Goal: Transaction & Acquisition: Purchase product/service

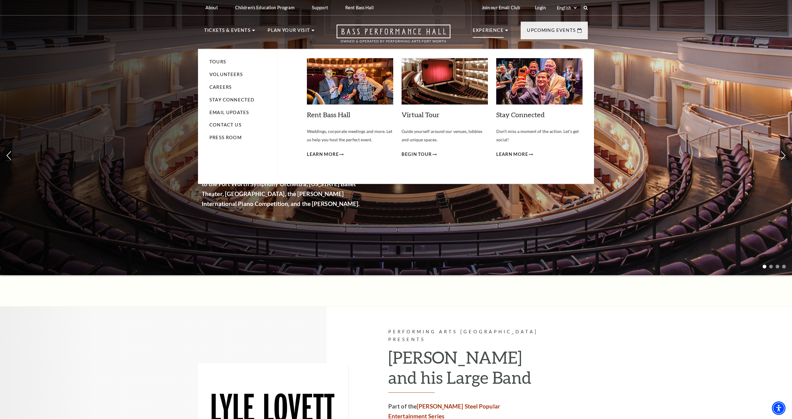
scroll to position [0, 0]
click at [439, 91] on img at bounding box center [444, 81] width 86 height 46
click at [416, 153] on span "Begin Tour" at bounding box center [416, 154] width 30 height 8
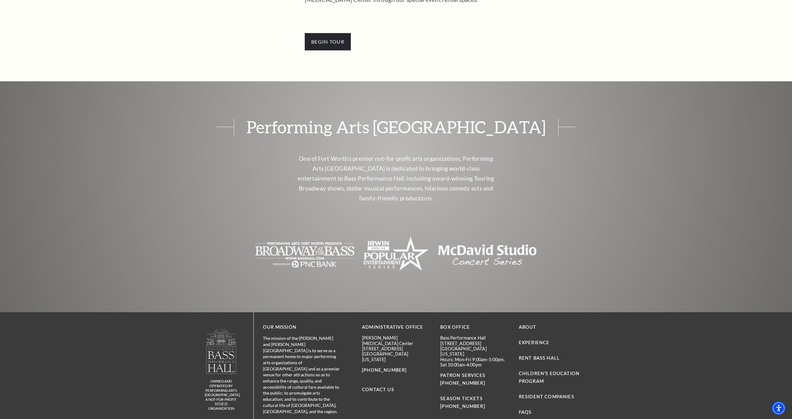
scroll to position [246, 0]
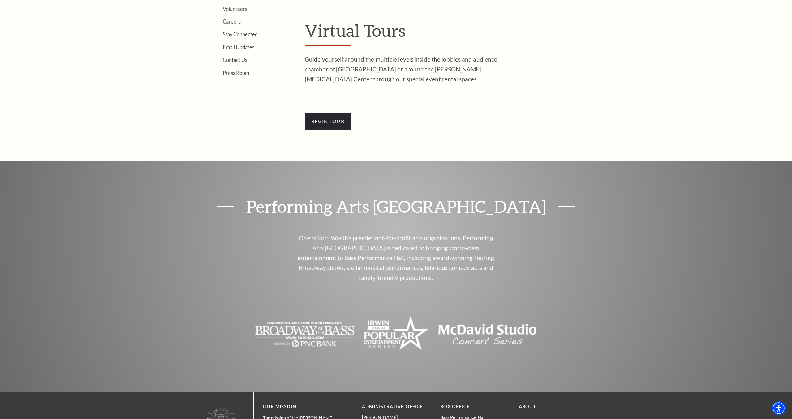
click at [342, 139] on div "Search Tours Volunteers Careers Stay Connected Email Updates Contact Us Press R…" at bounding box center [396, 150] width 792 height 799
click at [335, 130] on span "BEGin Tour" at bounding box center [328, 121] width 46 height 17
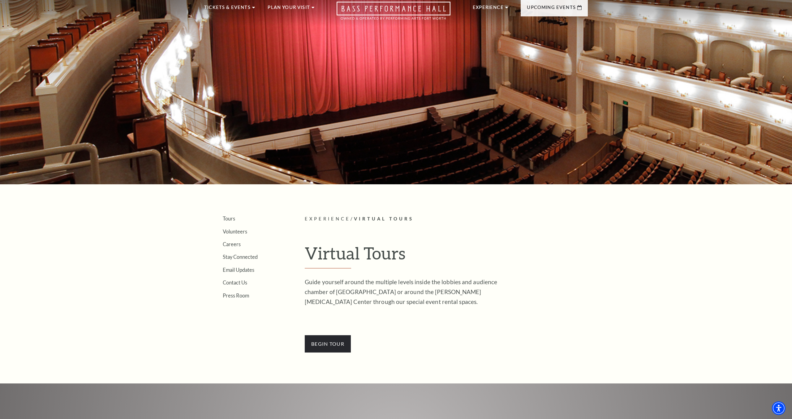
scroll to position [0, 0]
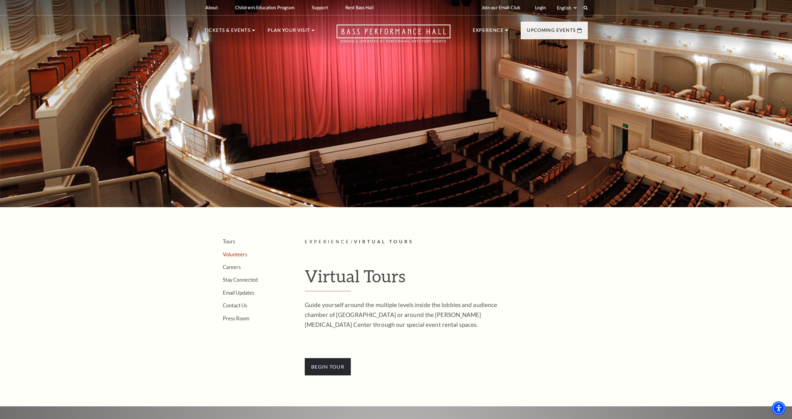
click at [233, 256] on link "Volunteers" at bounding box center [235, 254] width 24 height 6
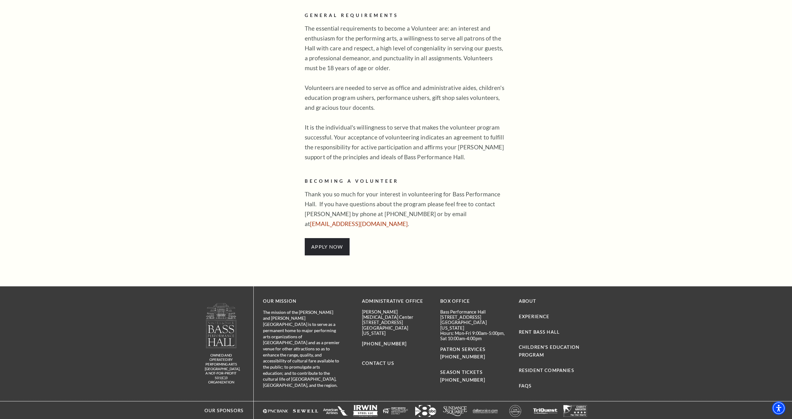
scroll to position [454, 0]
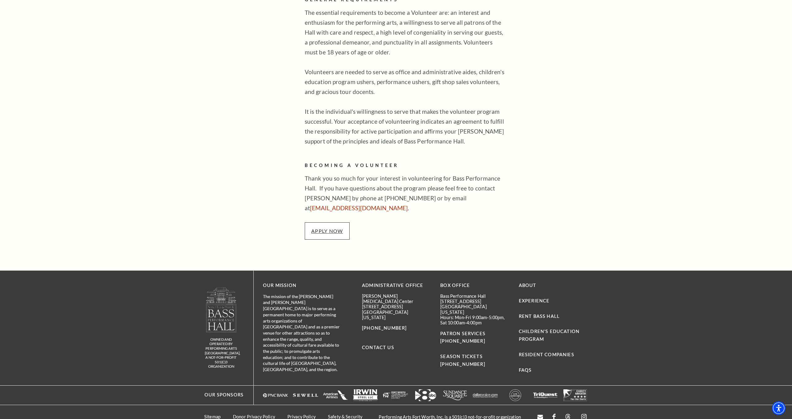
click at [312, 228] on link "APPLY NOW" at bounding box center [327, 231] width 32 height 6
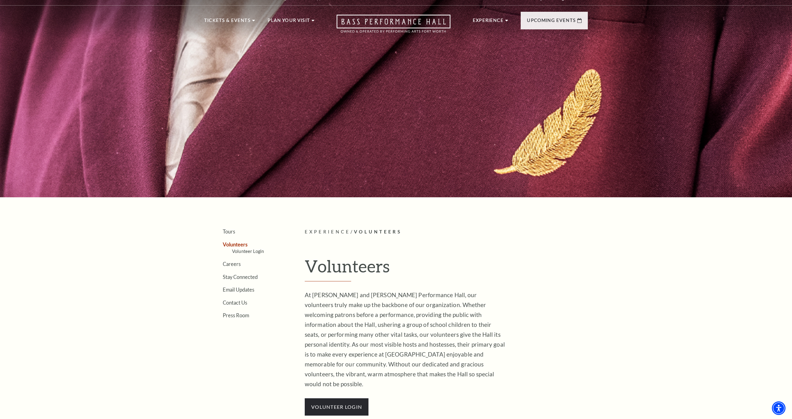
scroll to position [0, 0]
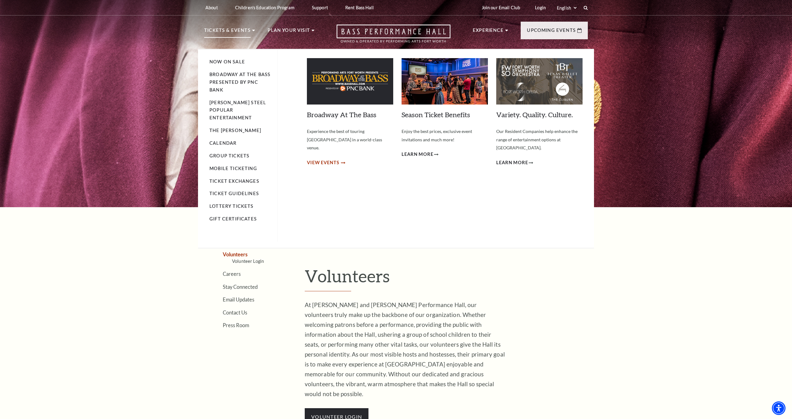
click at [309, 159] on span "View Events" at bounding box center [323, 163] width 32 height 8
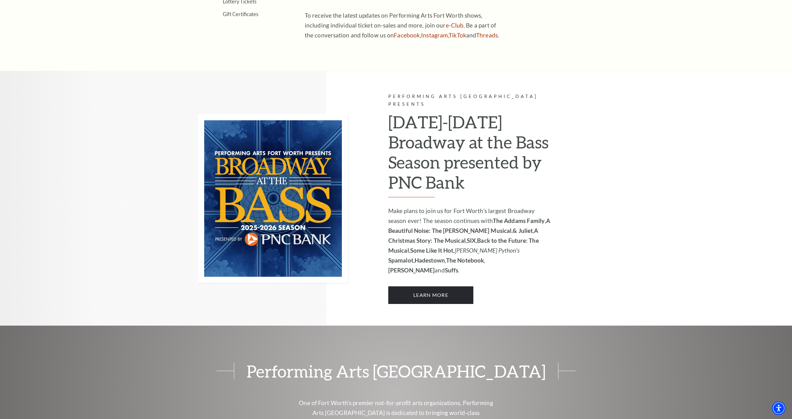
scroll to position [389, 0]
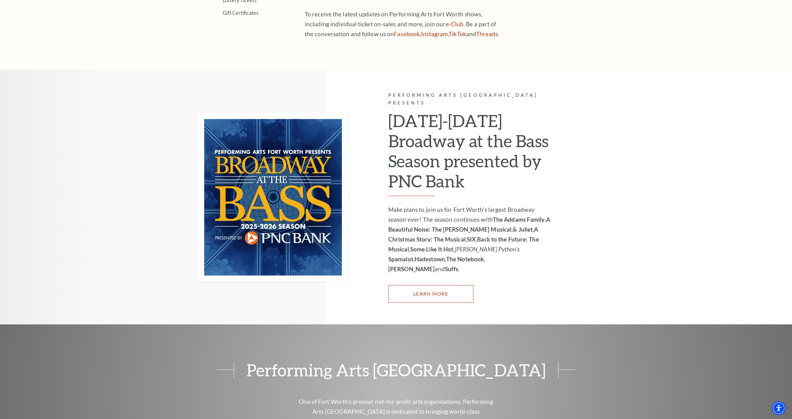
click at [426, 285] on link "Learn More" at bounding box center [430, 293] width 85 height 17
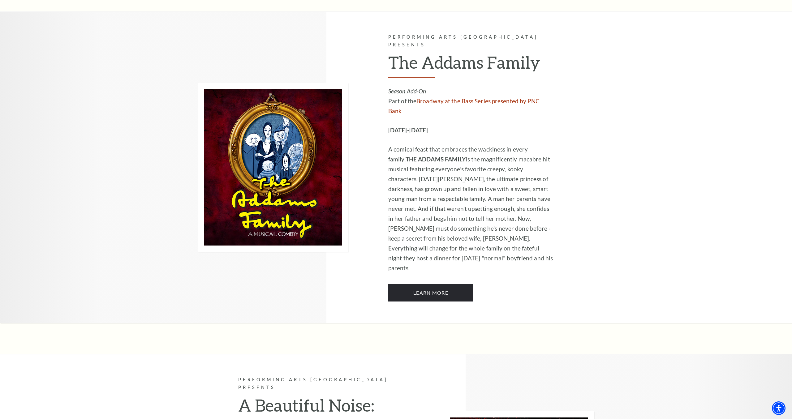
scroll to position [770, 0]
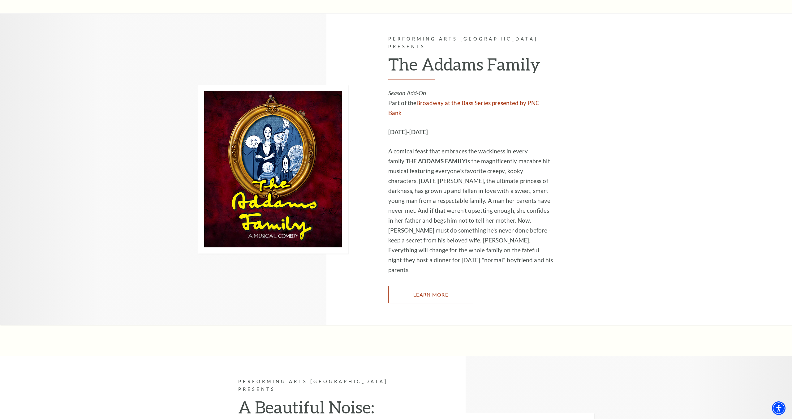
click at [411, 286] on link "Learn More" at bounding box center [430, 294] width 85 height 17
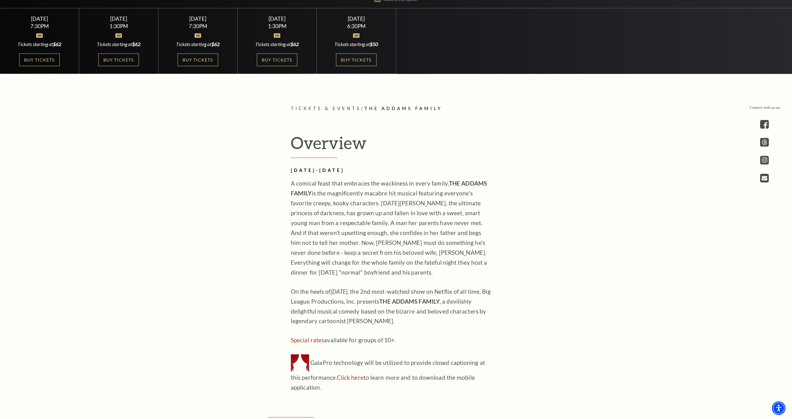
scroll to position [365, 0]
click at [42, 62] on link "Buy Tickets" at bounding box center [39, 60] width 40 height 13
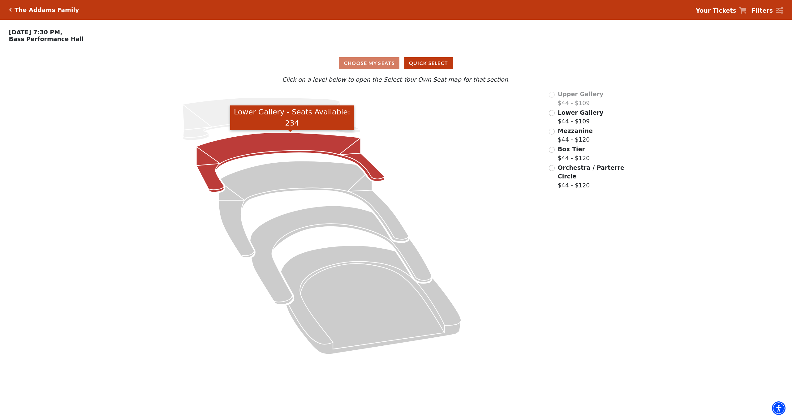
click at [246, 138] on icon "Lower Gallery - Seats Available: 234" at bounding box center [290, 163] width 188 height 60
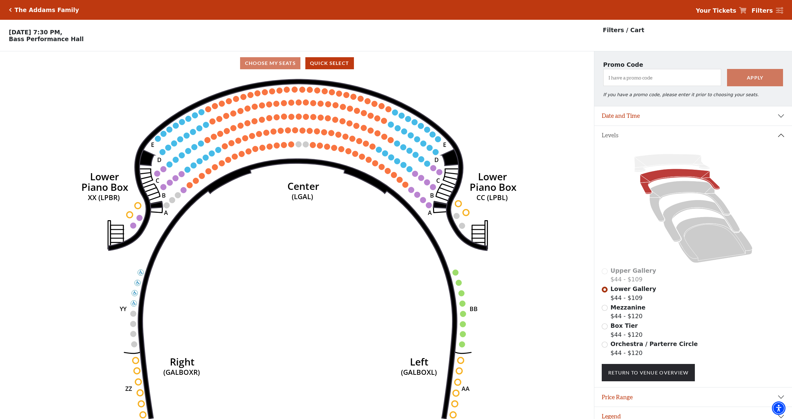
scroll to position [13, 0]
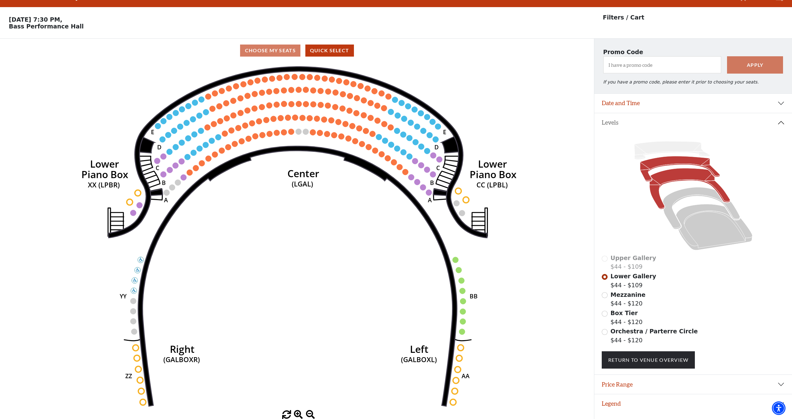
click at [658, 190] on icon at bounding box center [689, 188] width 80 height 41
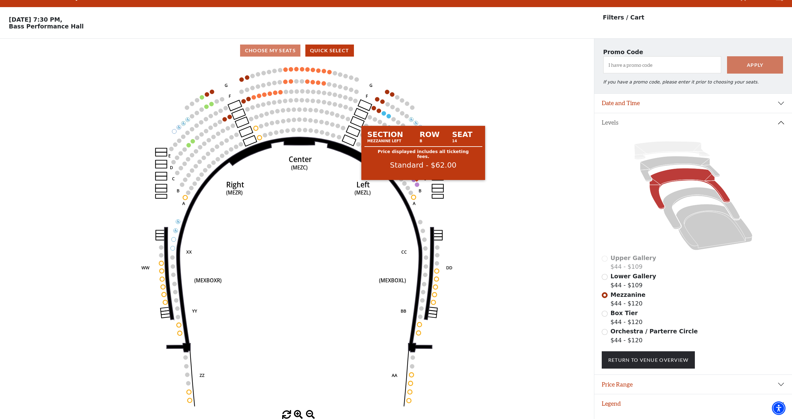
click at [418, 185] on circle at bounding box center [417, 184] width 4 height 4
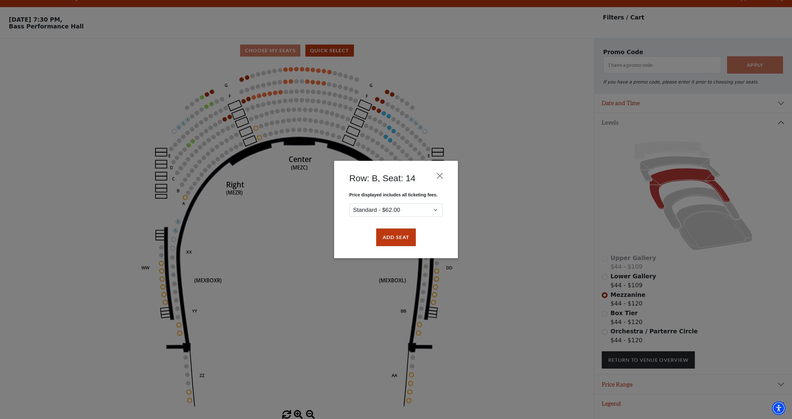
drag, startPoint x: 438, startPoint y: 182, endPoint x: 441, endPoint y: 180, distance: 3.8
click at [438, 182] on div "Row: B, Seat: 14" at bounding box center [395, 179] width 105 height 25
click at [441, 180] on button "Close" at bounding box center [440, 176] width 12 height 12
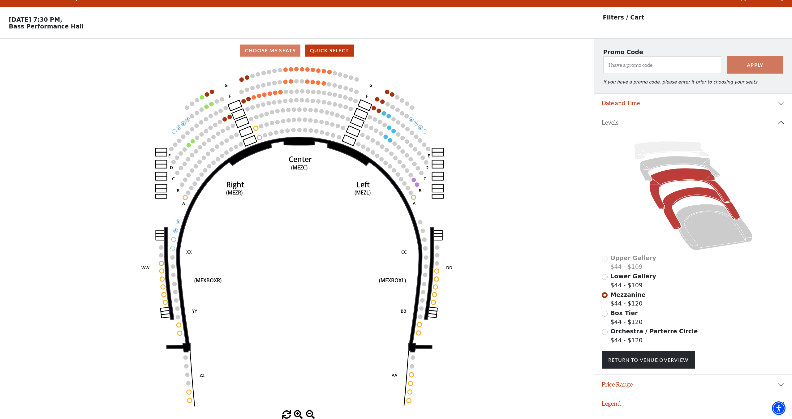
click at [687, 191] on icon at bounding box center [700, 208] width 77 height 42
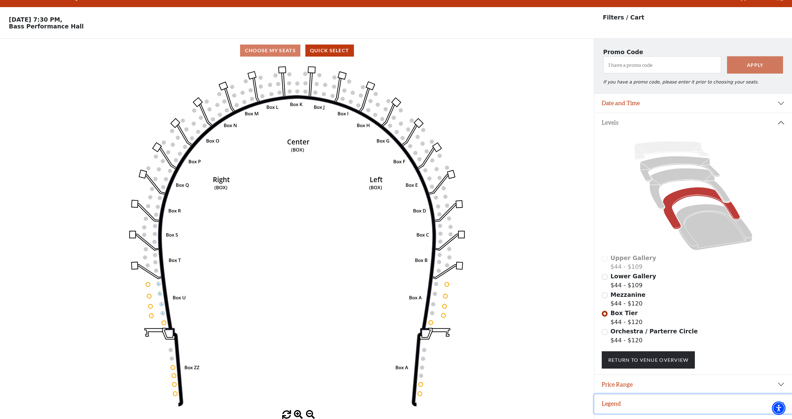
click at [642, 399] on button "Legend" at bounding box center [693, 403] width 198 height 19
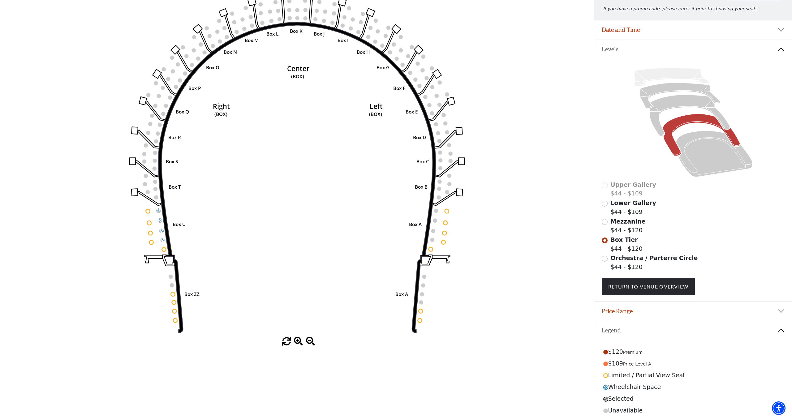
scroll to position [90, 0]
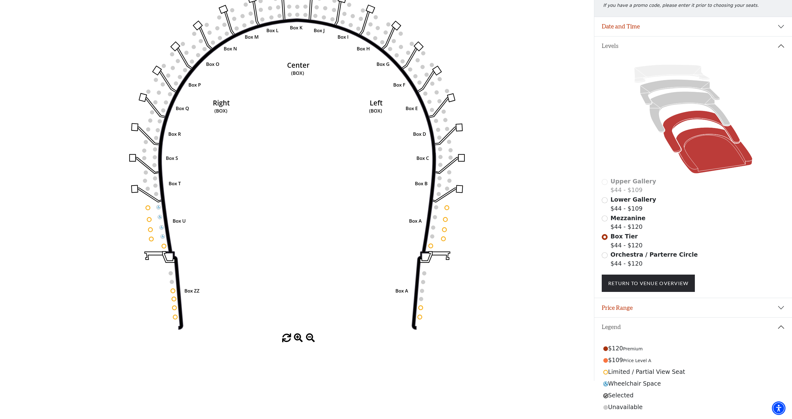
click at [694, 139] on icon at bounding box center [713, 150] width 76 height 46
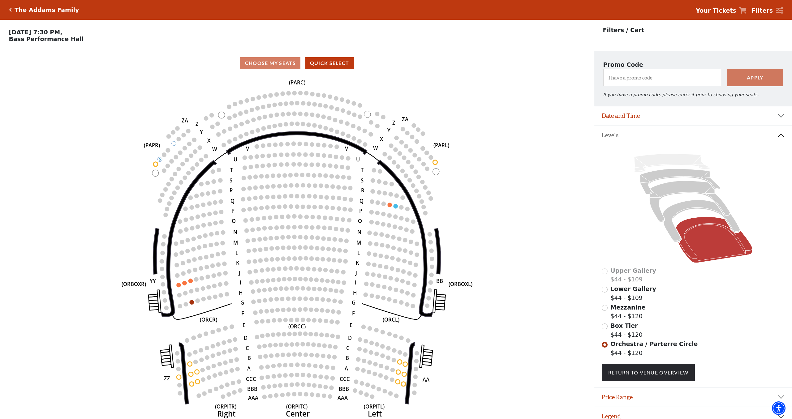
scroll to position [13, 0]
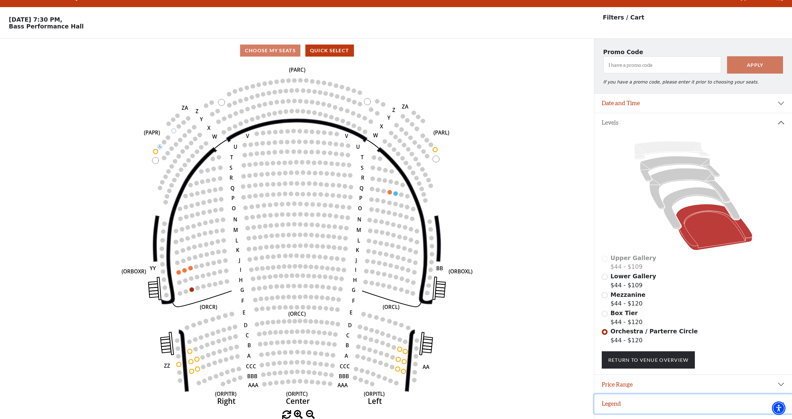
drag, startPoint x: 614, startPoint y: 402, endPoint x: 607, endPoint y: 398, distance: 7.5
click at [614, 402] on button "Legend" at bounding box center [693, 403] width 198 height 19
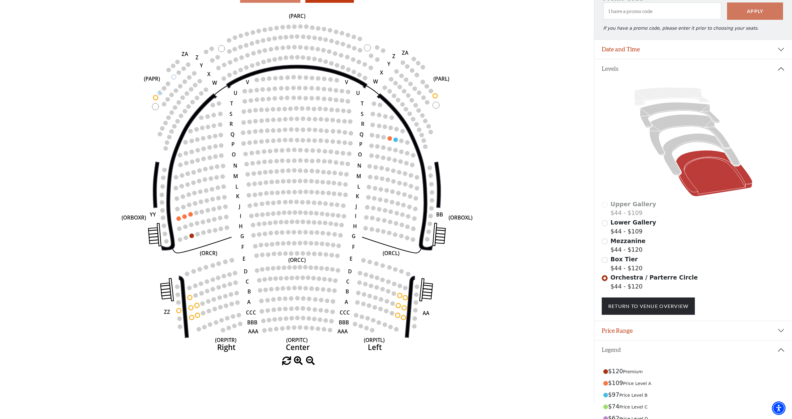
scroll to position [66, 0]
click at [682, 53] on button "Date and Time" at bounding box center [693, 50] width 198 height 19
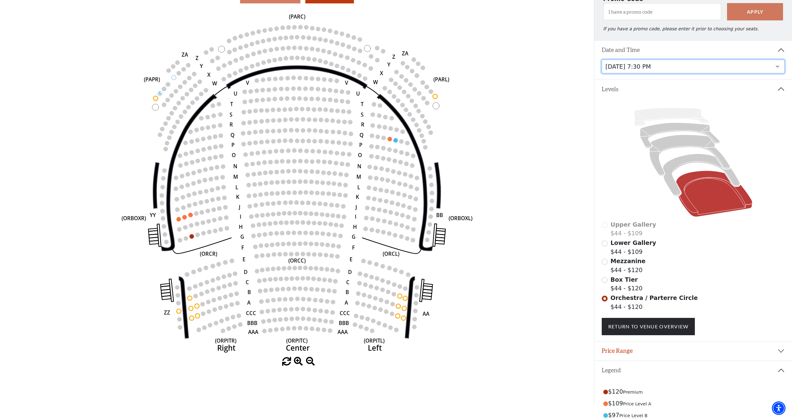
click at [677, 65] on select "Friday, October 24 at 7:30 PM Saturday, October 25 at 1:30 PM Saturday, October…" at bounding box center [692, 67] width 183 height 14
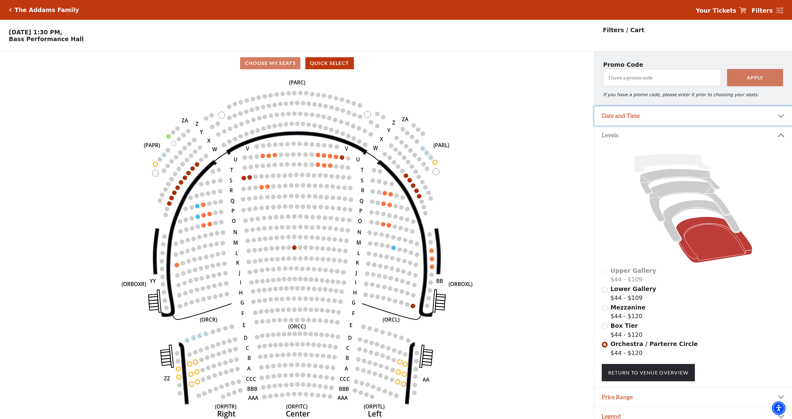
click at [676, 120] on button "Date and Time" at bounding box center [693, 115] width 198 height 19
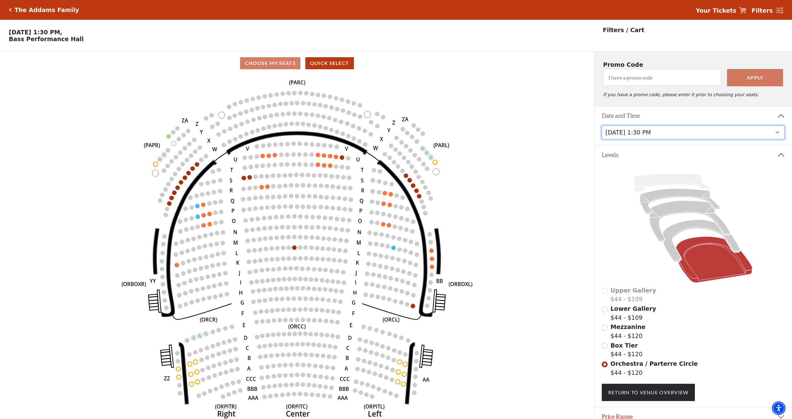
click at [660, 129] on select "Friday, October 24 at 7:30 PM Saturday, October 25 at 1:30 PM Saturday, October…" at bounding box center [692, 133] width 183 height 14
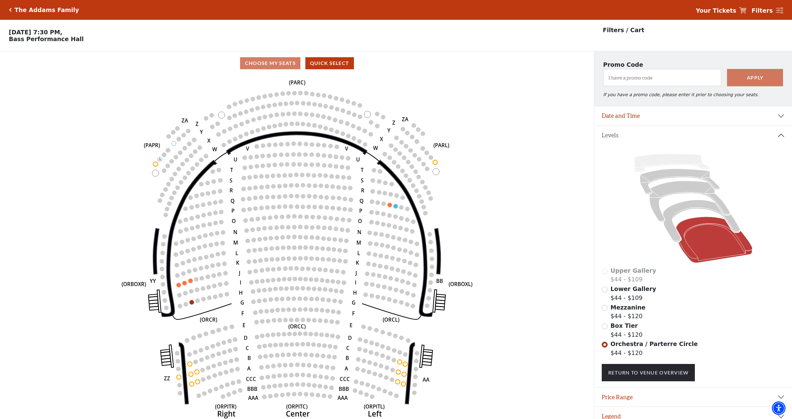
scroll to position [13, 0]
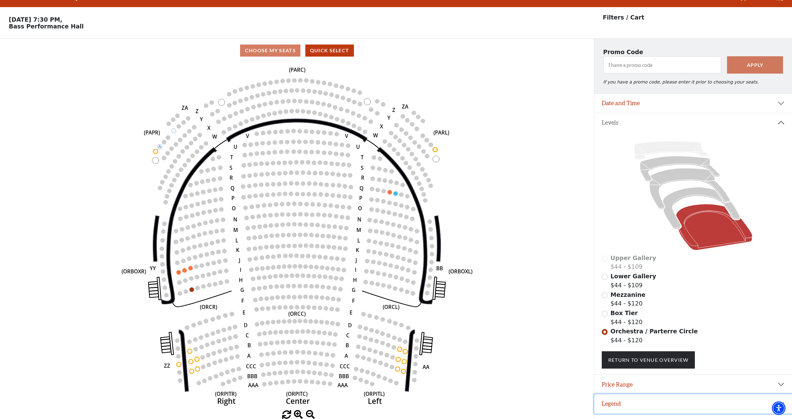
click at [643, 400] on button "Legend" at bounding box center [693, 403] width 198 height 19
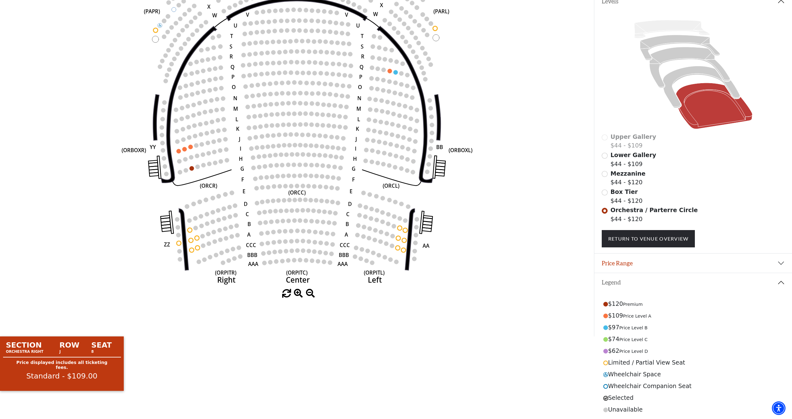
scroll to position [137, 0]
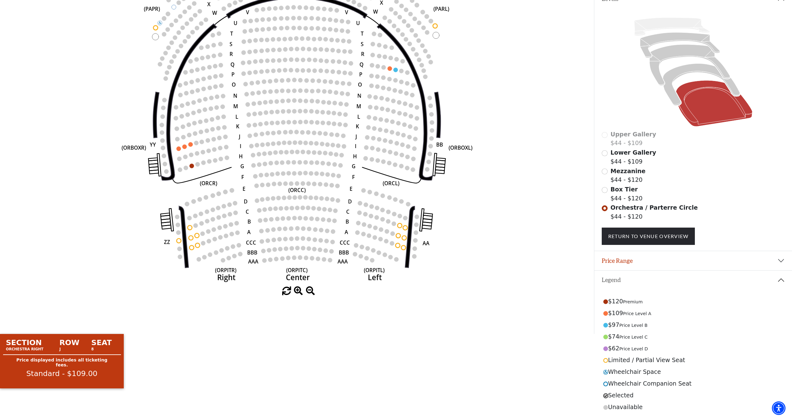
click at [185, 148] on circle at bounding box center [184, 146] width 4 height 4
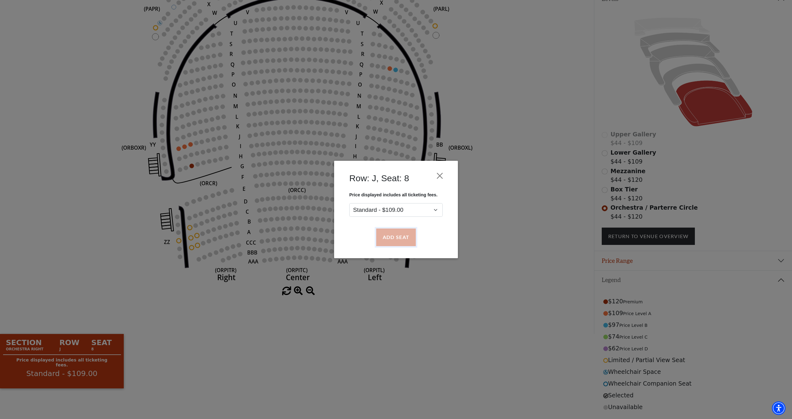
click at [395, 230] on button "Add Seat" at bounding box center [396, 237] width 40 height 17
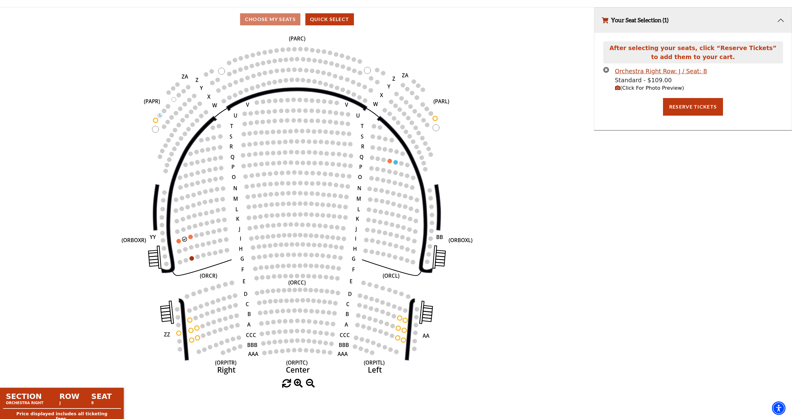
scroll to position [62, 0]
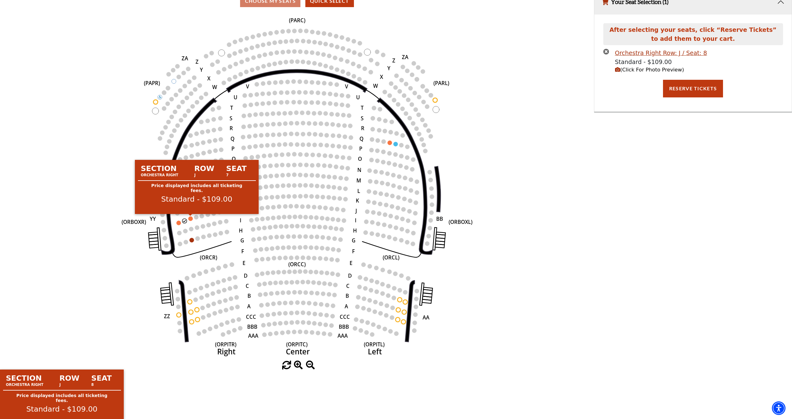
click at [190, 218] on circle at bounding box center [190, 218] width 4 height 4
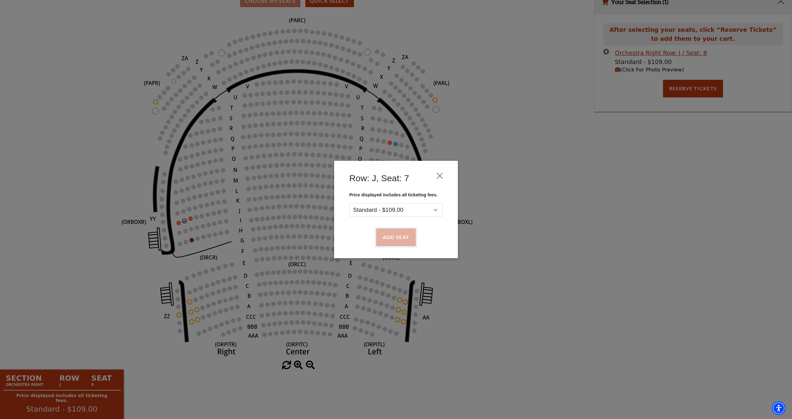
click at [392, 240] on button "Add Seat" at bounding box center [396, 237] width 40 height 17
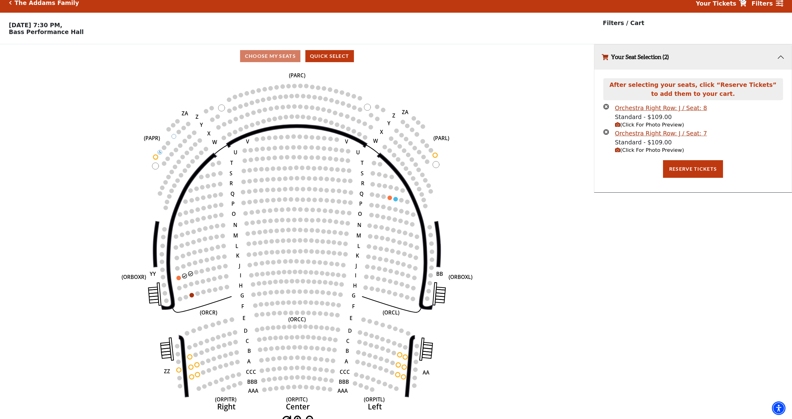
scroll to position [9, 0]
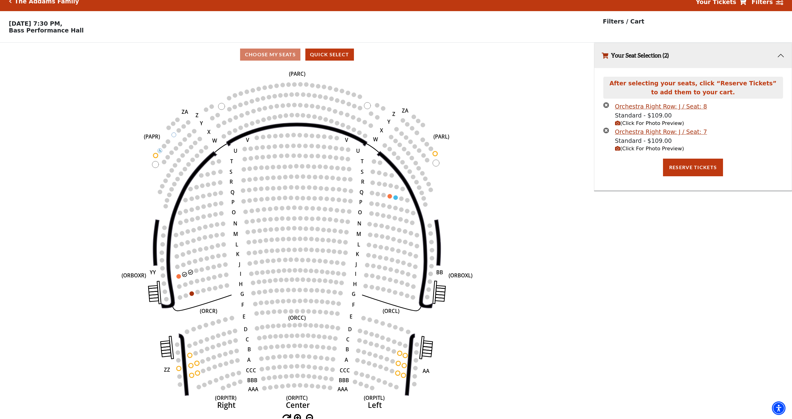
click at [646, 125] on span "(Click For Photo Preview)" at bounding box center [649, 123] width 69 height 6
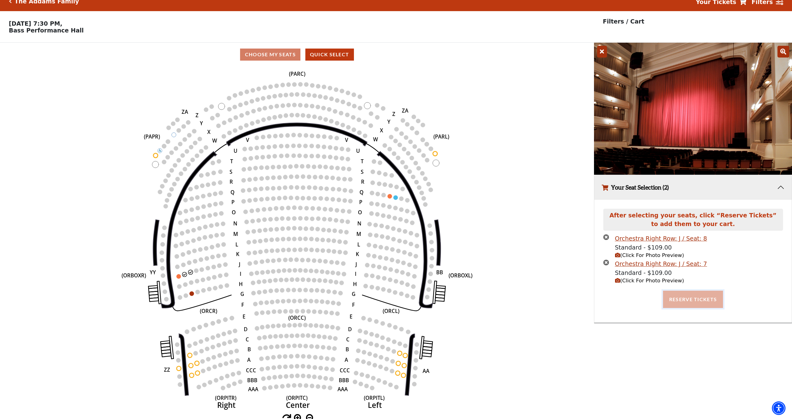
click at [695, 305] on button "Reserve Tickets" at bounding box center [693, 299] width 60 height 17
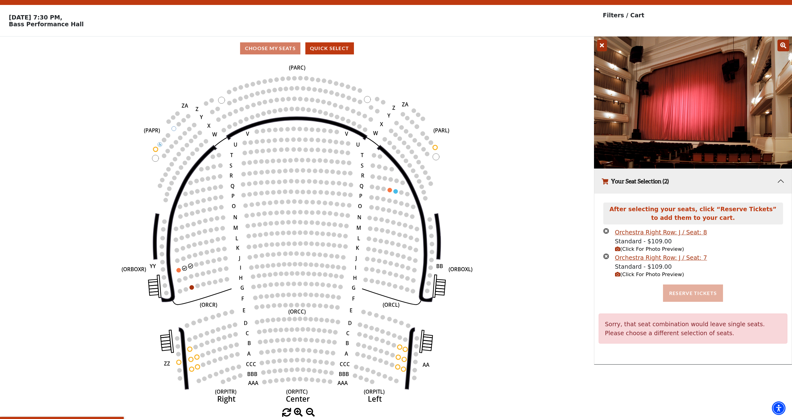
scroll to position [13, 0]
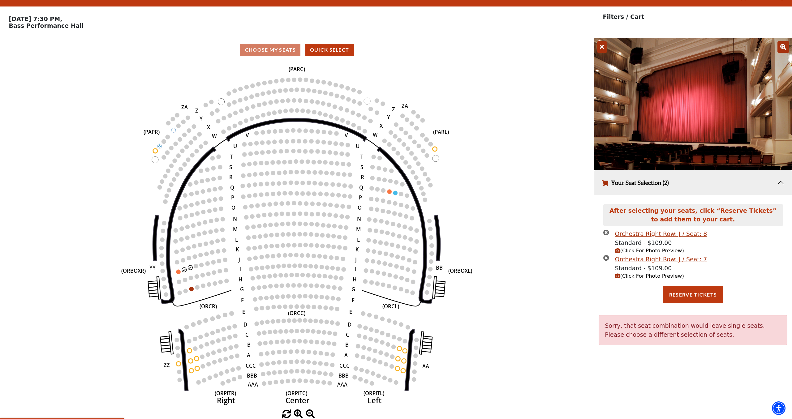
click at [186, 270] on circle at bounding box center [184, 269] width 4 height 4
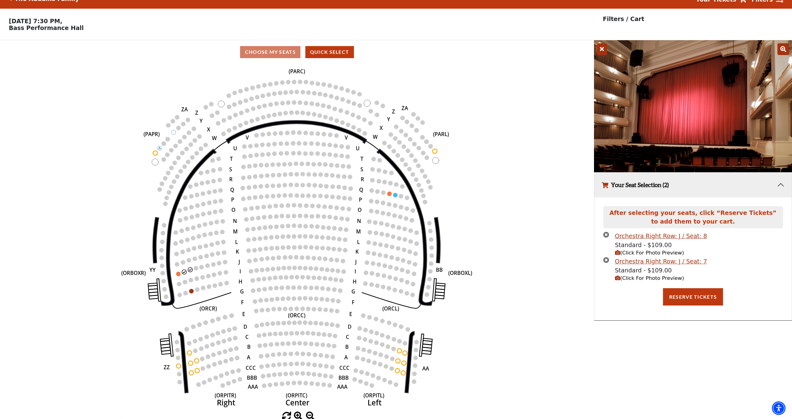
scroll to position [11, 0]
click at [600, 52] on icon at bounding box center [602, 50] width 10 height 12
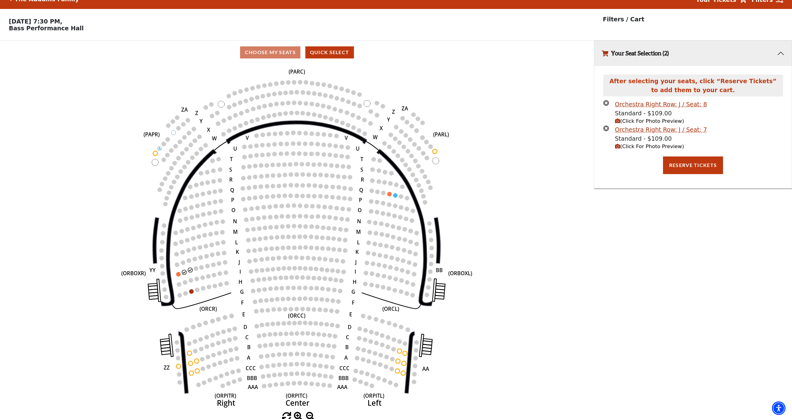
scroll to position [11, 0]
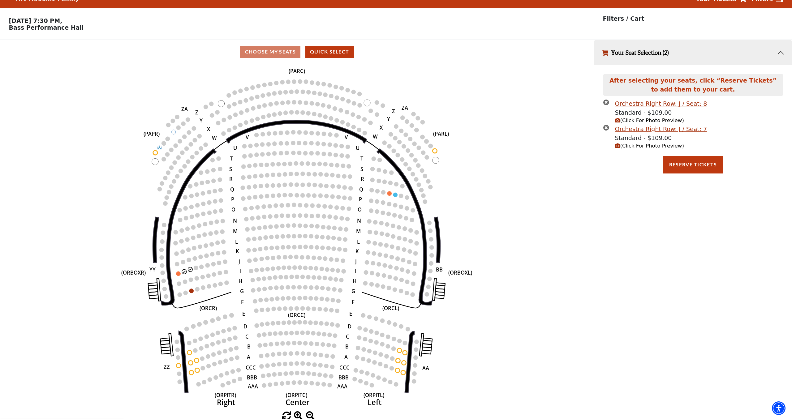
click at [187, 271] on icon "Left (ORPITL) Right (ORPITR) Center (ORPITC) ZZ AA YY BB ZA ZA (ORCL) (ORCR) (O…" at bounding box center [297, 238] width 534 height 348
click at [186, 272] on circle at bounding box center [184, 271] width 4 height 4
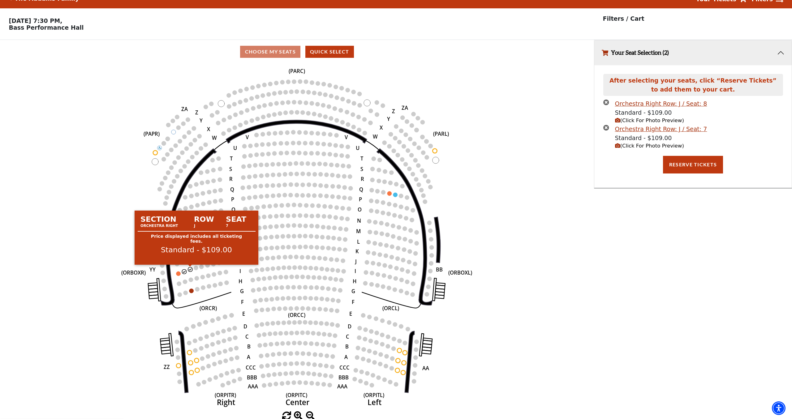
click at [191, 270] on circle at bounding box center [190, 269] width 4 height 4
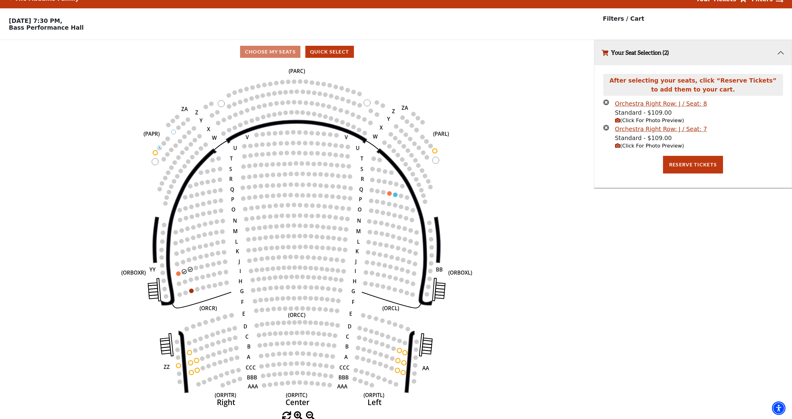
click at [185, 272] on circle at bounding box center [184, 271] width 4 height 4
click at [702, 169] on button "Reserve Tickets" at bounding box center [693, 164] width 60 height 17
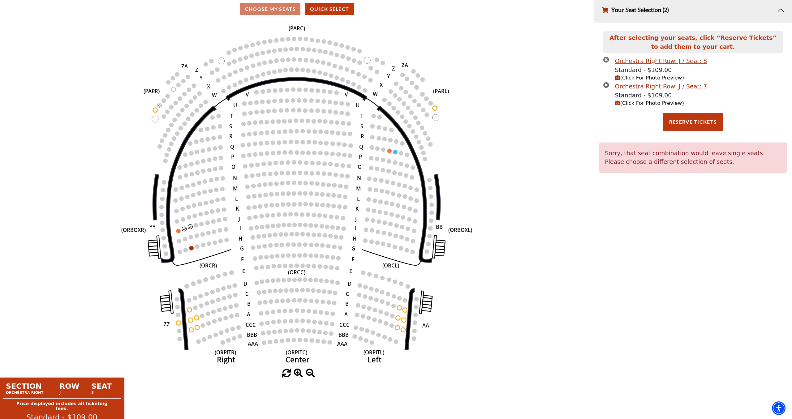
scroll to position [62, 0]
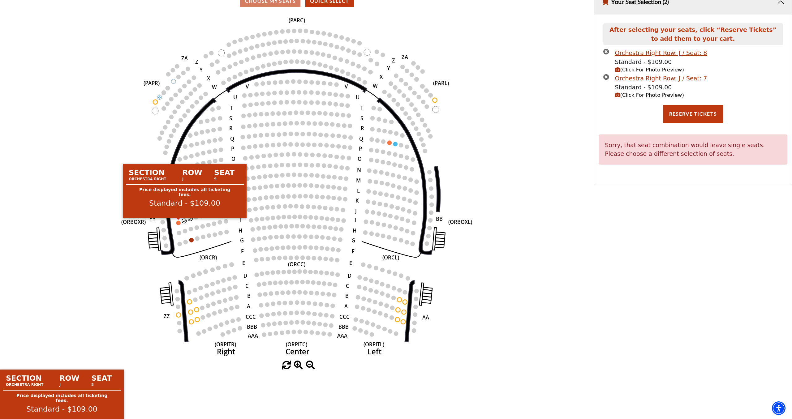
click at [178, 224] on circle at bounding box center [178, 222] width 4 height 4
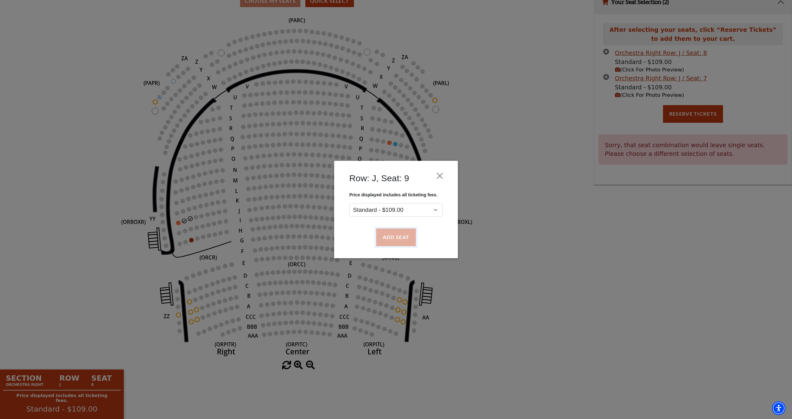
click at [395, 237] on button "Add Seat" at bounding box center [396, 237] width 40 height 17
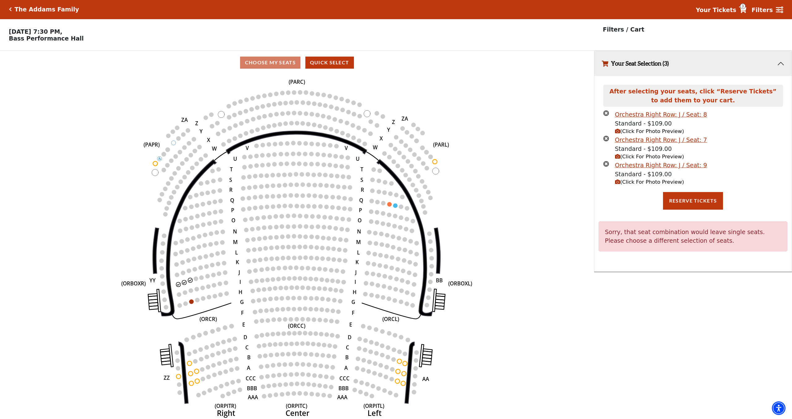
scroll to position [0, 0]
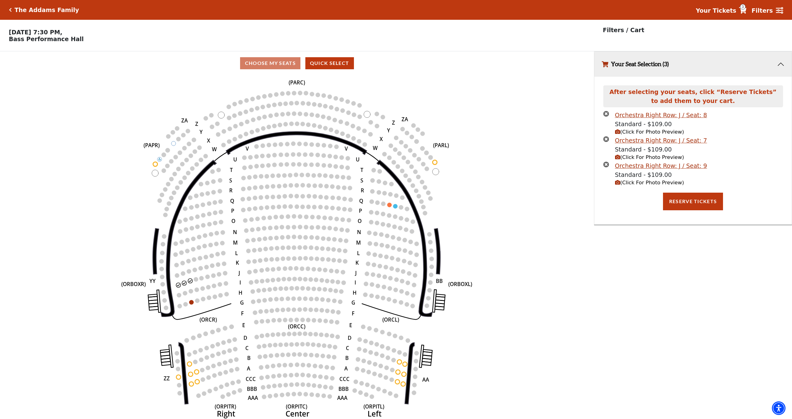
click at [607, 115] on icon "times-circle" at bounding box center [606, 114] width 6 height 6
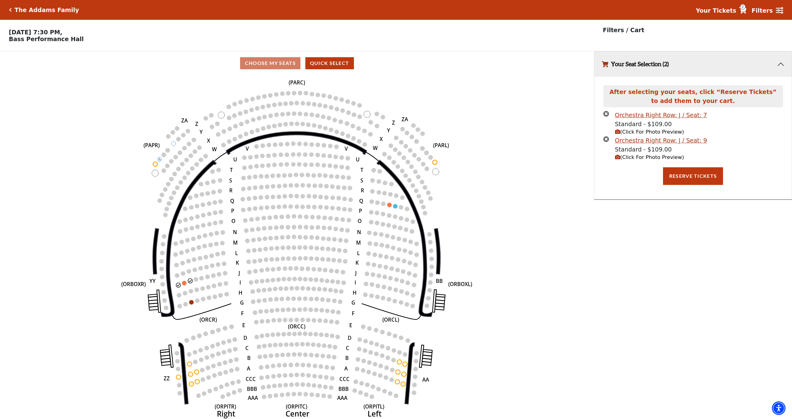
click at [608, 141] on icon "times-circle" at bounding box center [606, 139] width 6 height 6
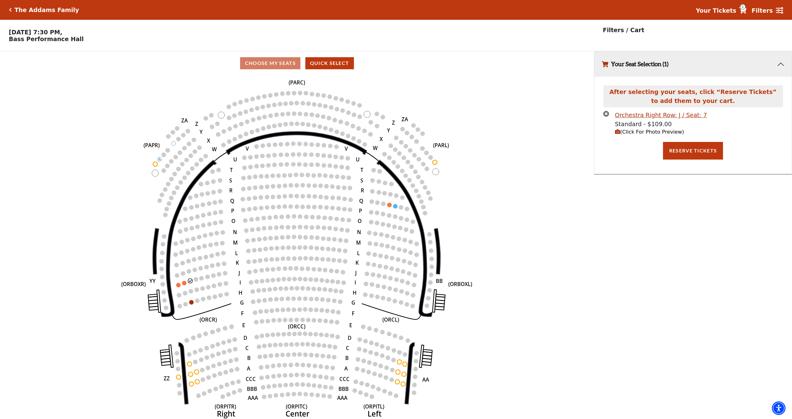
click at [609, 118] on li "Orchestra Right Row: J / Seat: 7 Standard - $109.00 (Click For Photo Preview)" at bounding box center [693, 123] width 180 height 25
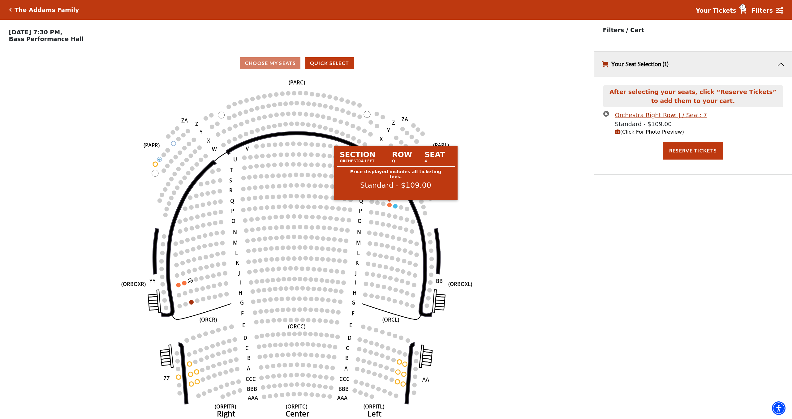
click at [387, 204] on circle at bounding box center [389, 205] width 4 height 4
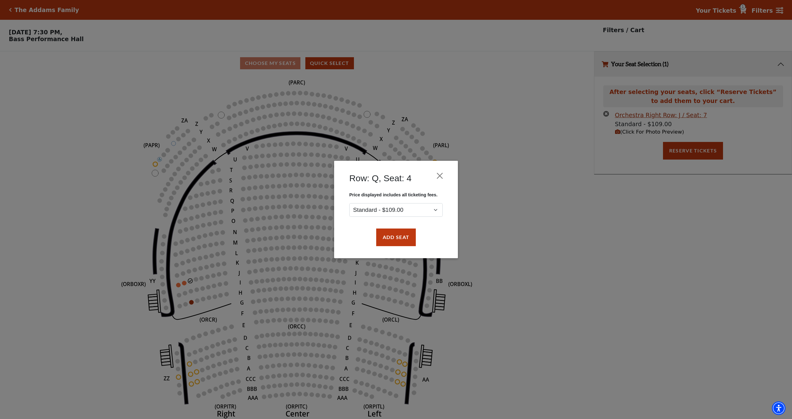
drag, startPoint x: 446, startPoint y: 171, endPoint x: 426, endPoint y: 190, distance: 26.9
click at [446, 171] on div "Row: Q, Seat: 4" at bounding box center [395, 179] width 105 height 25
drag, startPoint x: 440, startPoint y: 175, endPoint x: 426, endPoint y: 184, distance: 17.5
click at [440, 175] on button "Close" at bounding box center [440, 176] width 12 height 12
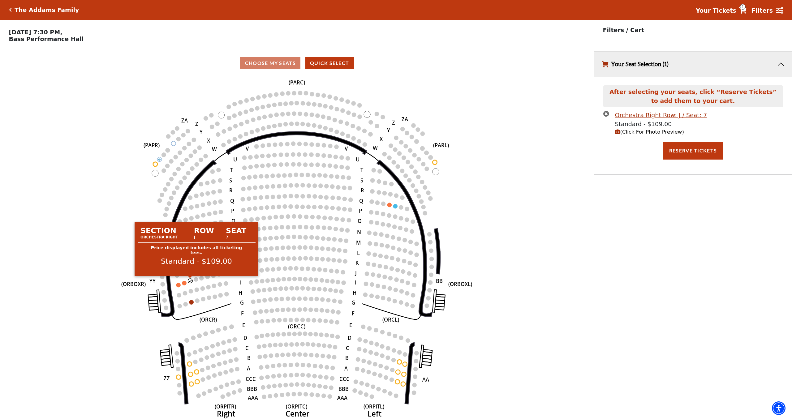
click at [189, 280] on circle at bounding box center [190, 281] width 4 height 4
click at [190, 282] on circle at bounding box center [190, 281] width 4 height 4
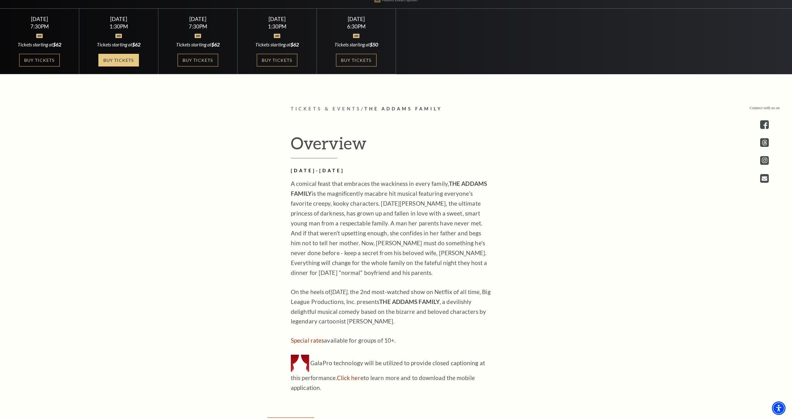
click at [123, 59] on link "Buy Tickets" at bounding box center [118, 60] width 40 height 13
click at [181, 64] on link "Buy Tickets" at bounding box center [198, 60] width 40 height 13
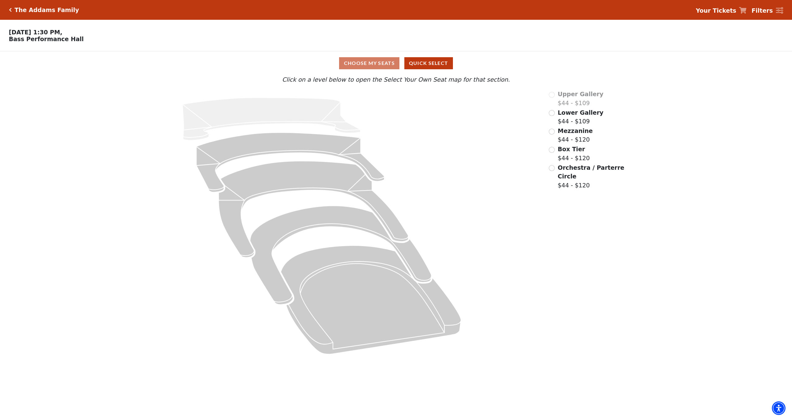
click at [576, 182] on label "Orchestra / Parterre Circle $44 - $120" at bounding box center [591, 176] width 67 height 27
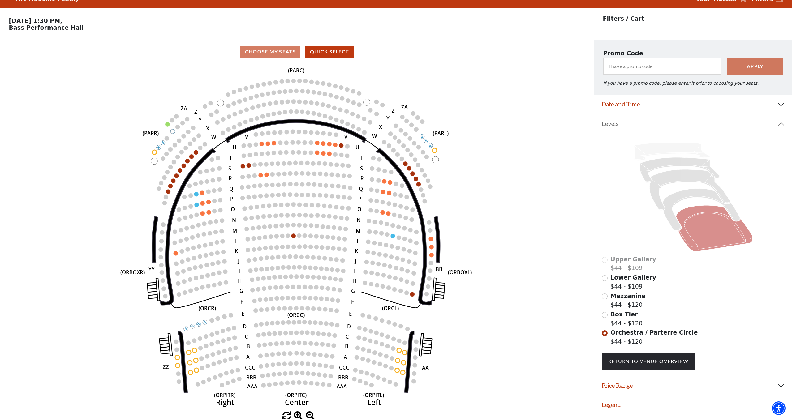
scroll to position [13, 0]
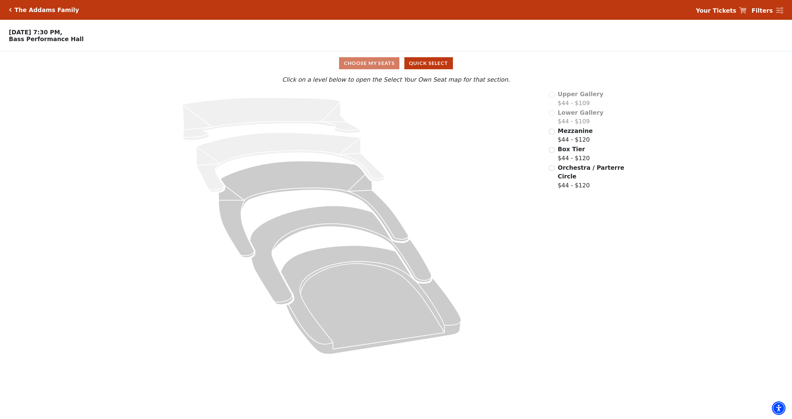
click at [568, 169] on span "Orchestra / Parterre Circle" at bounding box center [591, 172] width 66 height 16
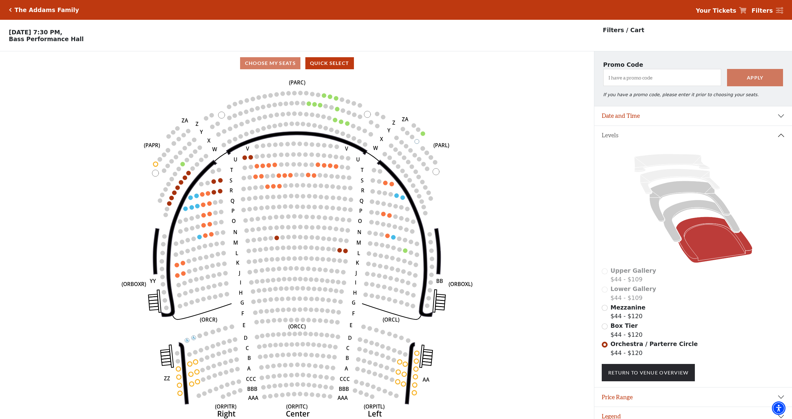
scroll to position [13, 0]
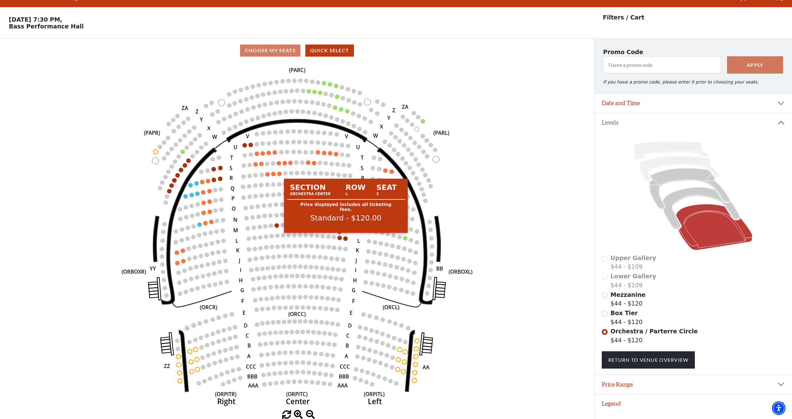
click at [341, 239] on circle at bounding box center [339, 238] width 4 height 4
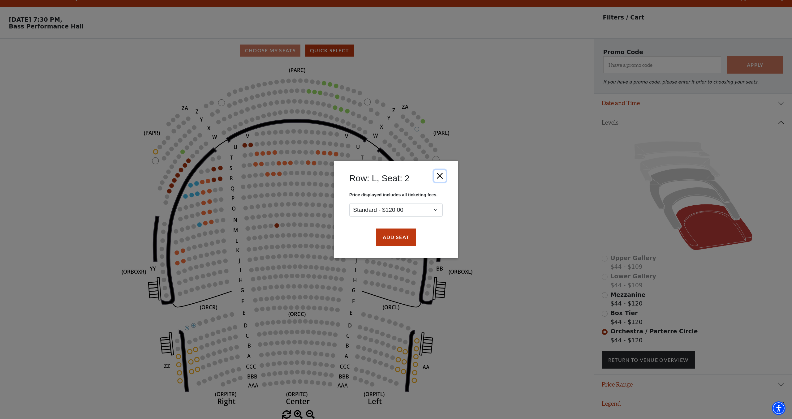
click at [437, 178] on button "Close" at bounding box center [440, 176] width 12 height 12
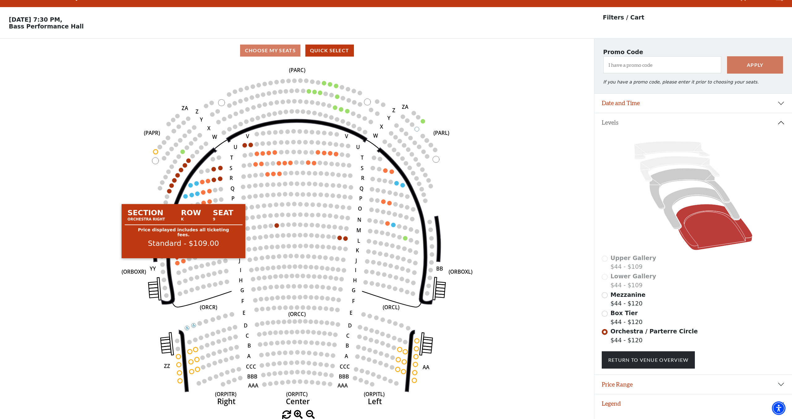
click at [177, 264] on circle at bounding box center [177, 263] width 4 height 4
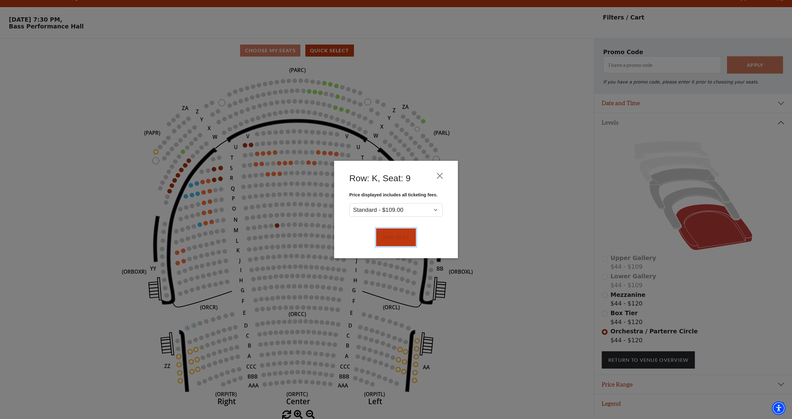
drag, startPoint x: 385, startPoint y: 243, endPoint x: 211, endPoint y: 252, distance: 174.0
click at [384, 243] on button "Add Seat" at bounding box center [396, 237] width 40 height 17
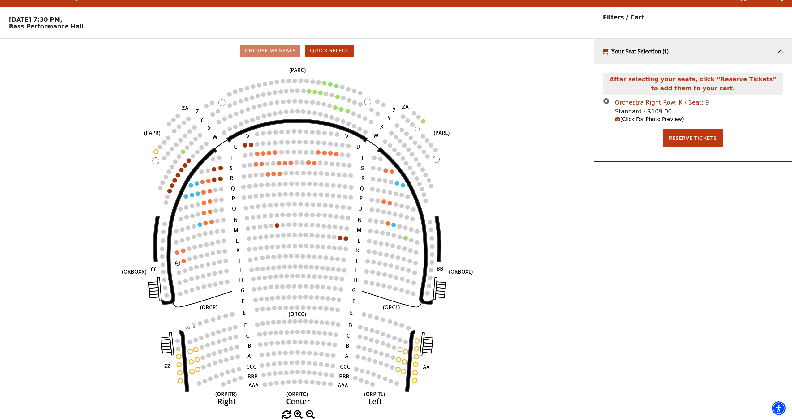
scroll to position [0, 0]
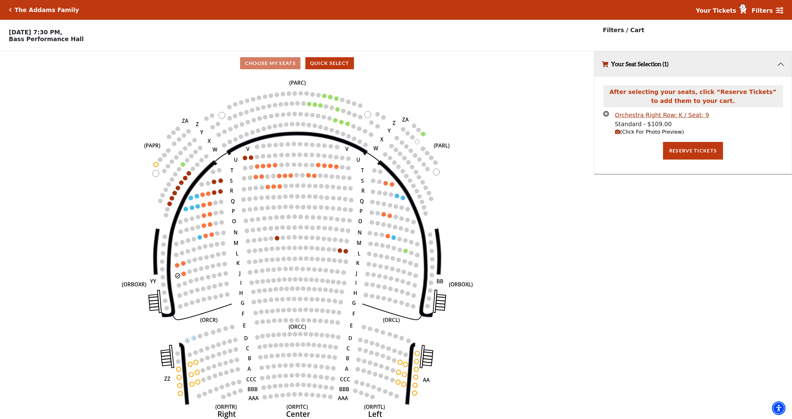
click at [184, 275] on circle at bounding box center [184, 274] width 4 height 4
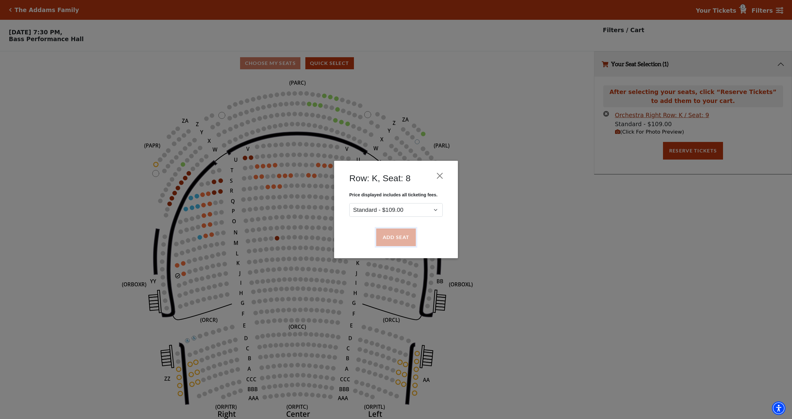
click at [387, 243] on button "Add Seat" at bounding box center [396, 237] width 40 height 17
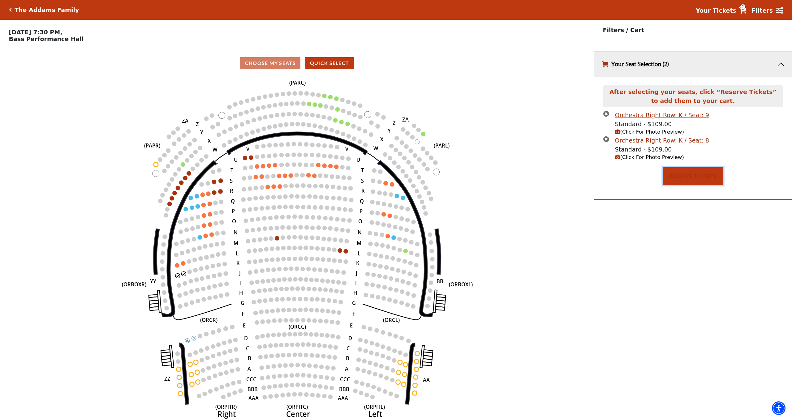
click at [684, 181] on button "Reserve Tickets" at bounding box center [693, 175] width 60 height 17
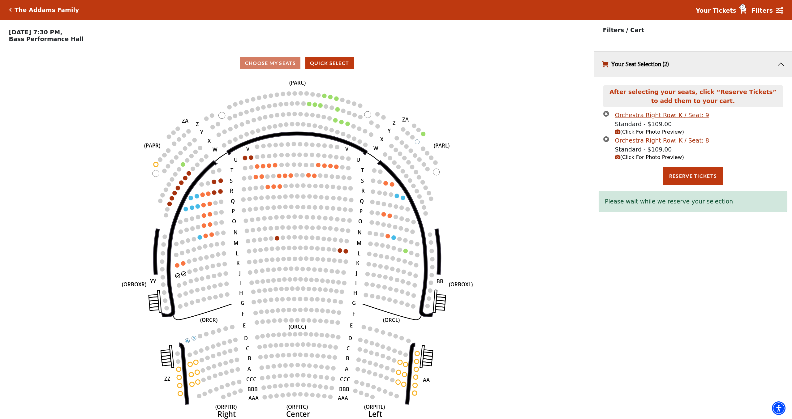
click at [641, 133] on span "(Click For Photo Preview)" at bounding box center [649, 132] width 69 height 6
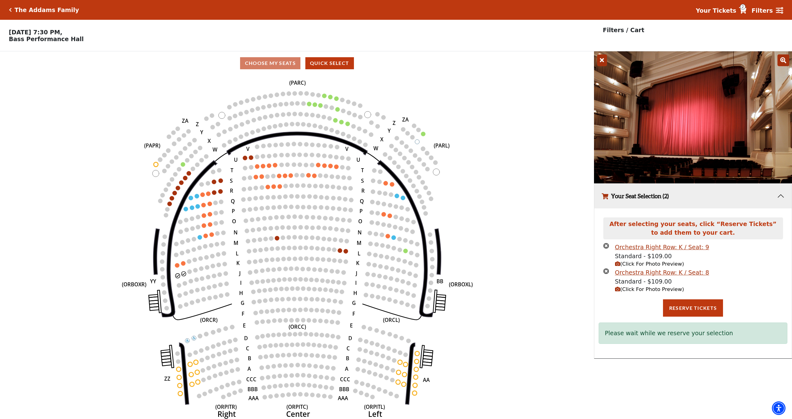
click at [606, 62] on icon at bounding box center [602, 60] width 10 height 12
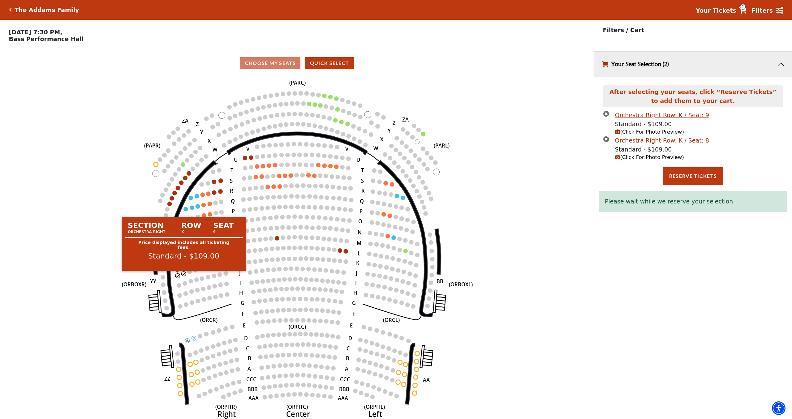
click at [178, 276] on circle at bounding box center [177, 275] width 4 height 4
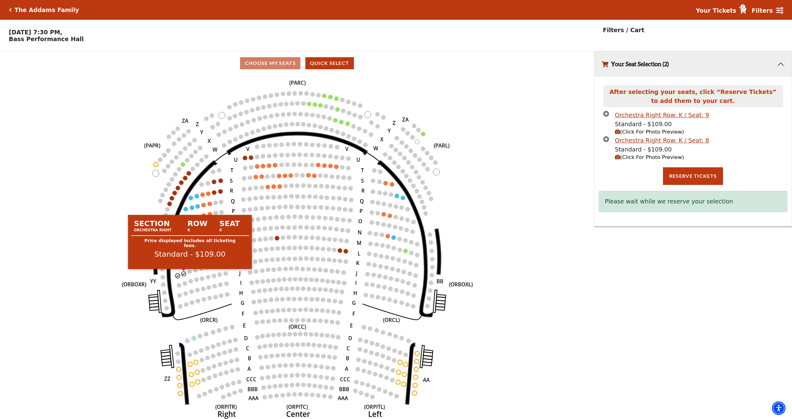
click at [184, 275] on circle at bounding box center [184, 274] width 4 height 4
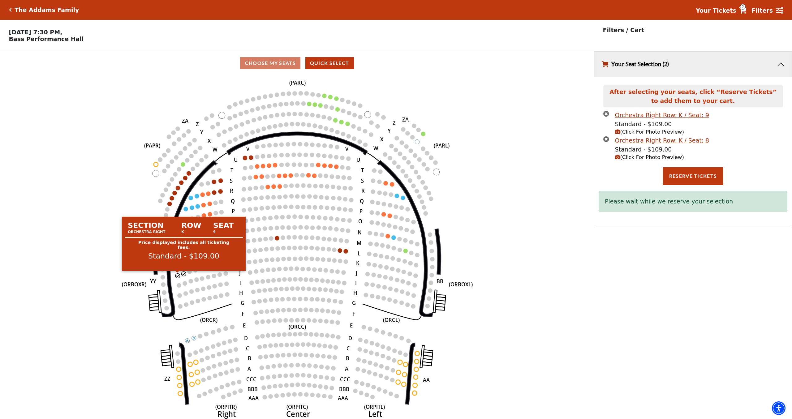
click at [181, 276] on icon "Left (ORPITL) Right (ORPITR) Center (ORPITC) ZZ AA YY BB ZA ZA (ORCL) (ORCR) (O…" at bounding box center [297, 249] width 534 height 348
click at [178, 276] on circle at bounding box center [177, 275] width 4 height 4
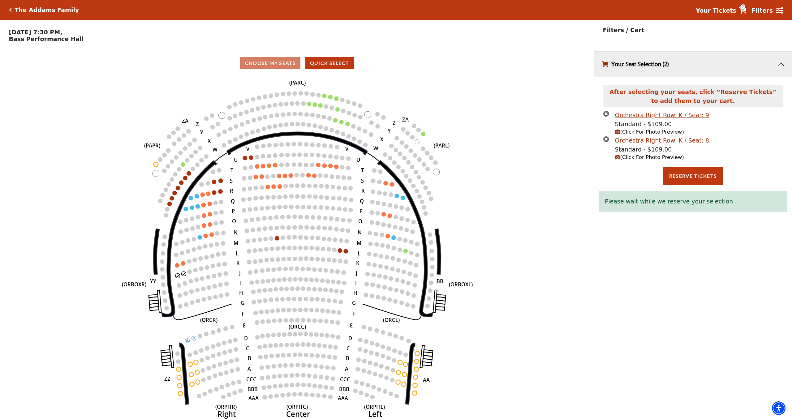
click at [603, 115] on icon "times-circle" at bounding box center [606, 114] width 6 height 6
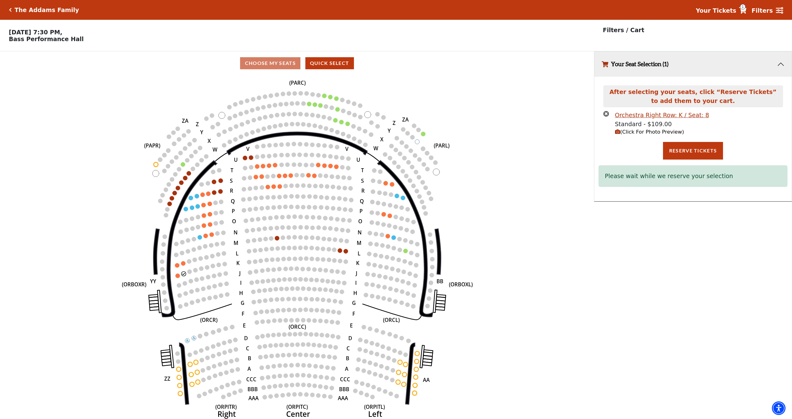
drag, startPoint x: 606, startPoint y: 117, endPoint x: 592, endPoint y: 128, distance: 18.3
click at [606, 117] on icon "times-circle" at bounding box center [606, 114] width 6 height 6
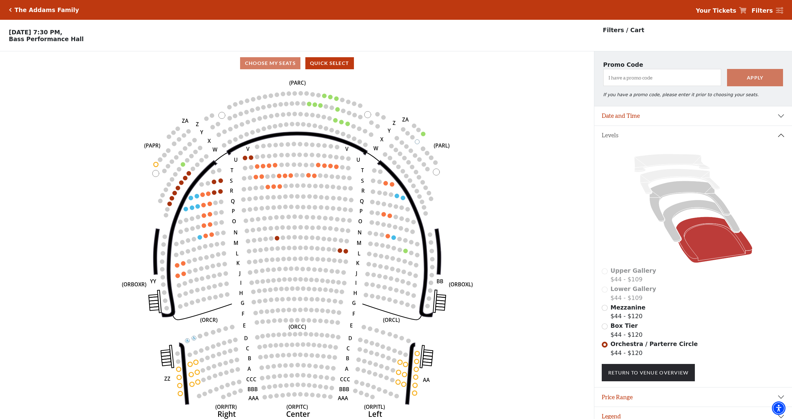
scroll to position [13, 0]
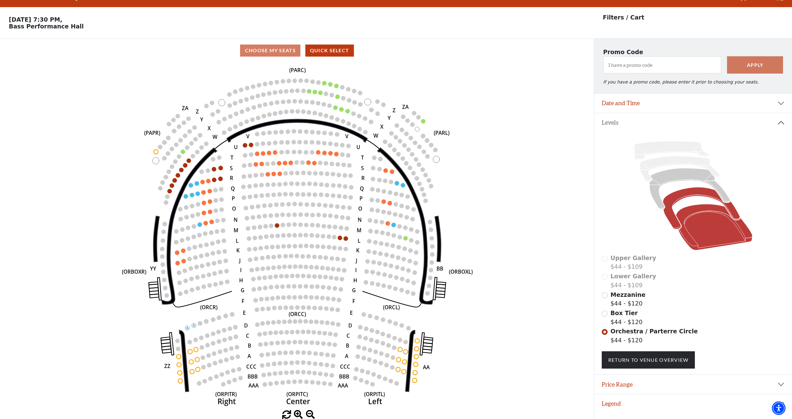
click at [668, 206] on icon at bounding box center [700, 208] width 77 height 42
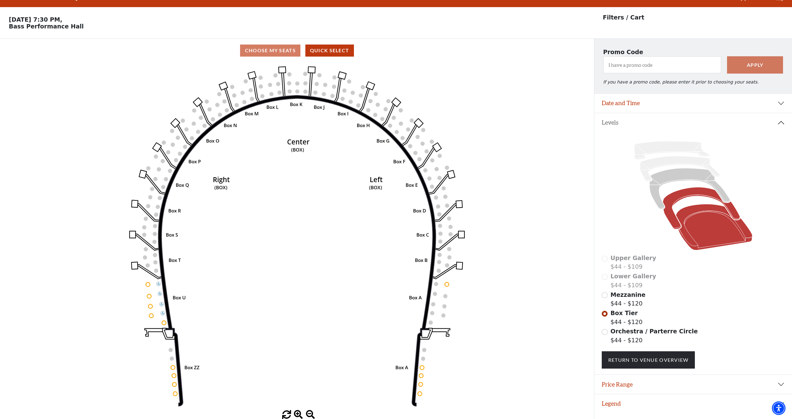
click at [691, 209] on icon at bounding box center [713, 227] width 76 height 46
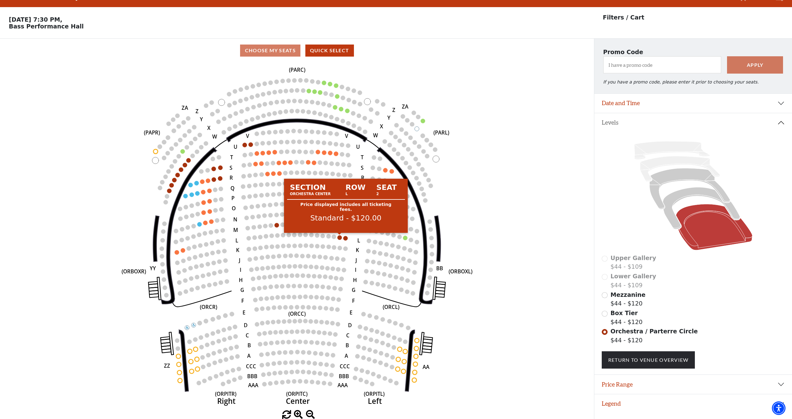
click at [340, 238] on circle at bounding box center [339, 237] width 4 height 4
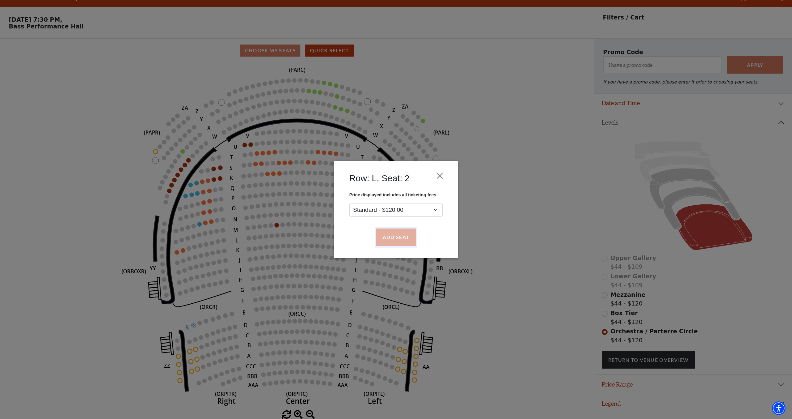
click at [384, 236] on button "Add Seat" at bounding box center [396, 237] width 40 height 17
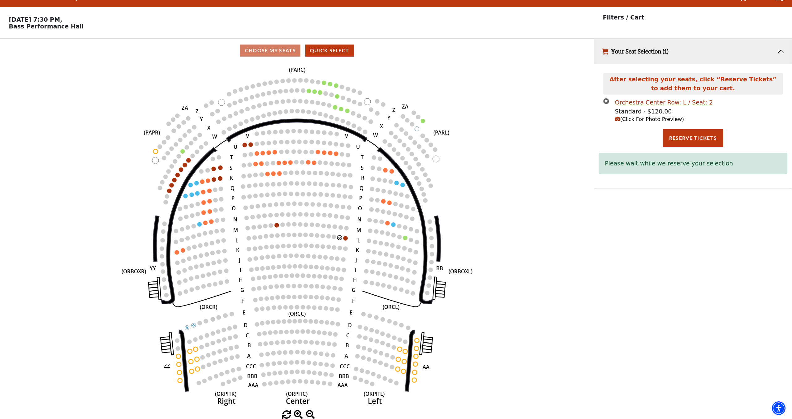
scroll to position [0, 0]
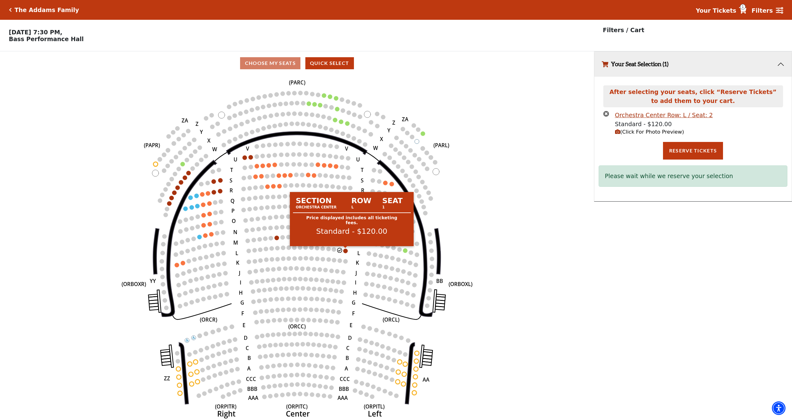
click at [347, 252] on circle at bounding box center [345, 251] width 4 height 4
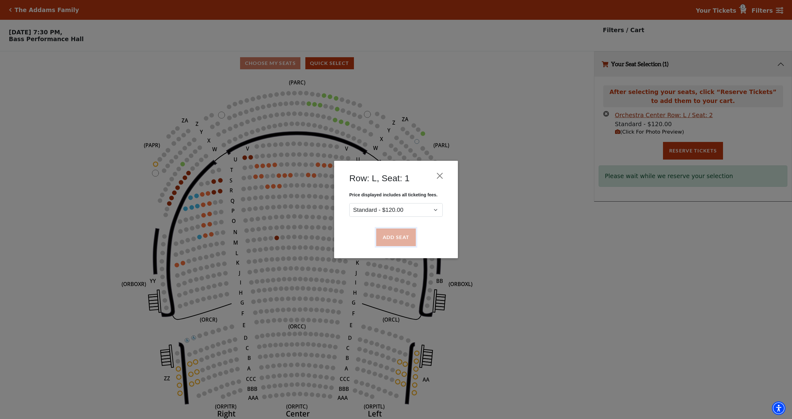
click at [393, 238] on button "Add Seat" at bounding box center [396, 237] width 40 height 17
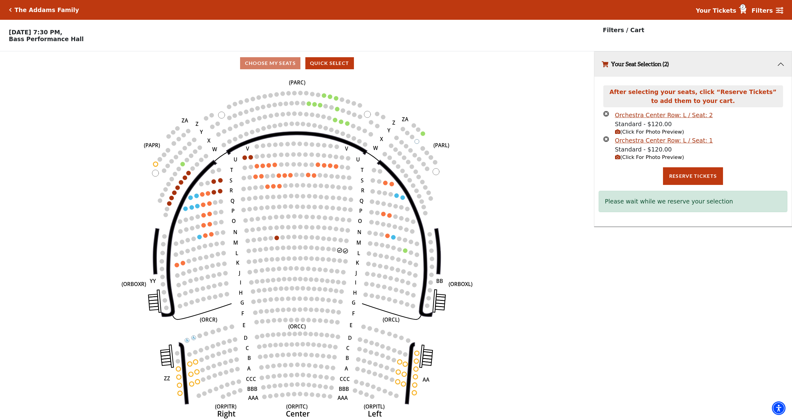
click at [627, 156] on span "(Click For Photo Preview)" at bounding box center [649, 157] width 69 height 6
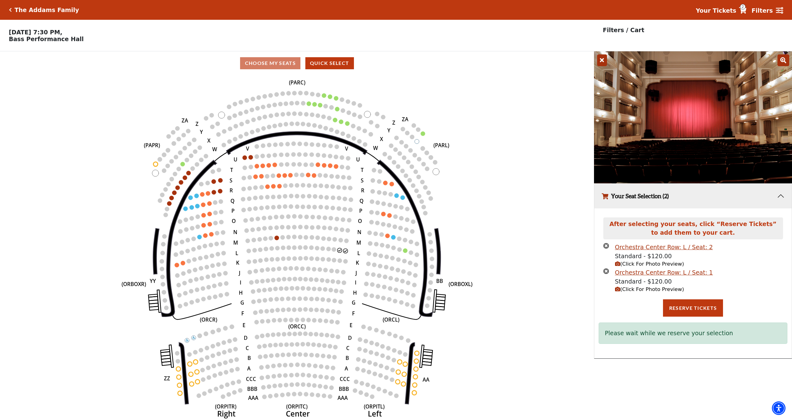
click at [12, 11] on div "The Addams Family" at bounding box center [45, 9] width 67 height 7
click at [8, 10] on div "The Addams Family Your Tickets 2 Filters" at bounding box center [396, 10] width 792 height 20
click at [10, 10] on icon "Click here to go back to filters" at bounding box center [10, 10] width 3 height 4
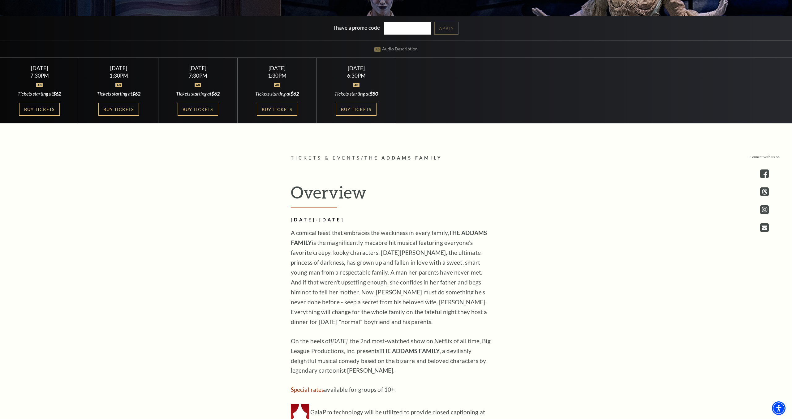
scroll to position [316, 0]
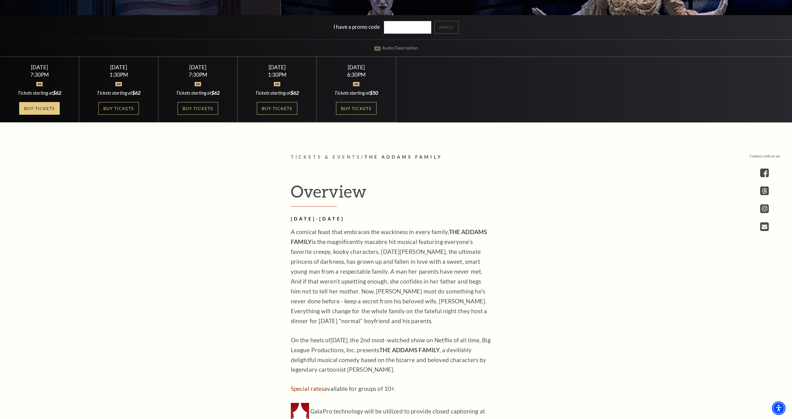
click at [58, 111] on link "Buy Tickets" at bounding box center [39, 108] width 40 height 13
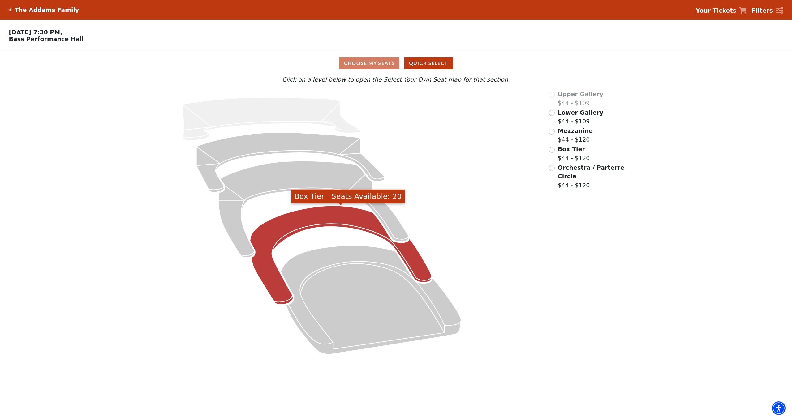
click at [329, 216] on icon "Box Tier - Seats Available: 20" at bounding box center [340, 255] width 181 height 99
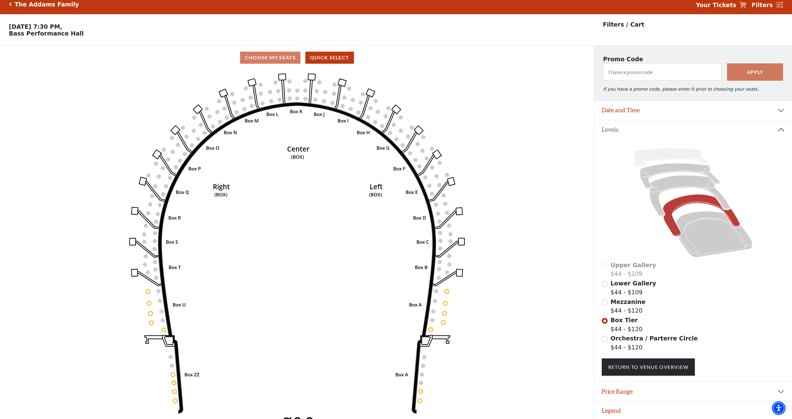
scroll to position [13, 0]
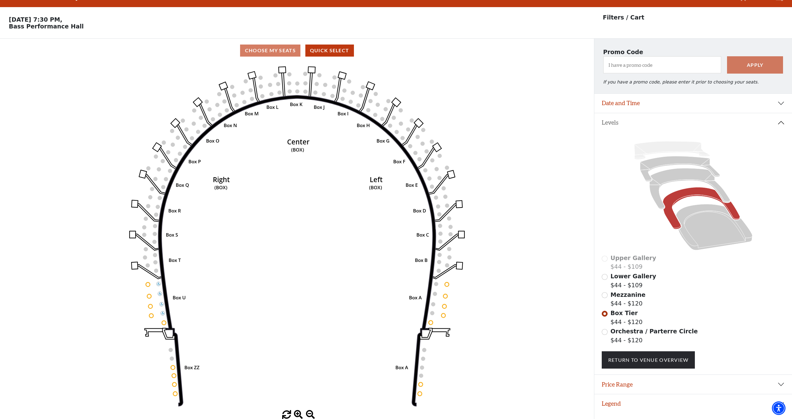
click at [165, 324] on use "Seat Selected" at bounding box center [163, 322] width 5 height 5
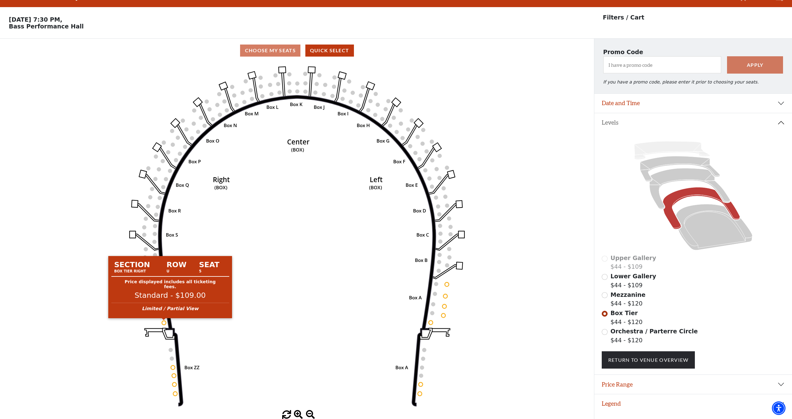
click at [165, 323] on circle at bounding box center [164, 323] width 4 height 4
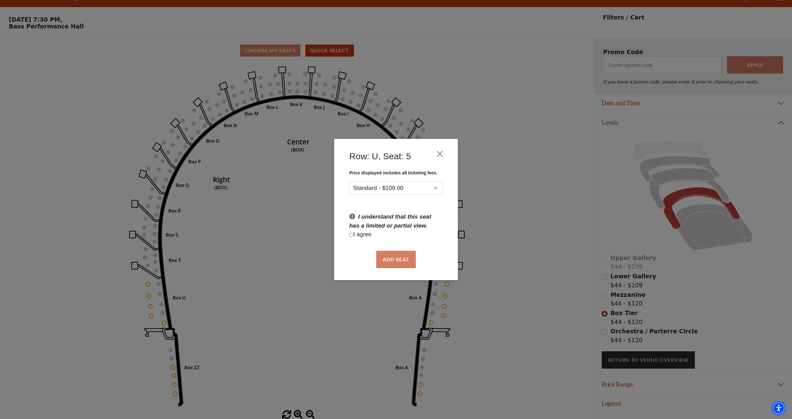
click at [371, 236] on p "I agree" at bounding box center [395, 234] width 93 height 9
click at [351, 236] on input "Checkbox field" at bounding box center [351, 235] width 4 height 4
checkbox input "true"
click at [381, 260] on button "Add Seat" at bounding box center [396, 259] width 40 height 17
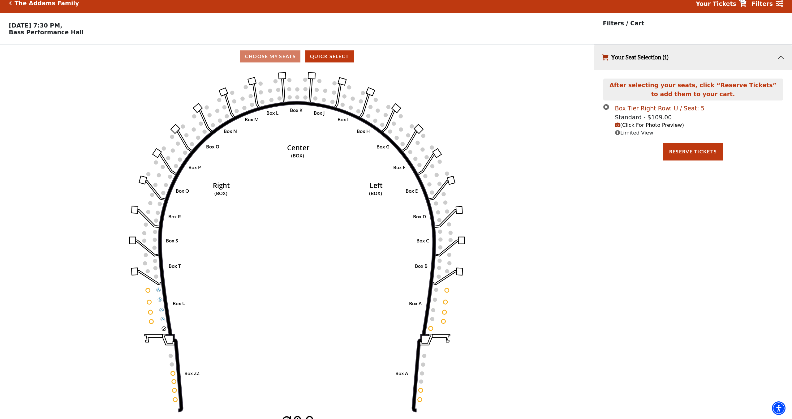
scroll to position [0, 0]
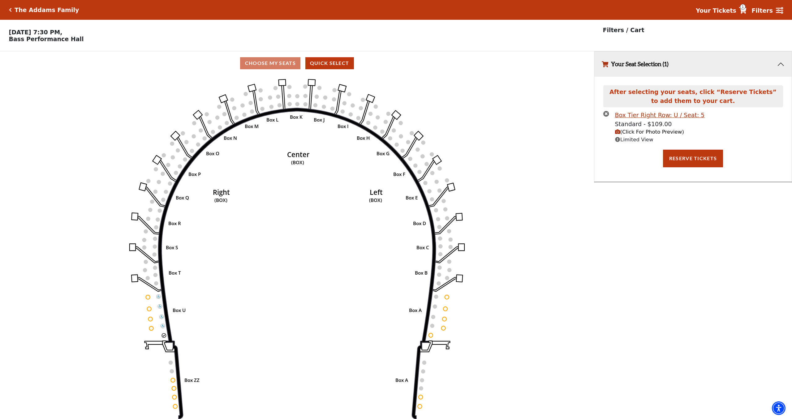
click at [637, 139] on span "Limited View" at bounding box center [634, 140] width 38 height 6
click at [636, 134] on span "(Click For Photo Preview)" at bounding box center [649, 132] width 69 height 6
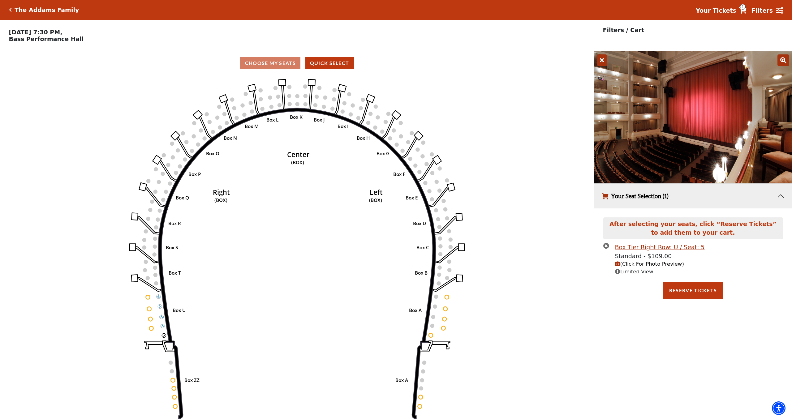
scroll to position [13, 0]
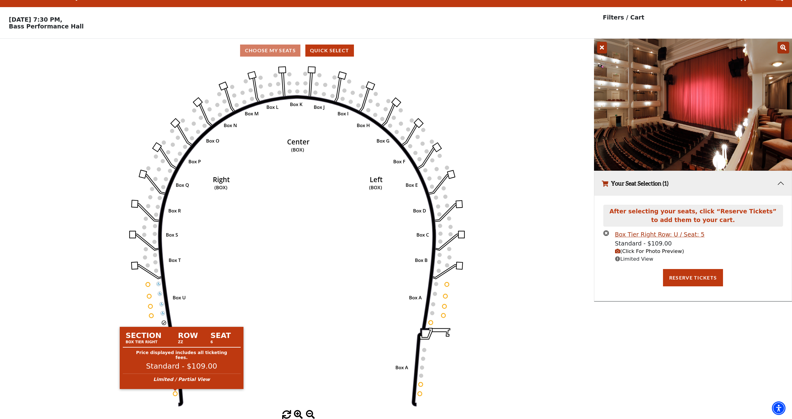
click at [175, 390] on div at bounding box center [175, 390] width 5 height 2
click at [175, 393] on circle at bounding box center [175, 393] width 4 height 4
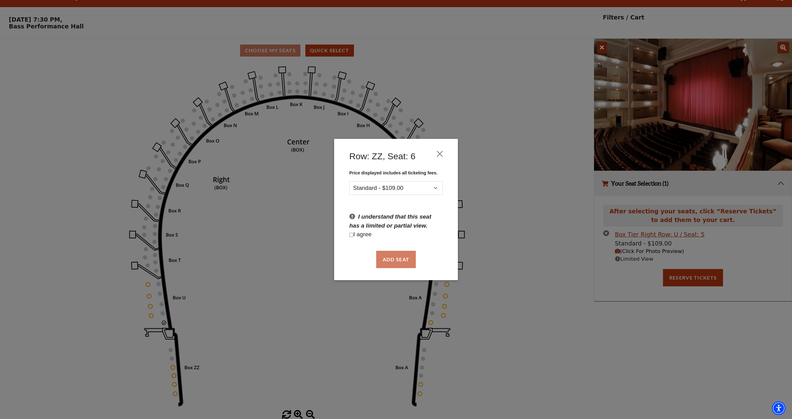
click at [348, 239] on div "Price displayed includes all ticketing fees. Standard - $109.00 I understand th…" at bounding box center [395, 207] width 105 height 75
click at [350, 236] on input "Checkbox field" at bounding box center [351, 235] width 4 height 4
checkbox input "true"
click at [402, 259] on button "Add Seat" at bounding box center [396, 259] width 40 height 17
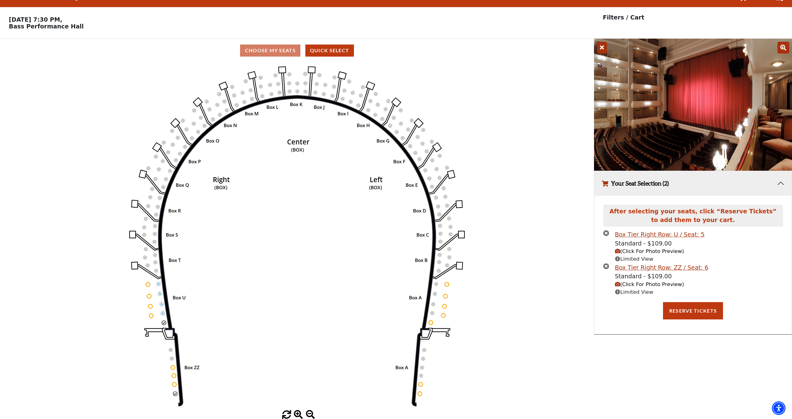
scroll to position [0, 0]
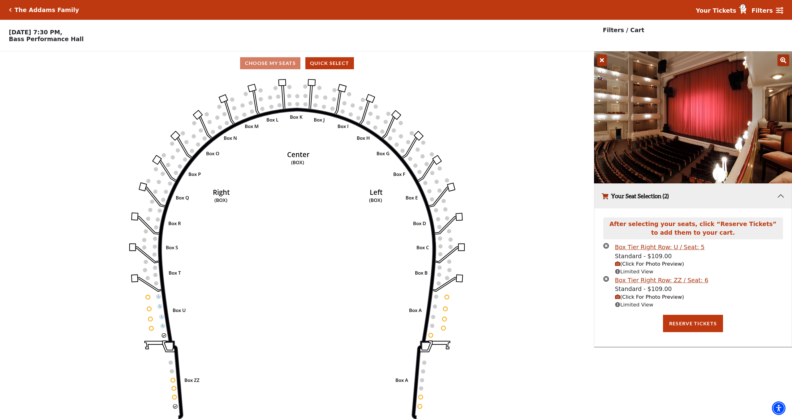
click at [606, 60] on div at bounding box center [693, 117] width 198 height 132
click at [604, 60] on icon at bounding box center [602, 60] width 10 height 12
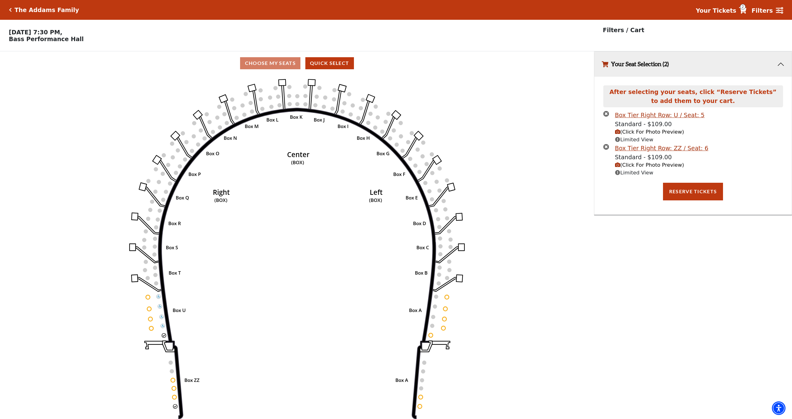
click at [640, 172] on span "Limited View" at bounding box center [634, 173] width 38 height 6
click at [639, 167] on span "(Click For Photo Preview)" at bounding box center [649, 165] width 69 height 6
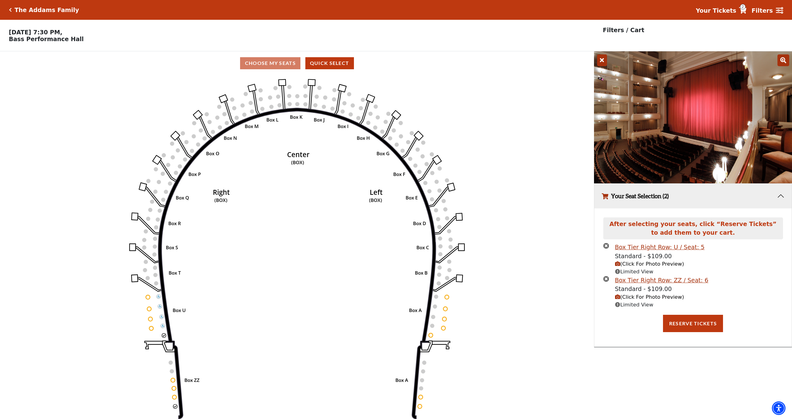
scroll to position [13, 0]
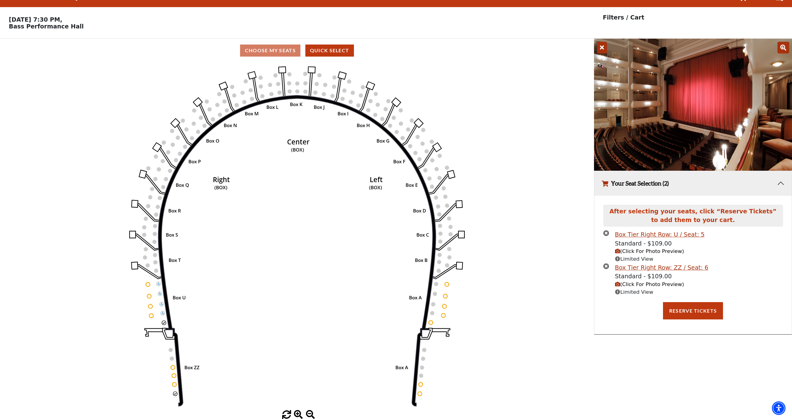
click at [608, 236] on li "Box Tier Right Row: U / Seat: 5 Standard - $109.00 (Click For Photo Preview) Li…" at bounding box center [693, 246] width 180 height 33
click at [607, 234] on icon "times-circle" at bounding box center [606, 233] width 6 height 6
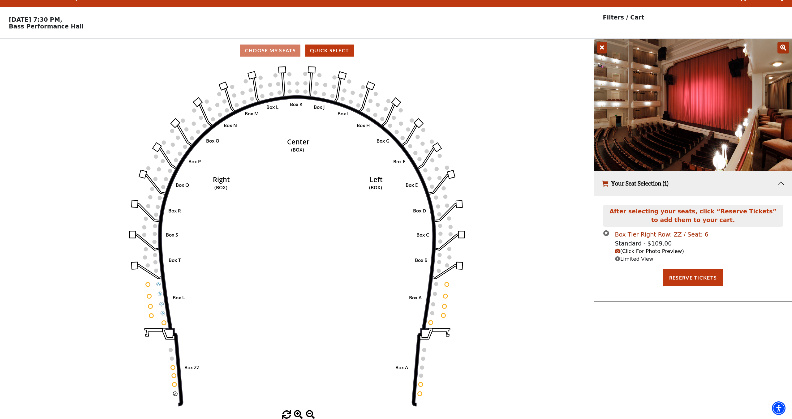
click at [608, 235] on icon "times-circle" at bounding box center [606, 233] width 6 height 6
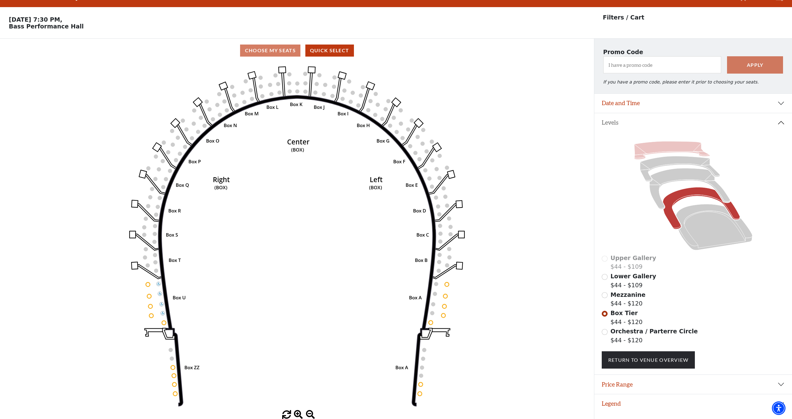
click at [662, 145] on icon at bounding box center [671, 150] width 75 height 18
drag, startPoint x: 658, startPoint y: 152, endPoint x: 654, endPoint y: 146, distance: 6.8
click at [655, 151] on icon at bounding box center [671, 150] width 75 height 18
click at [650, 160] on icon at bounding box center [680, 168] width 80 height 25
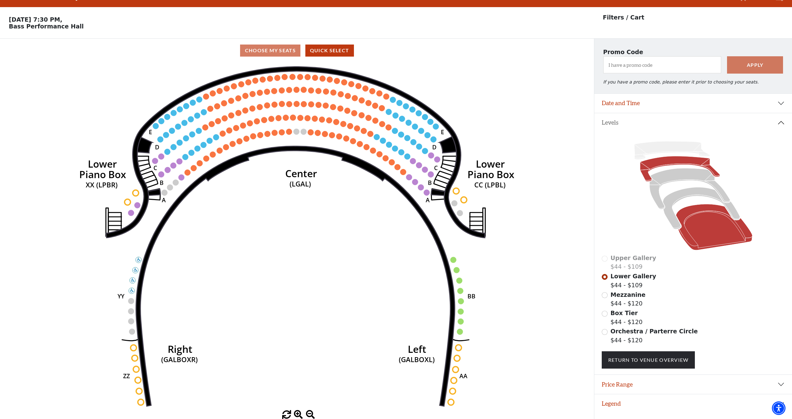
click at [686, 227] on icon at bounding box center [713, 227] width 76 height 46
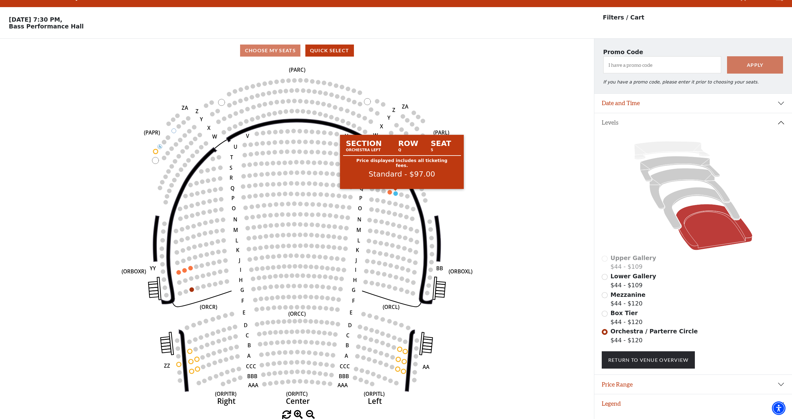
click at [396, 195] on circle at bounding box center [395, 193] width 4 height 4
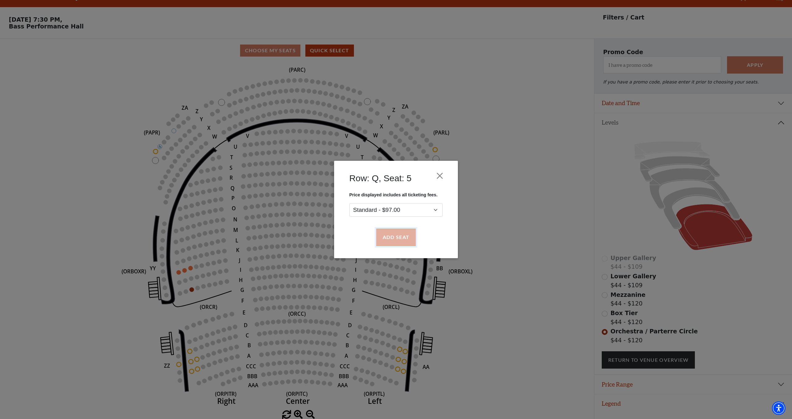
click at [395, 235] on button "Add Seat" at bounding box center [396, 237] width 40 height 17
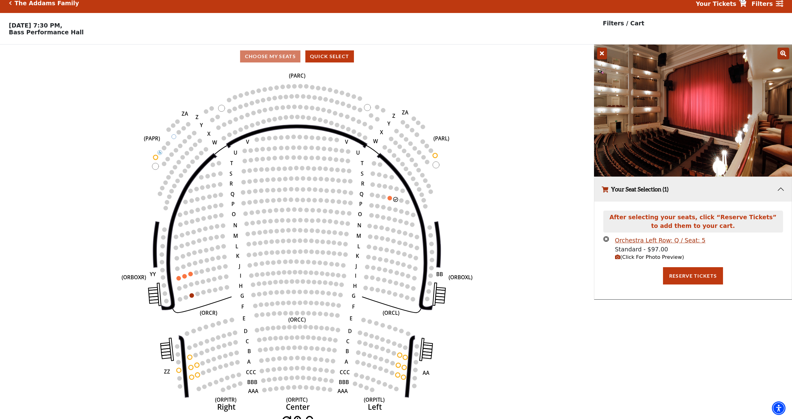
scroll to position [0, 0]
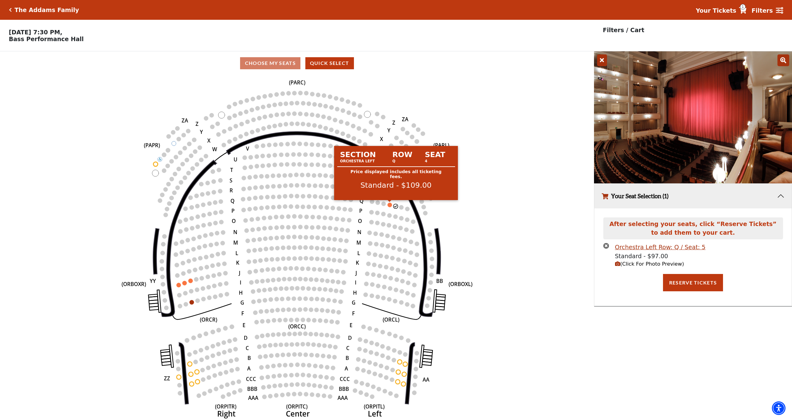
click at [390, 206] on circle at bounding box center [389, 205] width 4 height 4
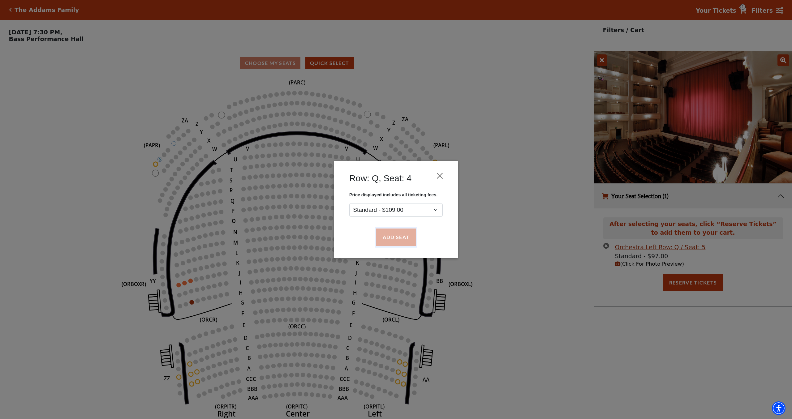
click at [391, 240] on button "Add Seat" at bounding box center [396, 237] width 40 height 17
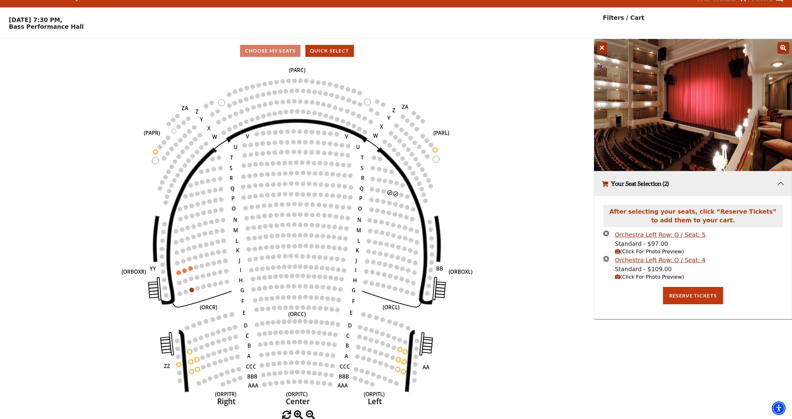
scroll to position [13, 0]
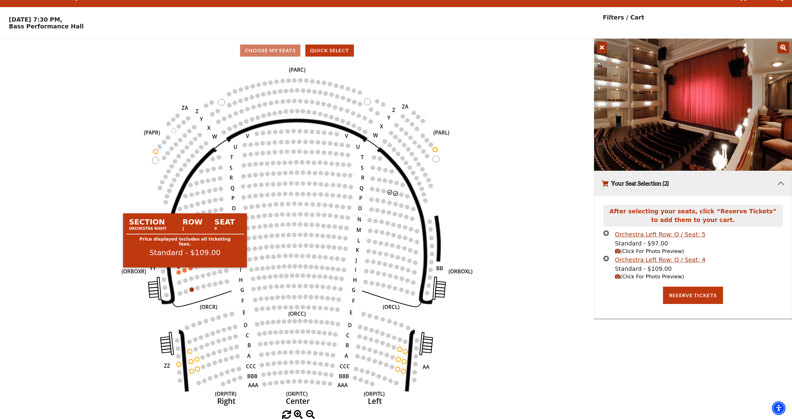
click at [179, 271] on circle at bounding box center [178, 272] width 4 height 4
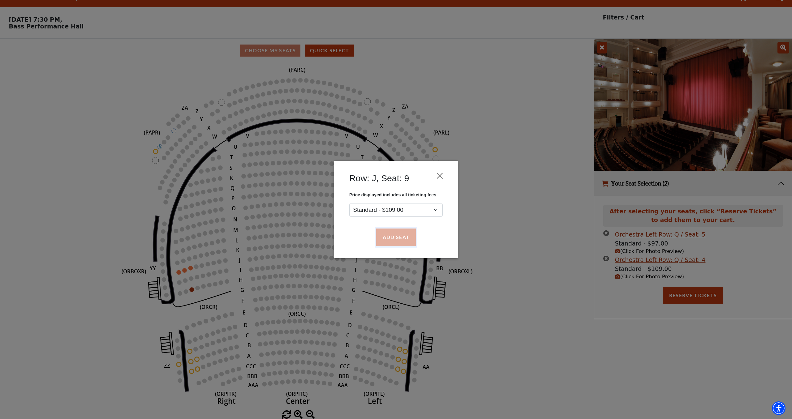
click at [383, 243] on button "Add Seat" at bounding box center [396, 237] width 40 height 17
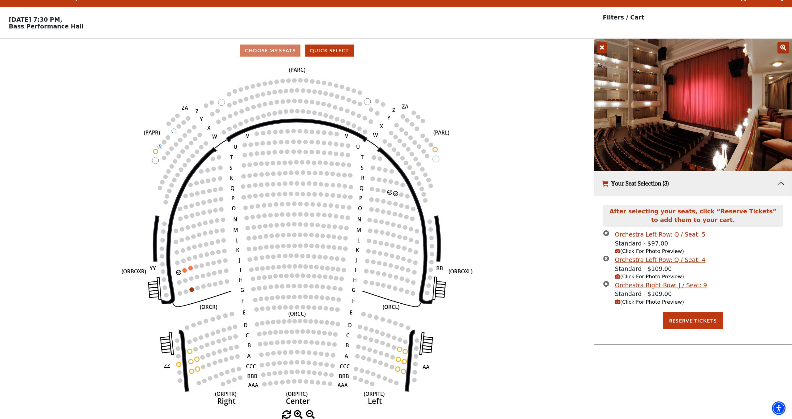
scroll to position [0, 0]
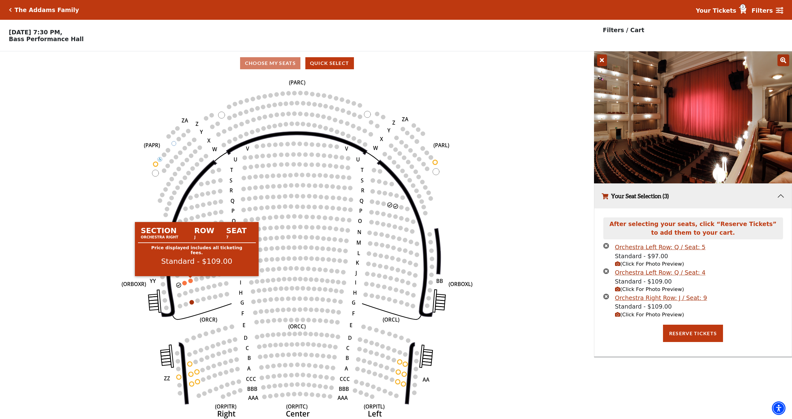
click at [190, 281] on circle at bounding box center [190, 281] width 4 height 4
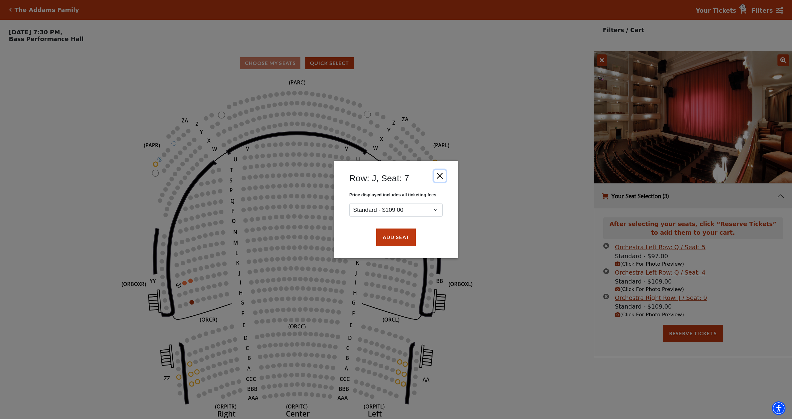
click at [441, 173] on button "Close" at bounding box center [440, 176] width 12 height 12
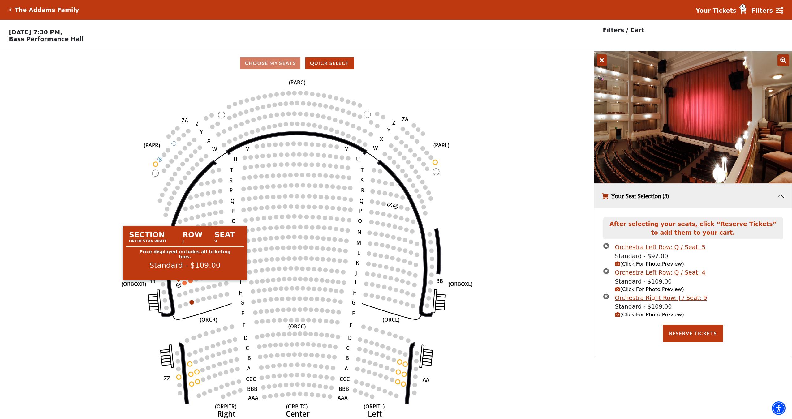
click at [178, 286] on circle at bounding box center [178, 285] width 4 height 4
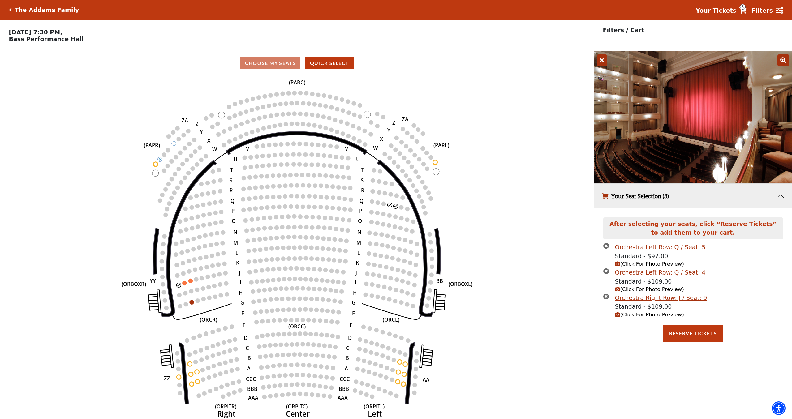
click at [606, 247] on icon "times-circle" at bounding box center [606, 246] width 6 height 6
click at [606, 272] on icon "times-circle" at bounding box center [606, 271] width 6 height 6
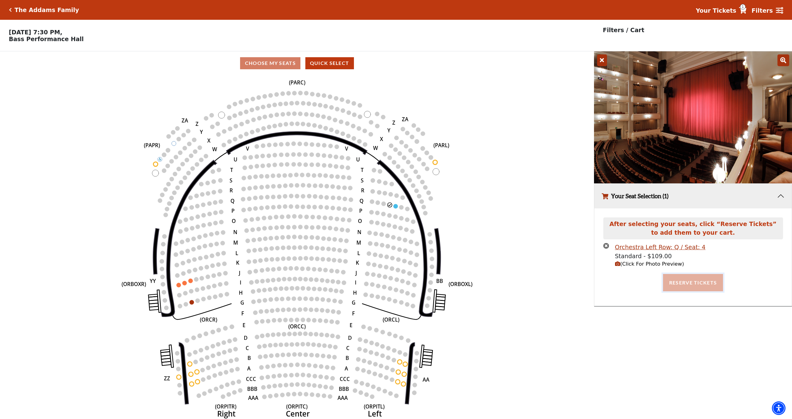
click at [681, 280] on button "Reserve Tickets" at bounding box center [693, 282] width 60 height 17
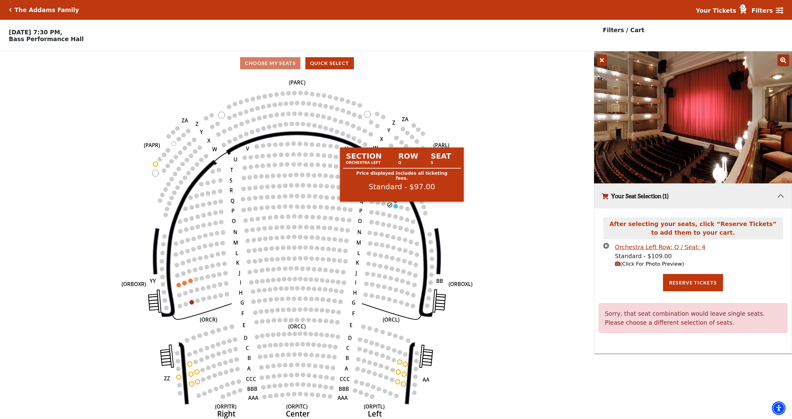
click at [394, 206] on circle at bounding box center [395, 206] width 4 height 4
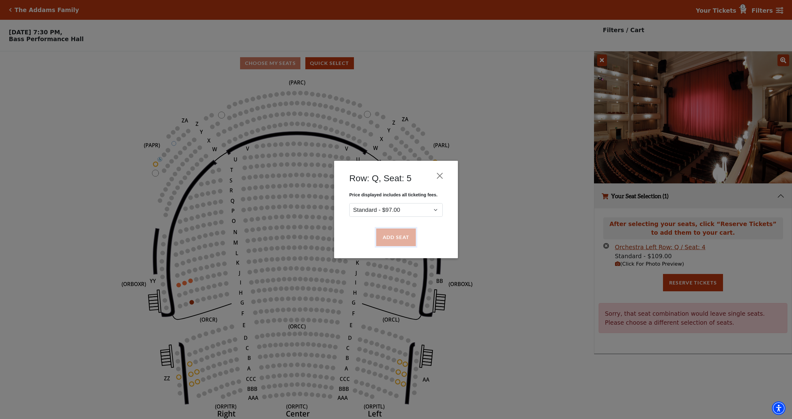
click at [382, 232] on button "Add Seat" at bounding box center [396, 237] width 40 height 17
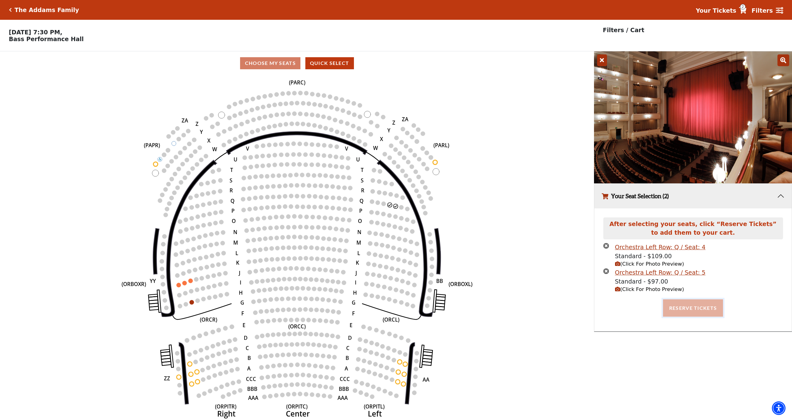
click at [682, 309] on button "Reserve Tickets" at bounding box center [693, 307] width 60 height 17
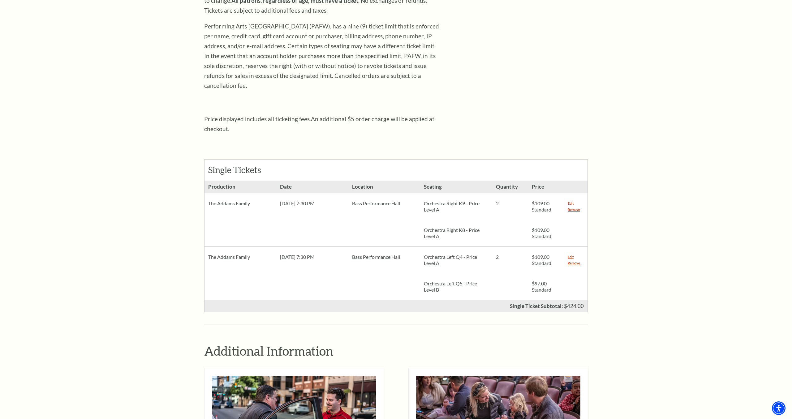
scroll to position [148, 0]
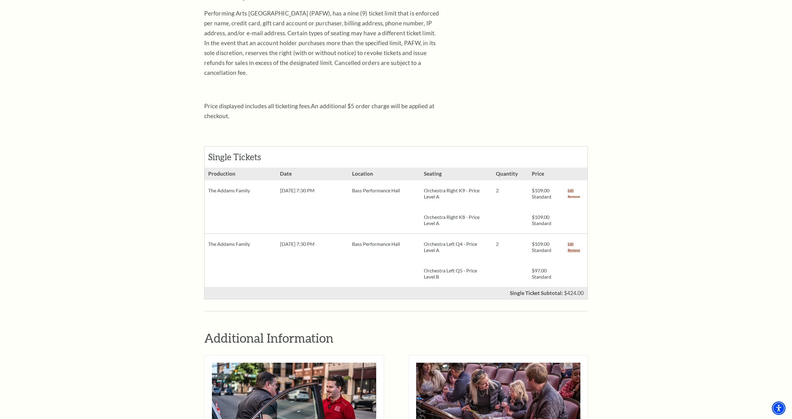
click at [577, 194] on link "Remove" at bounding box center [573, 197] width 12 height 6
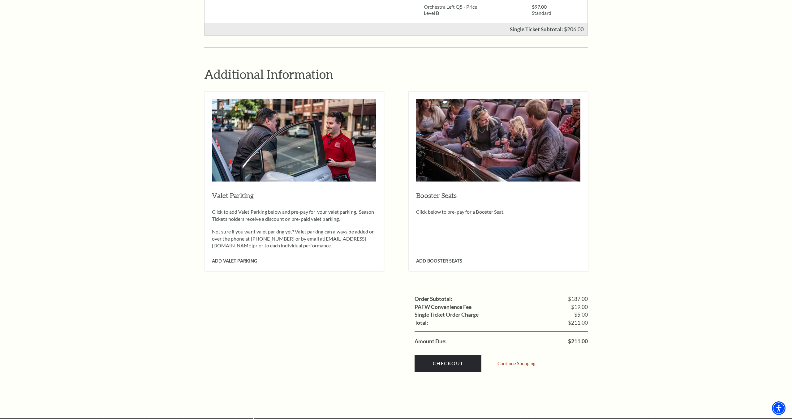
scroll to position [358, 0]
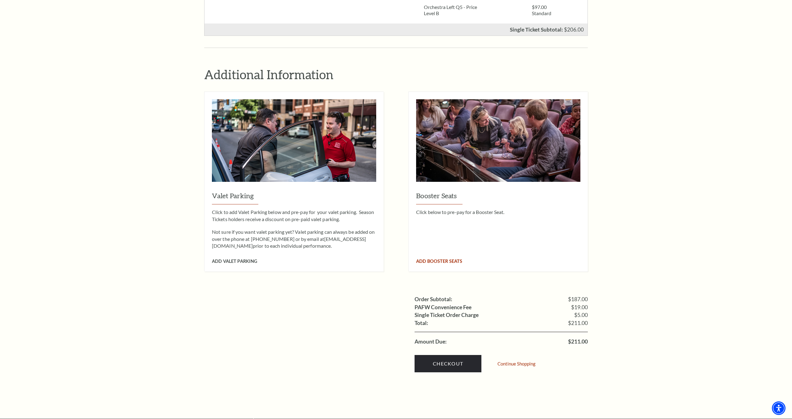
click at [451, 259] on span "Add Booster Seats" at bounding box center [439, 261] width 46 height 5
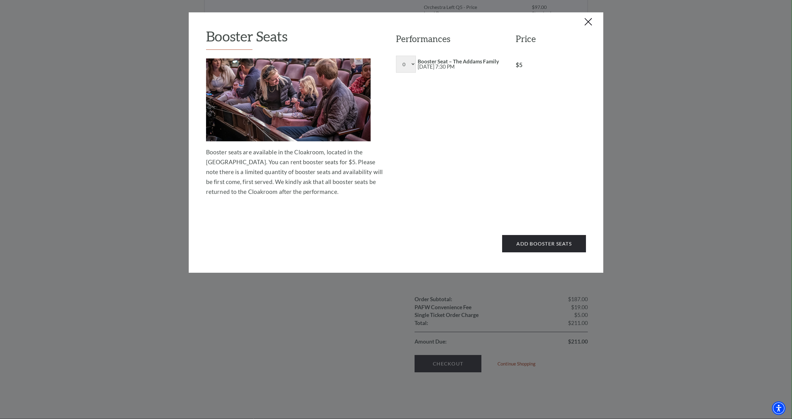
click at [586, 24] on button "Close this dialog window" at bounding box center [588, 22] width 10 height 10
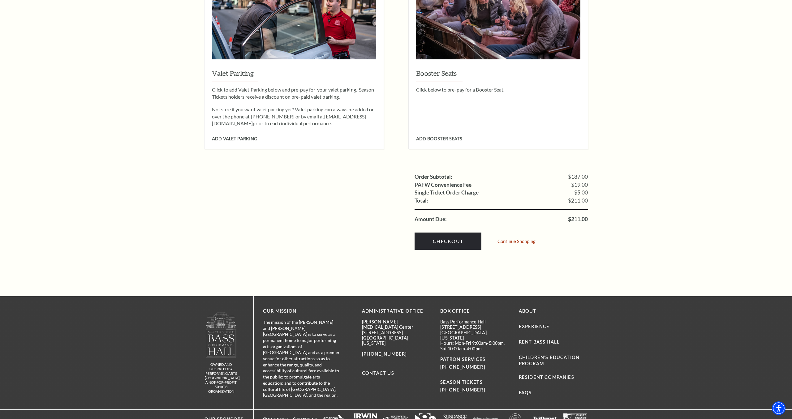
scroll to position [485, 0]
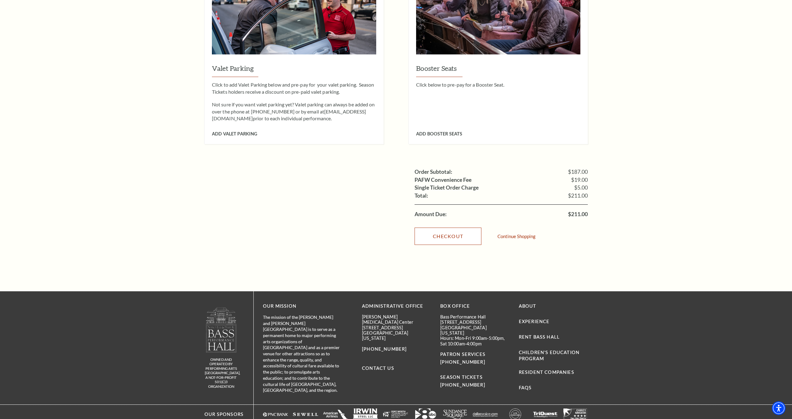
click at [447, 229] on link "Checkout" at bounding box center [447, 236] width 67 height 17
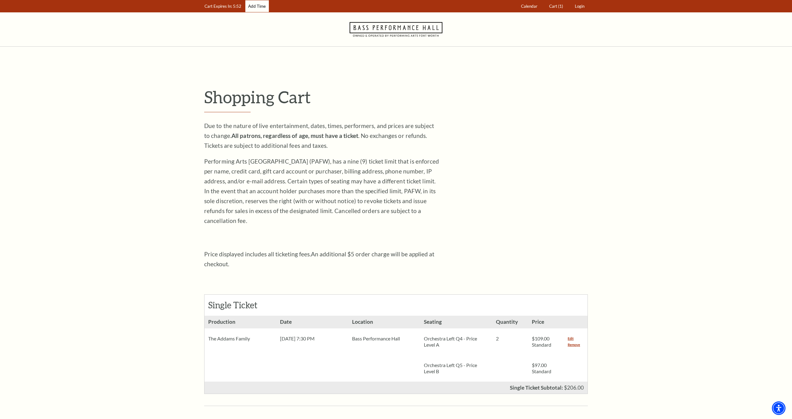
click at [255, 8] on link "Add Time" at bounding box center [257, 6] width 24 height 12
click at [261, 8] on link "Add Time" at bounding box center [257, 6] width 24 height 12
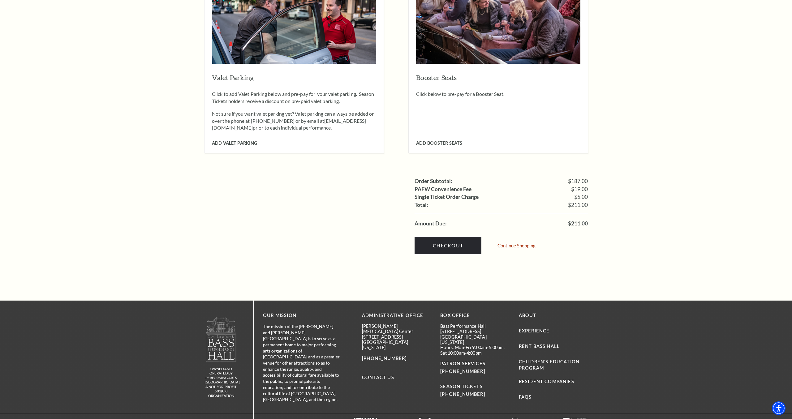
scroll to position [503, 0]
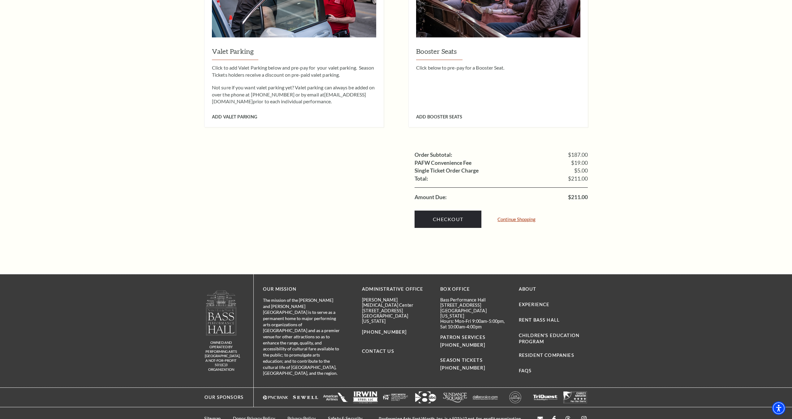
click at [515, 217] on link "Continue Shopping" at bounding box center [516, 219] width 38 height 5
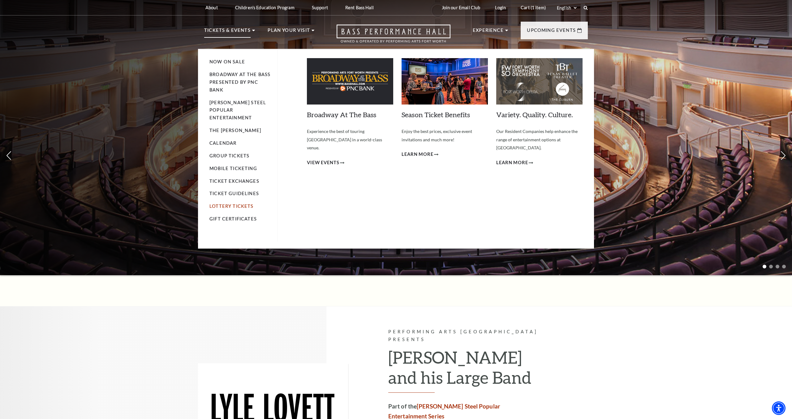
click at [242, 203] on link "Lottery Tickets" at bounding box center [231, 205] width 44 height 5
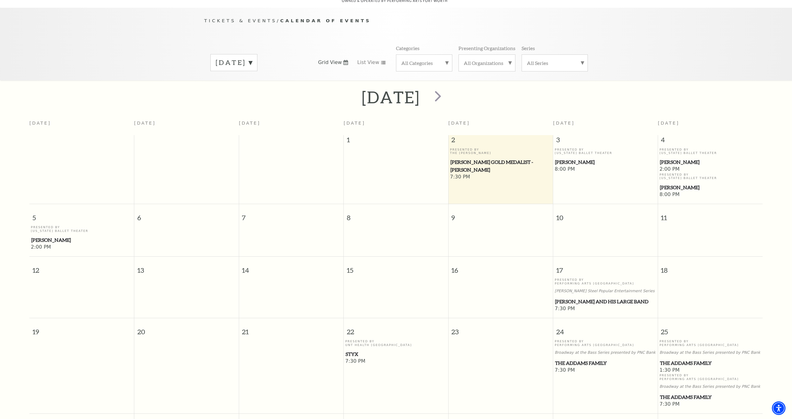
scroll to position [55, 0]
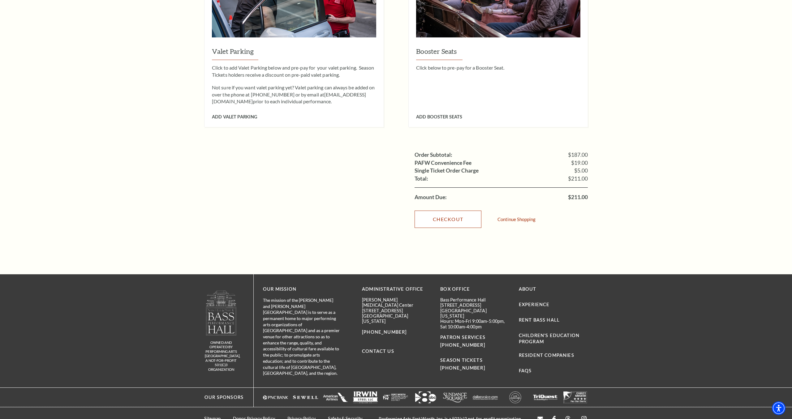
click at [437, 213] on link "Checkout" at bounding box center [447, 219] width 67 height 17
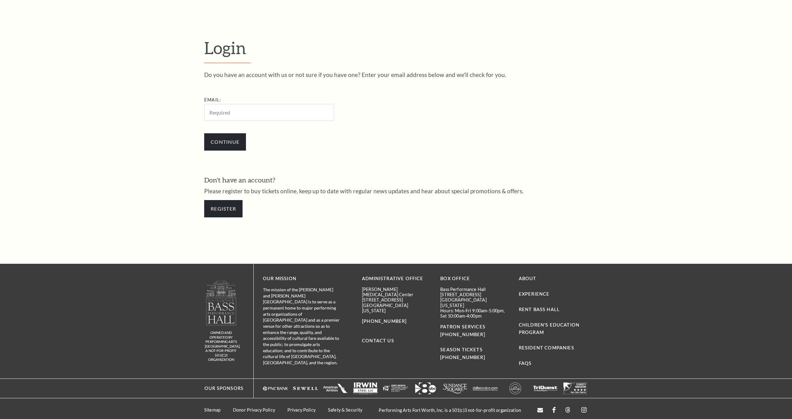
scroll to position [213, 0]
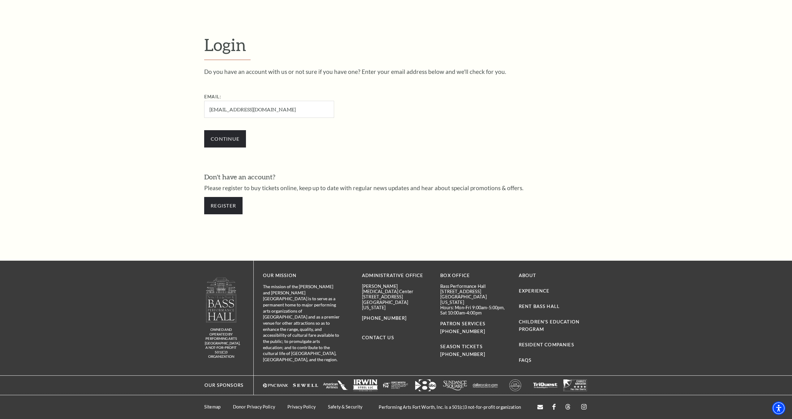
type input "chloecompani@gmail.com"
click at [204, 130] on input "Continue" at bounding box center [225, 138] width 42 height 17
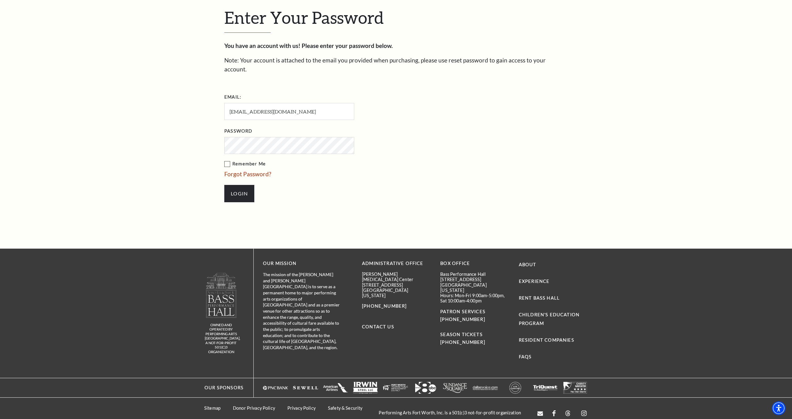
click at [224, 185] on input "Login" at bounding box center [239, 193] width 30 height 17
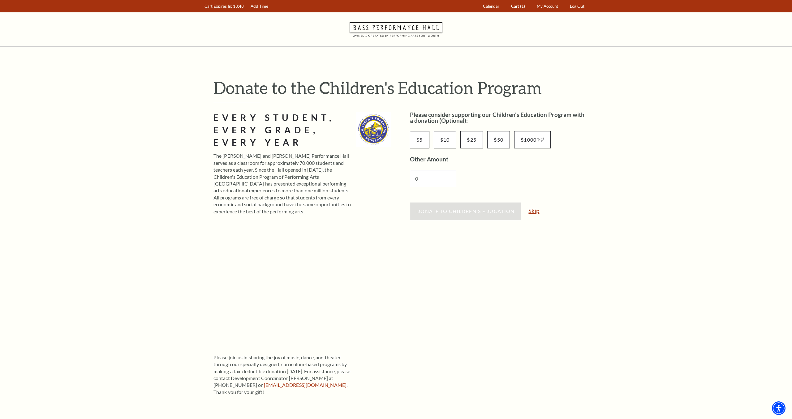
click at [540, 213] on div "Donate to Children's Education Skip" at bounding box center [499, 215] width 178 height 24
click at [539, 212] on link "Skip" at bounding box center [533, 211] width 11 height 6
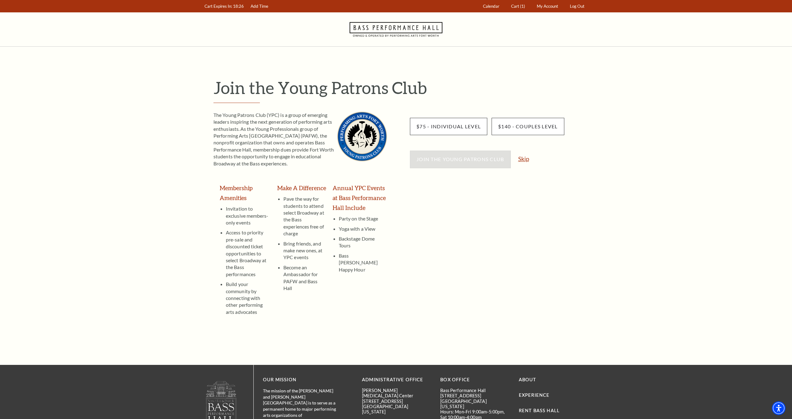
click at [525, 161] on link "Skip" at bounding box center [523, 159] width 11 height 6
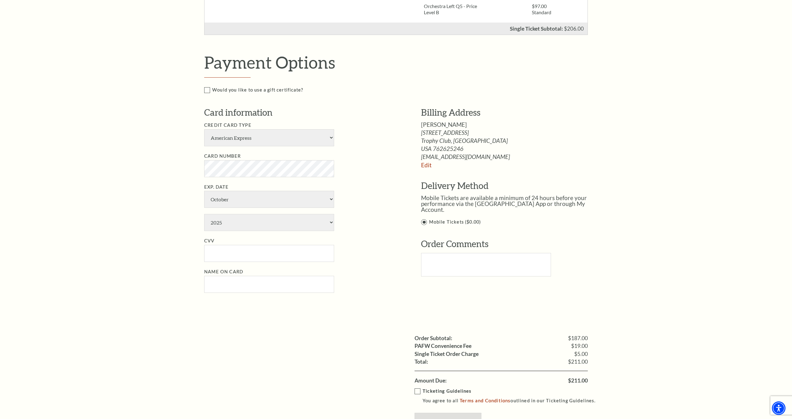
scroll to position [289, 0]
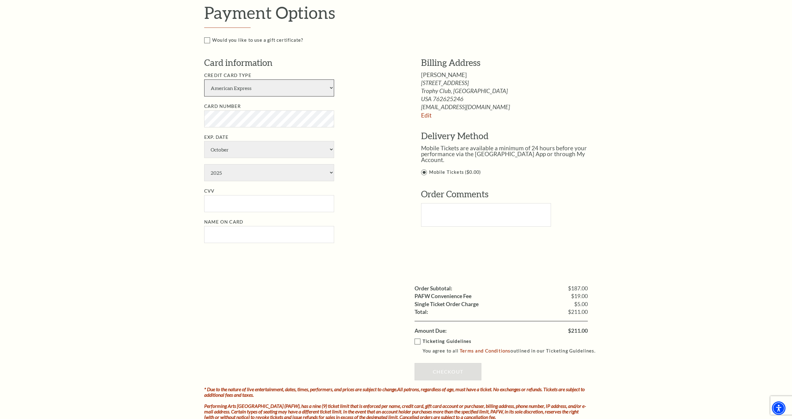
click at [242, 87] on select "American Express Visa Master Card Discover" at bounding box center [269, 87] width 130 height 17
click at [238, 94] on select "American Express Visa Master Card Discover" at bounding box center [269, 87] width 130 height 17
select select "25"
click at [245, 128] on ul "Credit Card Type American Express Visa Master Card Discover Card Number Exp. Da…" at bounding box center [303, 156] width 198 height 171
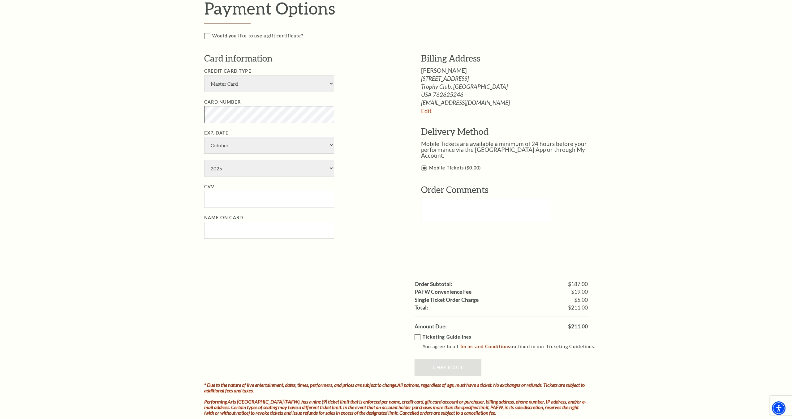
scroll to position [290, 0]
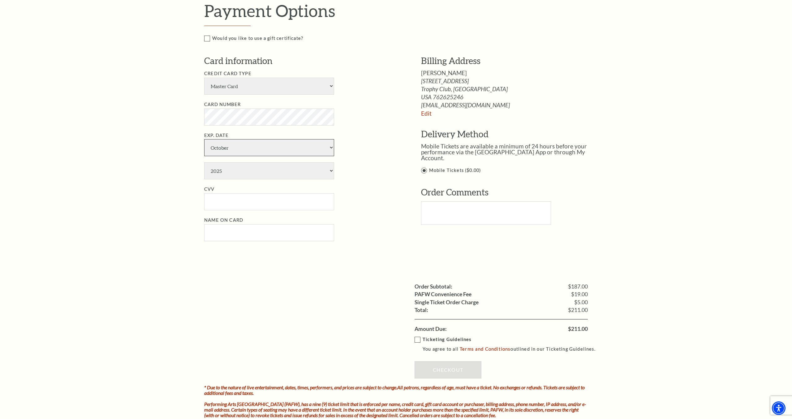
click at [237, 148] on select "January February March April May June July August September October November De…" at bounding box center [269, 147] width 130 height 17
click at [218, 172] on select "2025 2026 2027 2028 2029 2030 2031 2032 2033 2034" at bounding box center [269, 170] width 130 height 17
select select "2027"
click at [221, 195] on input "CVV" at bounding box center [269, 201] width 130 height 17
type input "036"
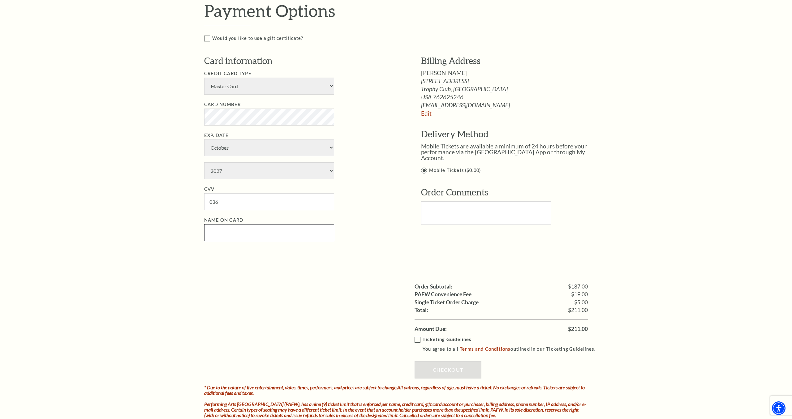
click at [232, 233] on input "Name on Card" at bounding box center [269, 232] width 130 height 17
type input "Araceli Compani"
click at [419, 340] on label "Ticketing Guidelines You agree to all Terms and Conditions outlined in our Tick…" at bounding box center [507, 344] width 186 height 17
click at [0, 0] on input "Ticketing Guidelines You agree to all Terms and Conditions outlined in our Tick…" at bounding box center [0, 0] width 0 height 0
click at [437, 366] on link "Checkout" at bounding box center [447, 369] width 67 height 17
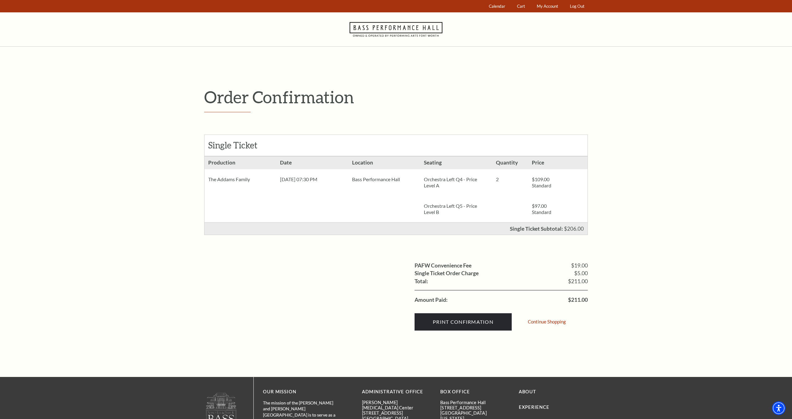
click at [367, 23] on icon "Navigate to Bass Performance Hall homepage" at bounding box center [395, 29] width 93 height 34
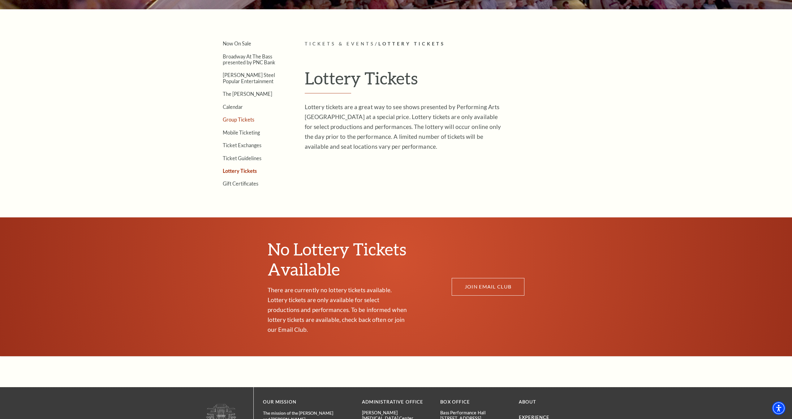
scroll to position [198, 0]
click at [249, 56] on link "Broadway At The Bass presented by PNC Bank" at bounding box center [249, 59] width 53 height 12
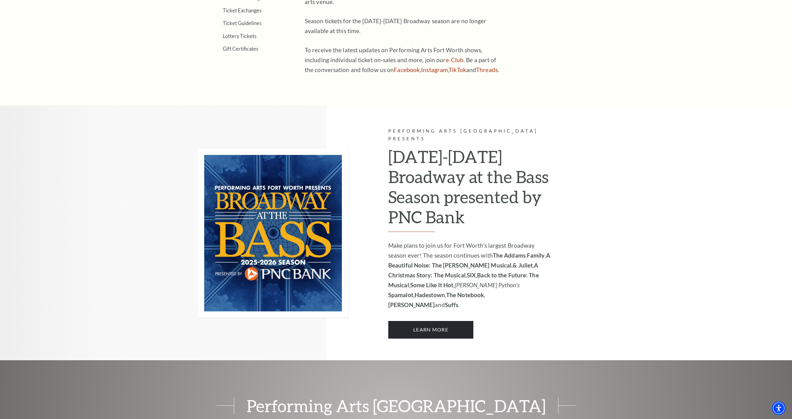
scroll to position [406, 0]
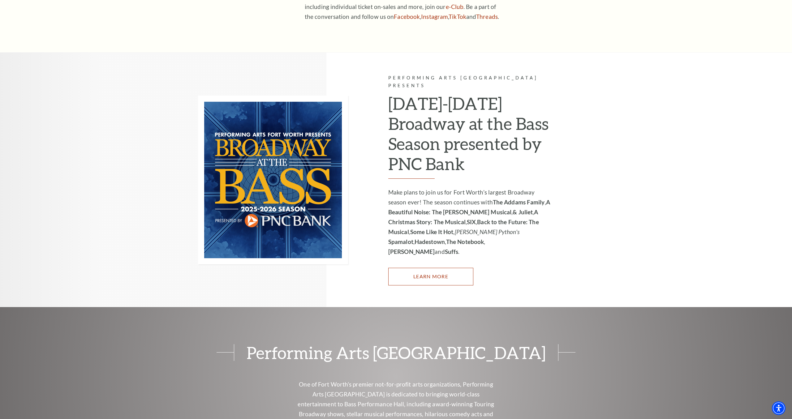
click at [425, 268] on link "Learn More" at bounding box center [430, 276] width 85 height 17
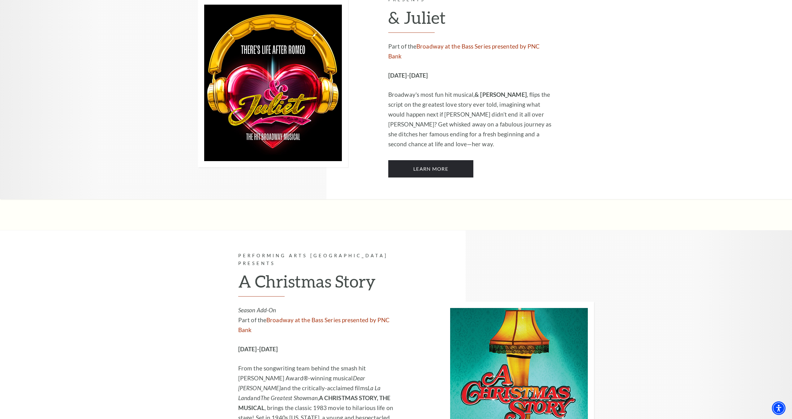
scroll to position [1460, 0]
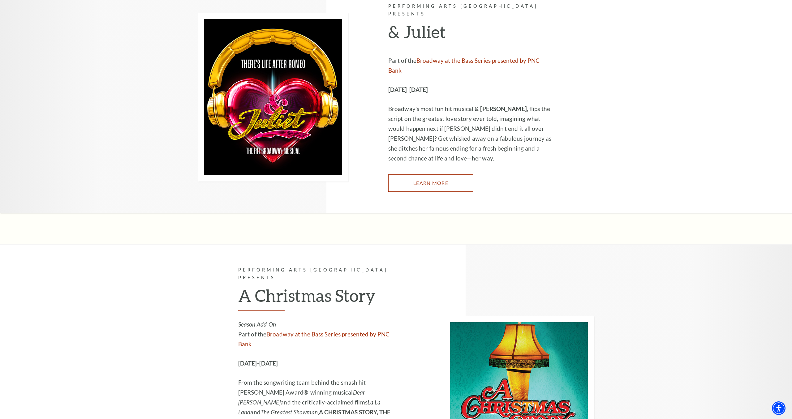
click at [420, 174] on link "Learn More" at bounding box center [430, 182] width 85 height 17
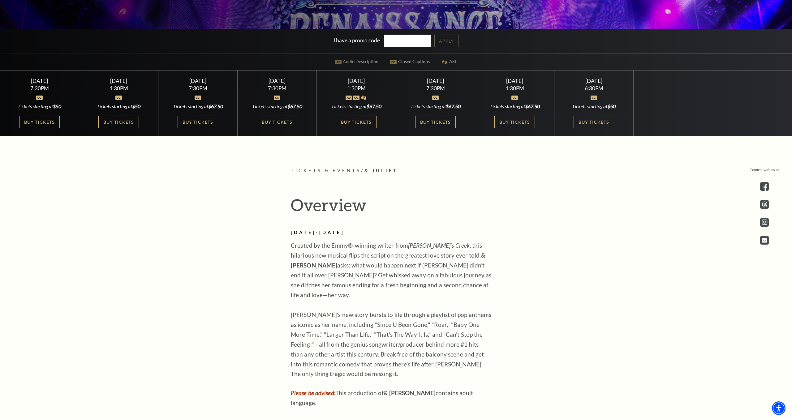
scroll to position [321, 0]
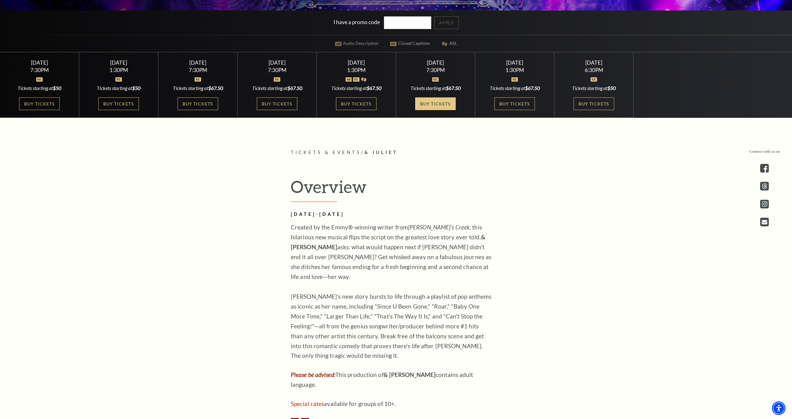
click at [421, 98] on link "Buy Tickets" at bounding box center [435, 103] width 40 height 13
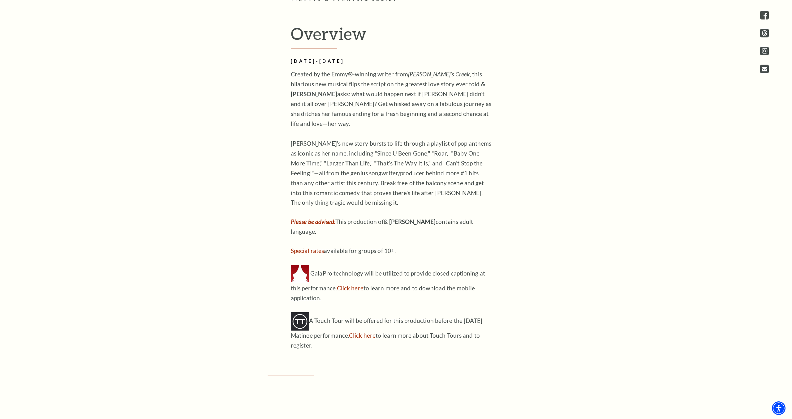
scroll to position [478, 0]
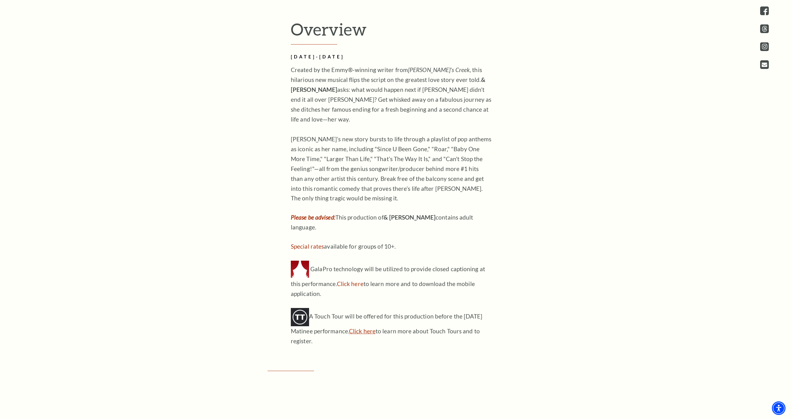
click at [370, 327] on link "Click here" at bounding box center [362, 330] width 27 height 7
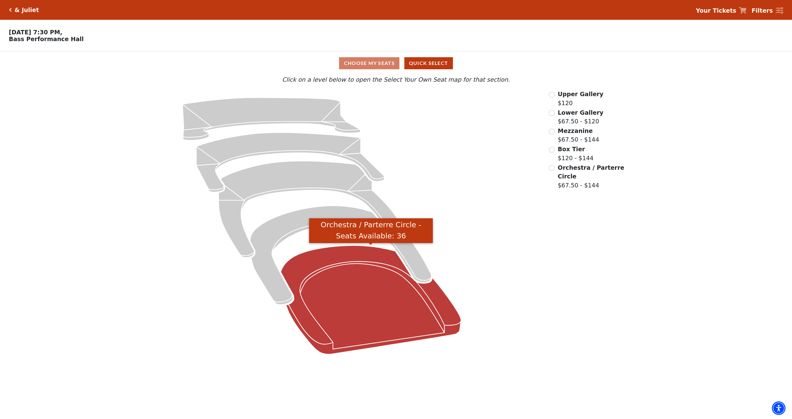
click at [356, 264] on icon "Orchestra / Parterre Circle - Seats Available: 36" at bounding box center [371, 300] width 180 height 109
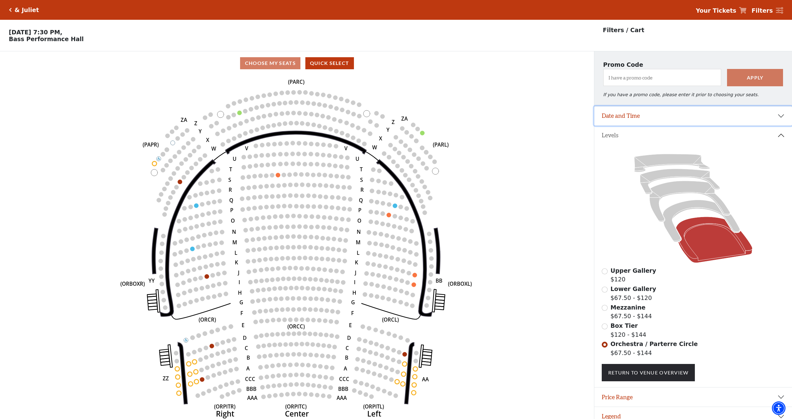
click at [689, 113] on button "Date and Time" at bounding box center [693, 115] width 198 height 19
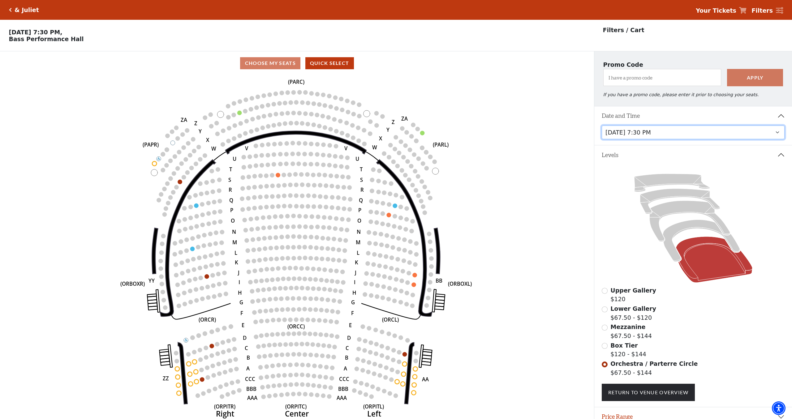
click at [661, 132] on select "Thursday, November 13 at 1:30 PM Wednesday, November 12 at 7:30 PM Thursday, No…" at bounding box center [692, 133] width 183 height 14
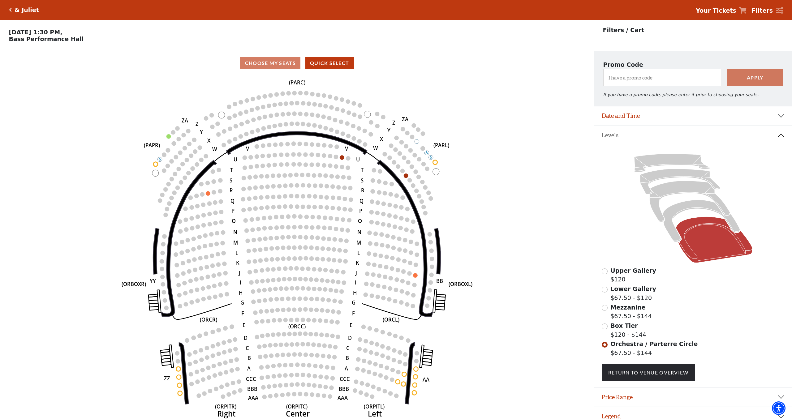
scroll to position [13, 0]
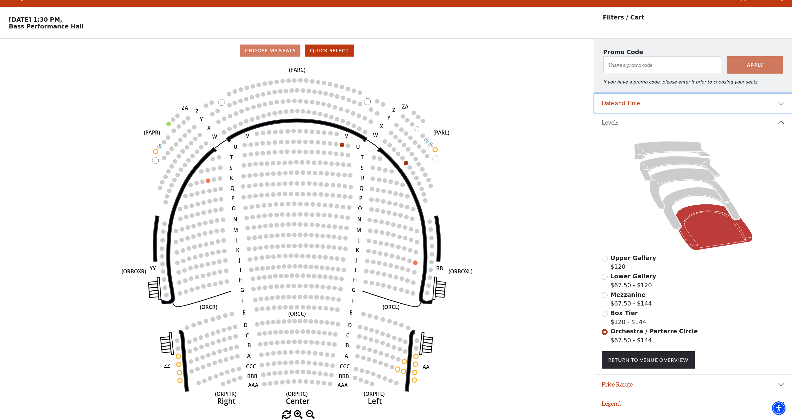
click at [648, 103] on button "Date and Time" at bounding box center [693, 103] width 198 height 19
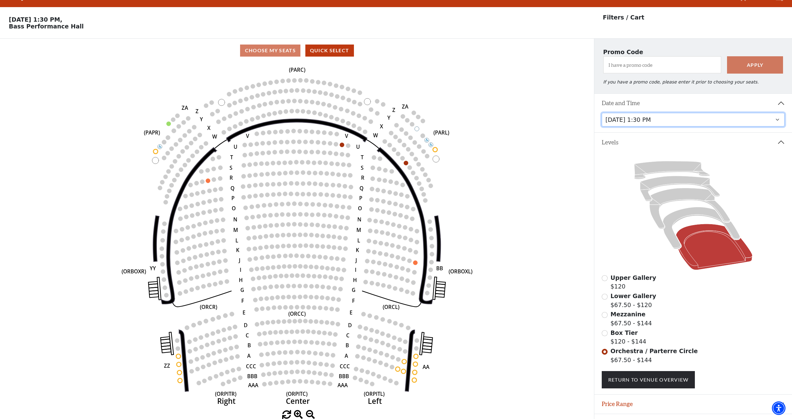
click at [647, 123] on select "Thursday, November 13 at 1:30 PM Wednesday, November 12 at 7:30 PM Thursday, No…" at bounding box center [692, 120] width 183 height 14
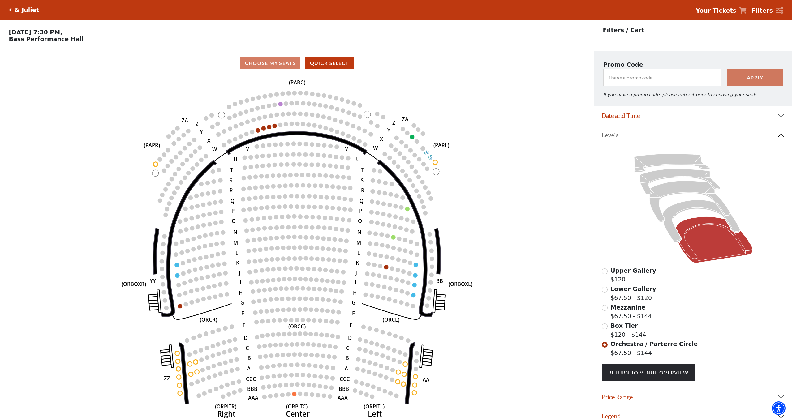
scroll to position [13, 0]
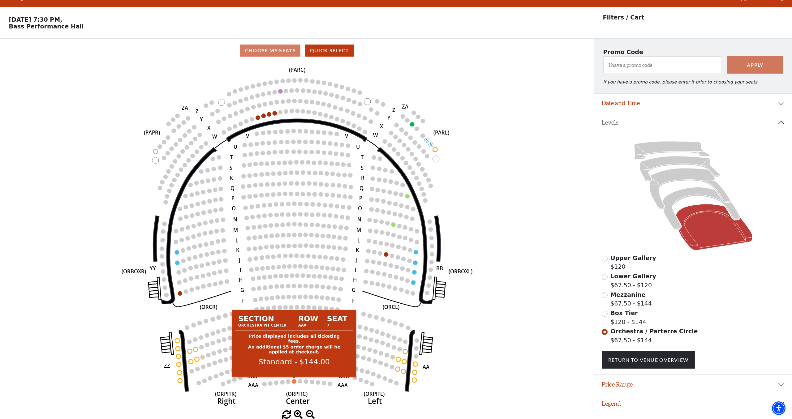
click at [295, 380] on circle at bounding box center [294, 381] width 4 height 4
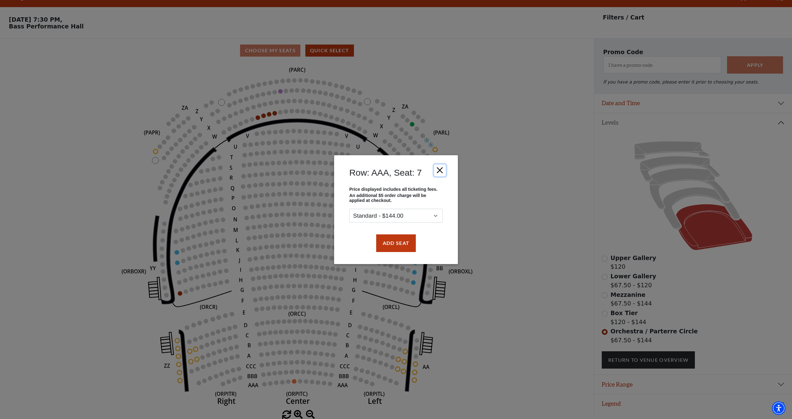
click at [439, 172] on button "Close" at bounding box center [440, 170] width 12 height 12
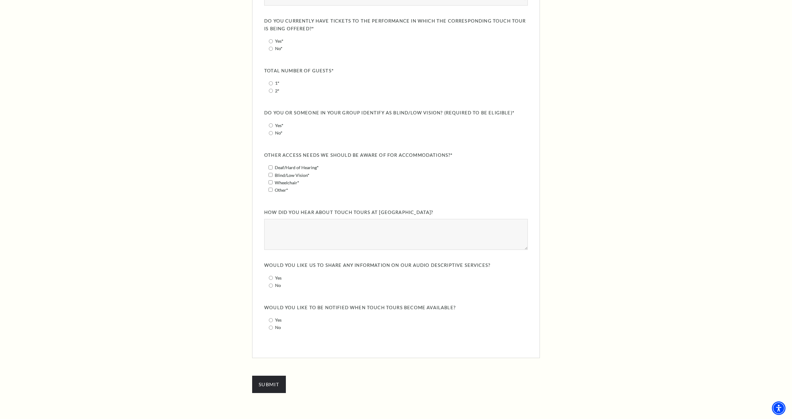
scroll to position [757, 0]
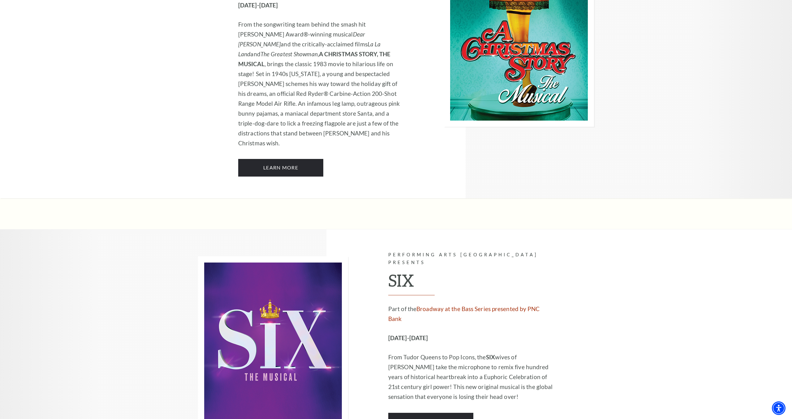
scroll to position [1855, 0]
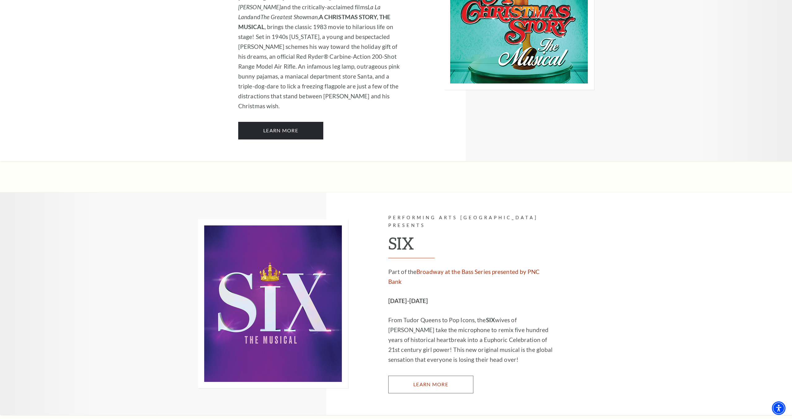
click at [425, 376] on link "Learn More" at bounding box center [430, 384] width 85 height 17
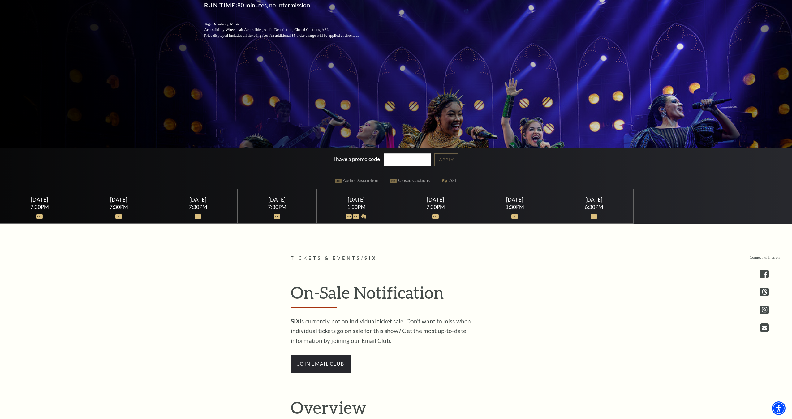
scroll to position [172, 0]
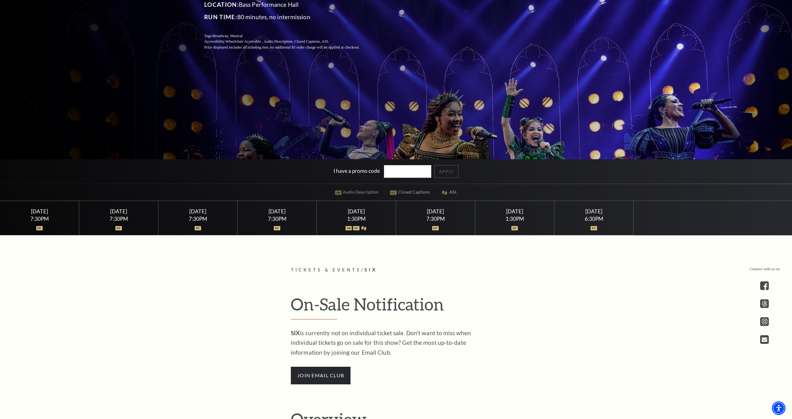
click at [439, 218] on div "7:30PM" at bounding box center [435, 218] width 64 height 5
click at [437, 229] on img at bounding box center [435, 228] width 6 height 4
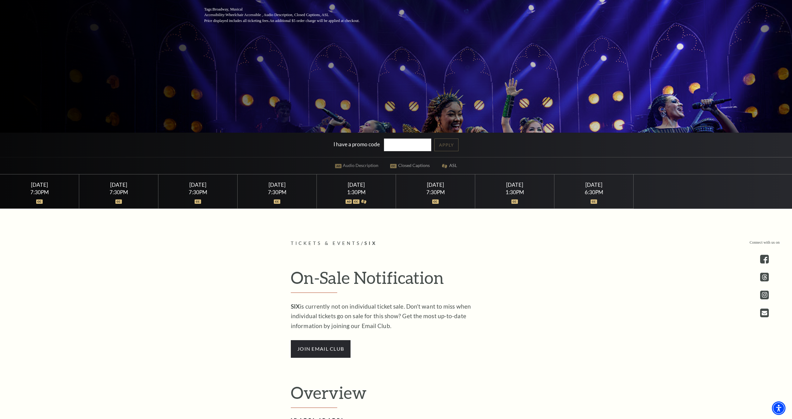
scroll to position [0, 0]
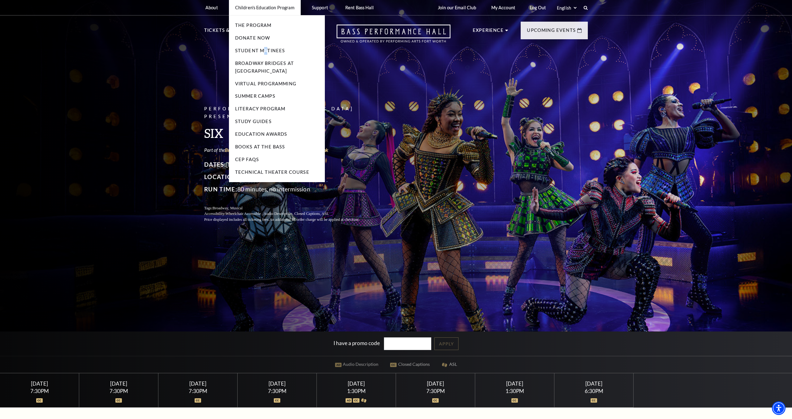
click at [265, 53] on li "Student Matinees" at bounding box center [276, 51] width 83 height 8
click at [265, 52] on link "Student Matinees" at bounding box center [260, 50] width 50 height 5
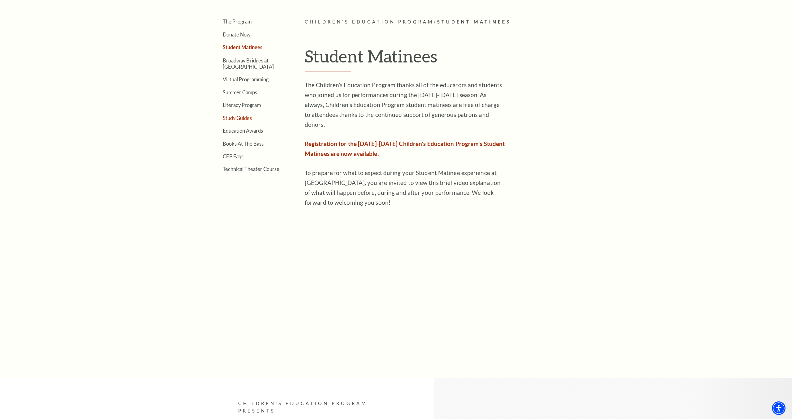
scroll to position [220, 0]
click at [241, 118] on link "Study Guides" at bounding box center [237, 118] width 29 height 6
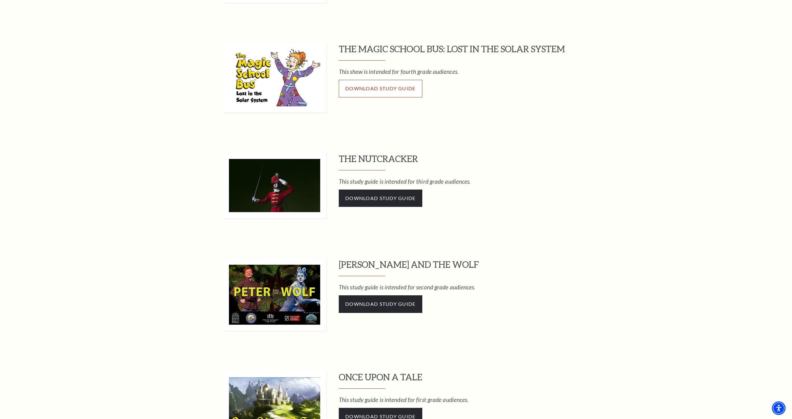
scroll to position [602, 0]
click at [366, 91] on link "Download Study Guide" at bounding box center [380, 88] width 83 height 17
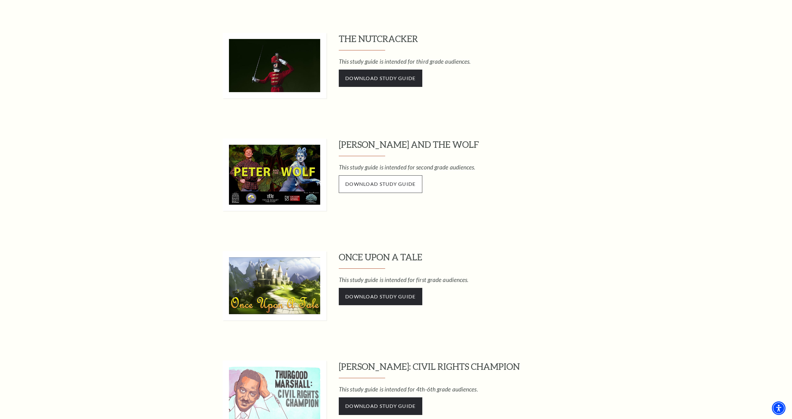
scroll to position [736, 0]
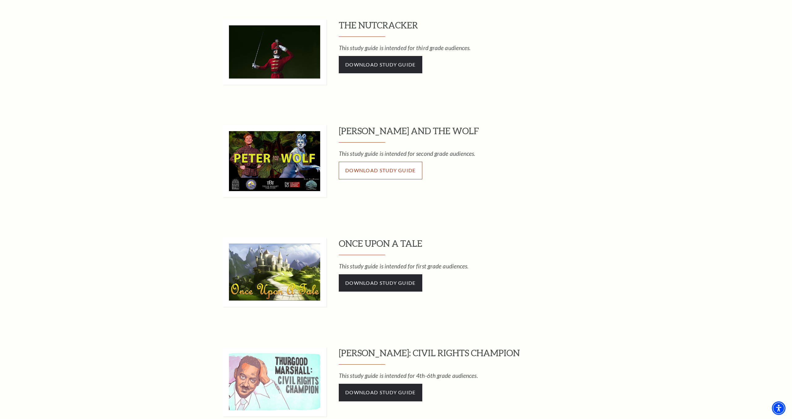
click at [392, 171] on span "Download Study Guide" at bounding box center [380, 170] width 71 height 6
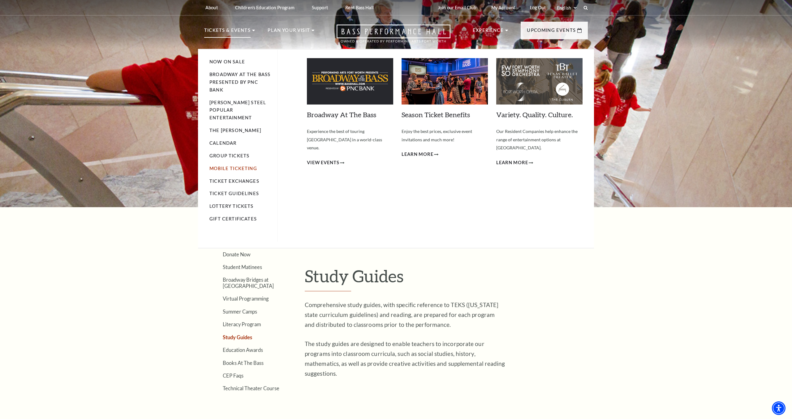
scroll to position [2, 0]
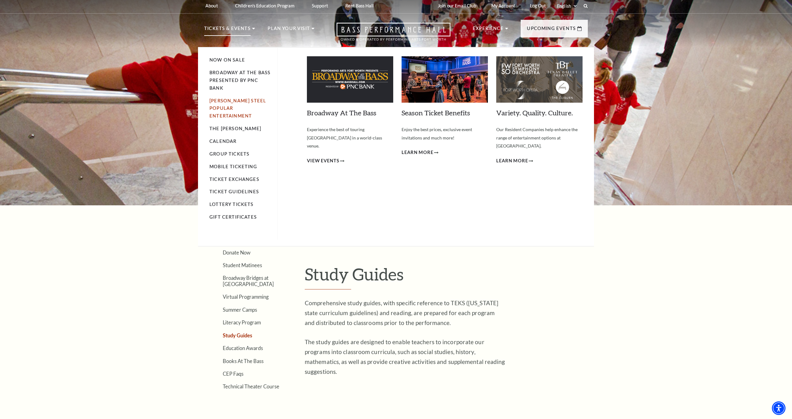
click at [221, 100] on link "[PERSON_NAME] Steel Popular Entertainment" at bounding box center [237, 108] width 57 height 21
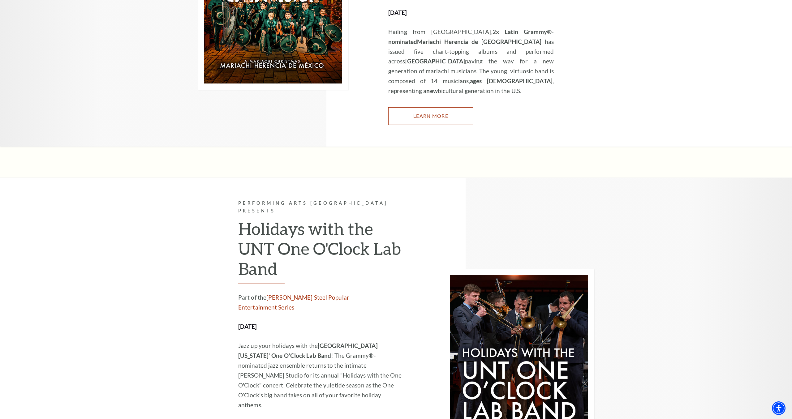
scroll to position [1257, 0]
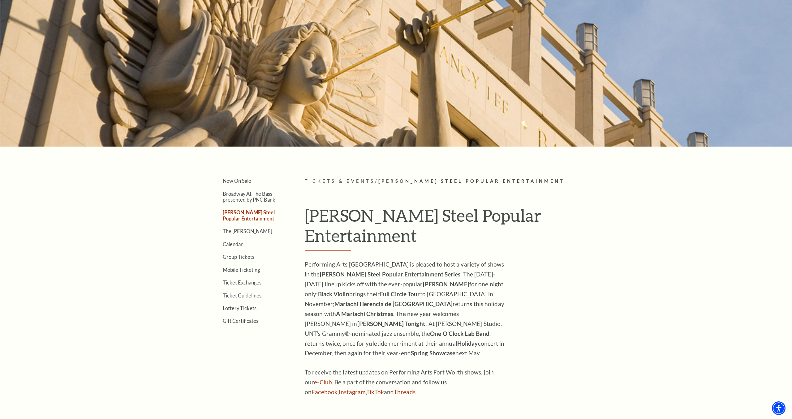
scroll to position [53, 0]
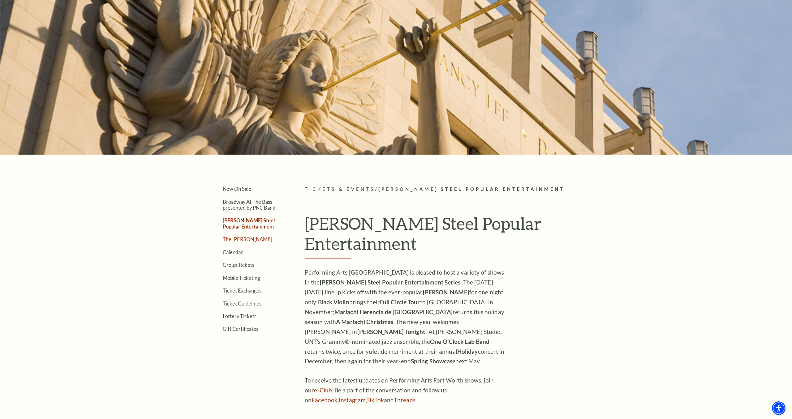
click at [238, 240] on link "The Cliburn" at bounding box center [247, 239] width 49 height 6
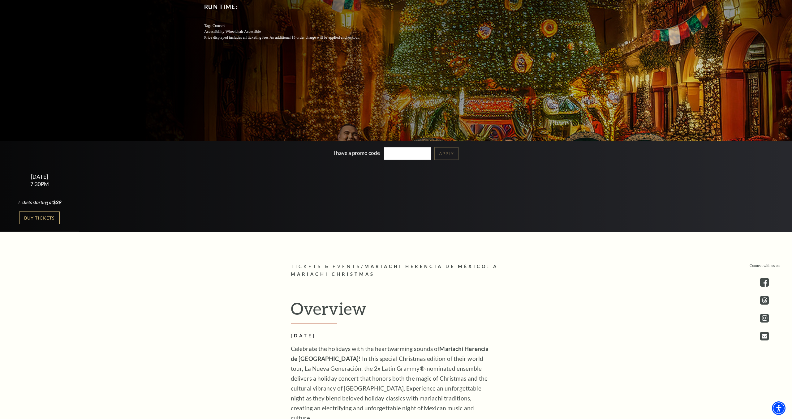
scroll to position [190, 0]
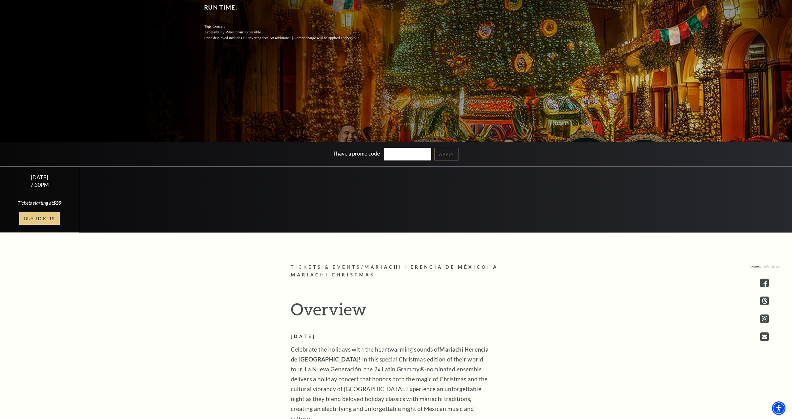
click at [37, 221] on link "Buy Tickets" at bounding box center [39, 218] width 40 height 13
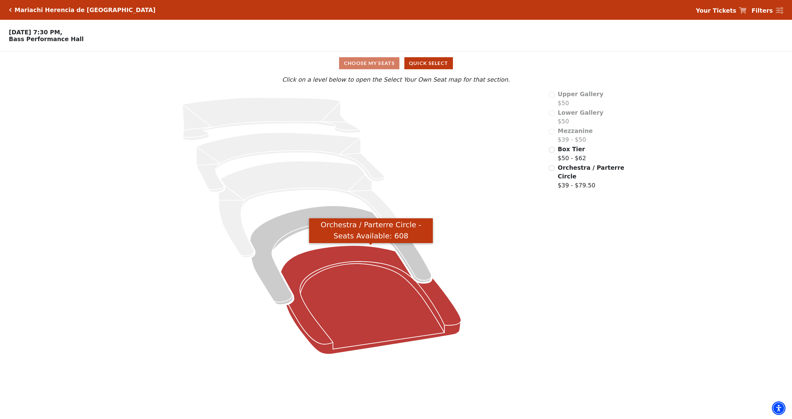
click at [380, 283] on icon "Orchestra / Parterre Circle - Seats Available: 608" at bounding box center [371, 300] width 180 height 109
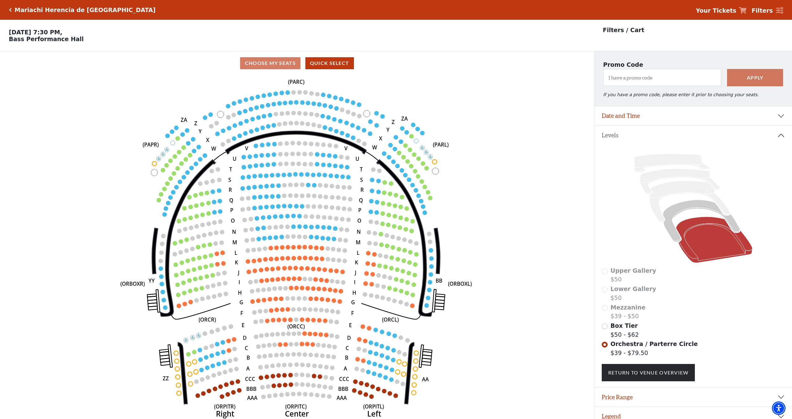
scroll to position [13, 0]
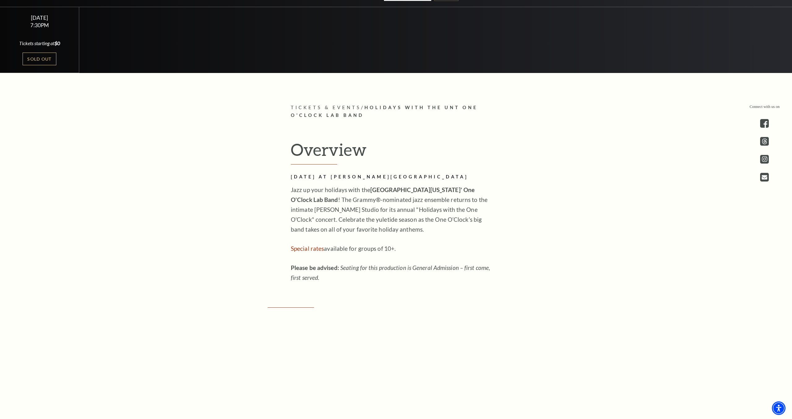
scroll to position [348, 0]
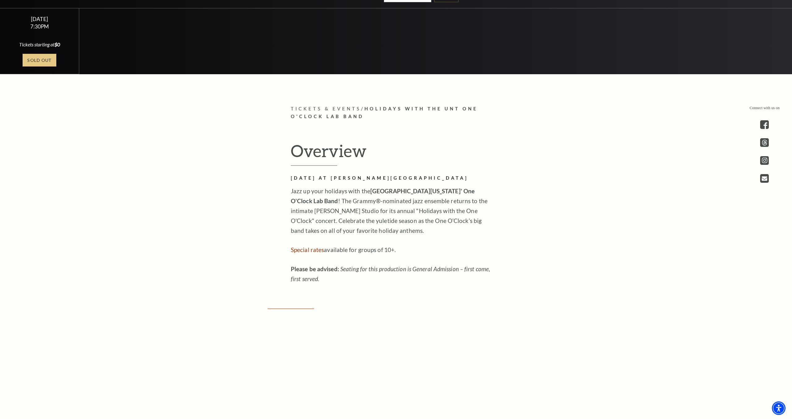
click at [29, 54] on link "Sold Out" at bounding box center [40, 60] width 34 height 13
click at [31, 58] on link "Sold Out" at bounding box center [40, 60] width 34 height 13
click at [41, 62] on link "Sold Out" at bounding box center [40, 60] width 34 height 13
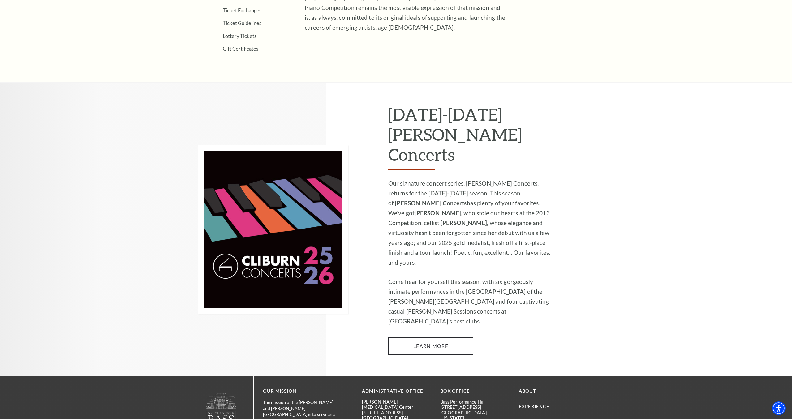
scroll to position [348, 0]
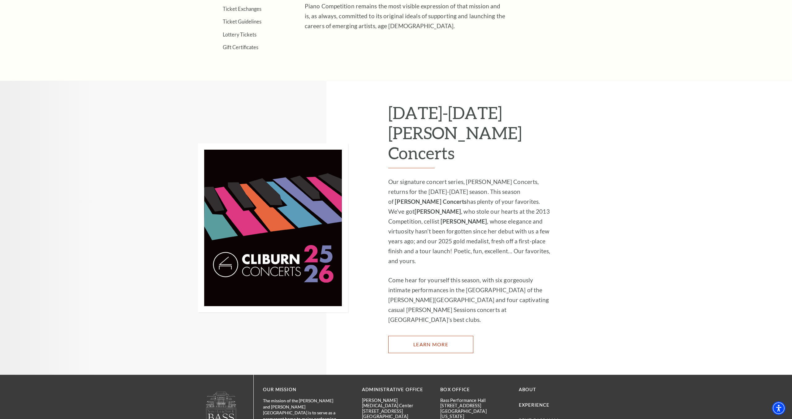
click at [439, 336] on link "Learn More" at bounding box center [430, 344] width 85 height 17
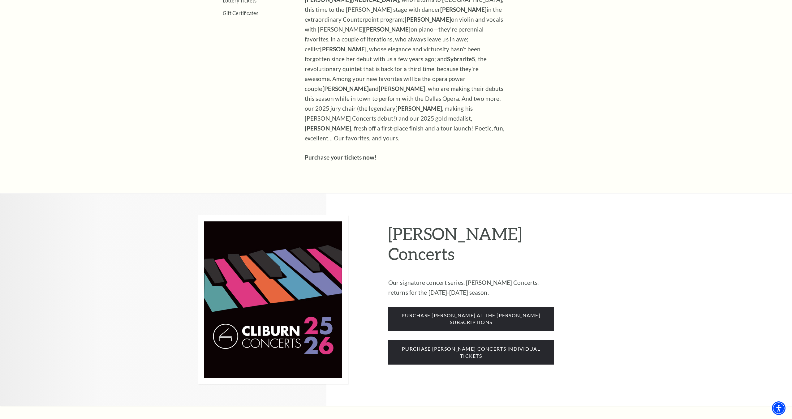
scroll to position [381, 0]
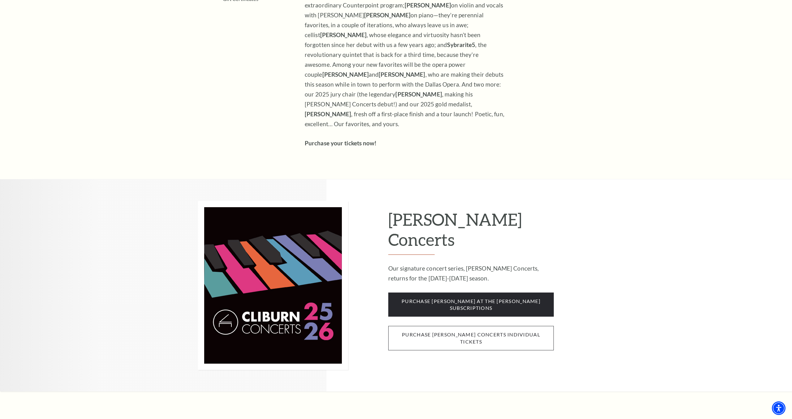
click at [463, 326] on span "purchase [PERSON_NAME] concerts individual tickets" at bounding box center [470, 338] width 165 height 24
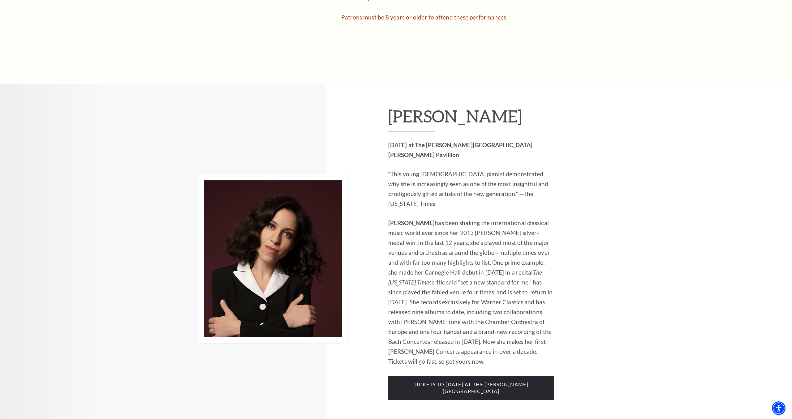
scroll to position [524, 0]
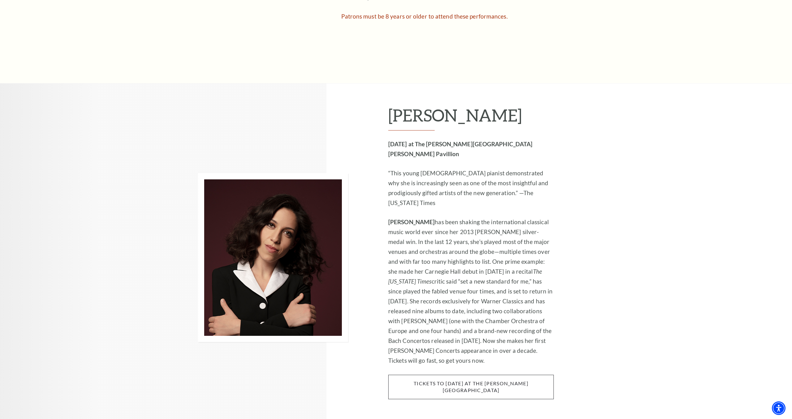
click at [454, 375] on span "tickets to [DATE] at the [PERSON_NAME][GEOGRAPHIC_DATA]" at bounding box center [470, 387] width 165 height 24
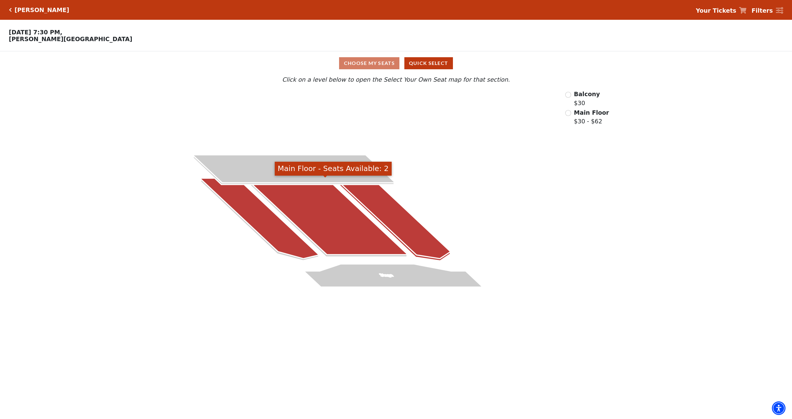
click at [325, 213] on icon at bounding box center [326, 216] width 160 height 76
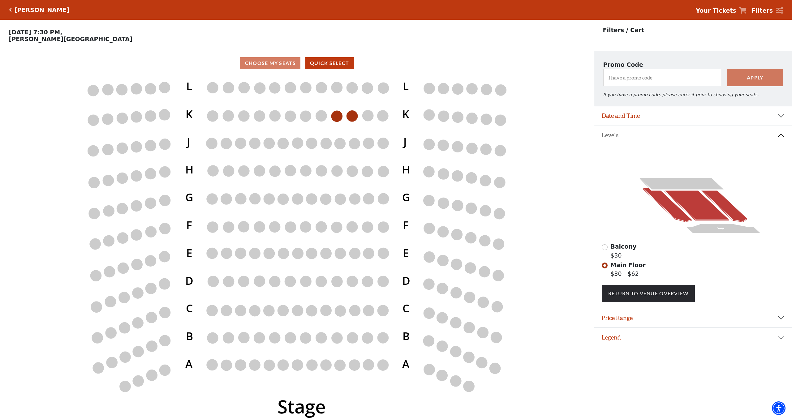
scroll to position [13, 0]
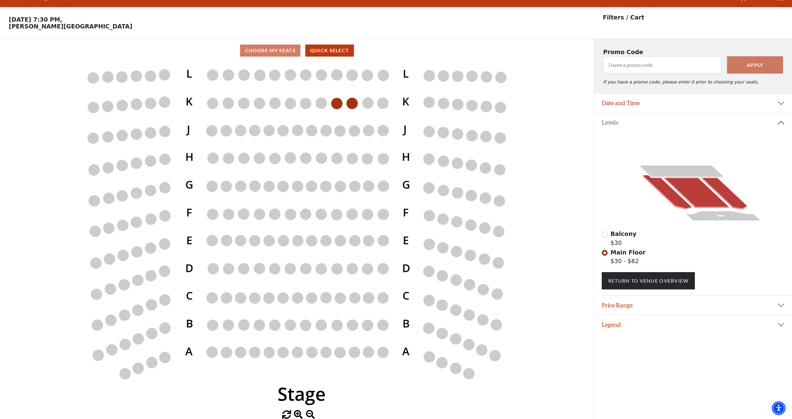
click at [290, 49] on div "Choose My Seats Quick Select" at bounding box center [297, 51] width 594 height 12
click at [325, 52] on button "Quick Select" at bounding box center [329, 51] width 49 height 12
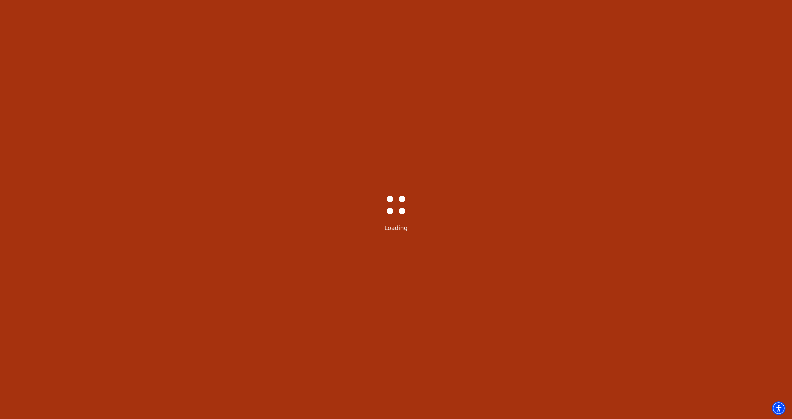
scroll to position [0, 0]
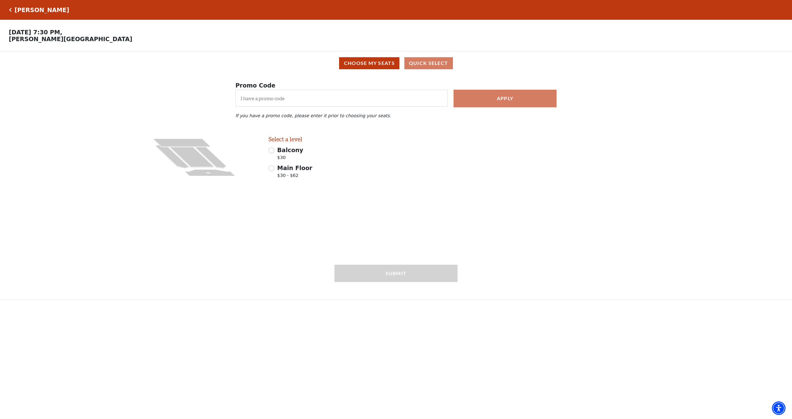
click at [287, 176] on span "$30 - $62" at bounding box center [294, 176] width 35 height 8
click at [274, 171] on input "Main Floor $30 - $62" at bounding box center [271, 168] width 6 height 6
radio input "true"
click at [496, 152] on span "Keyboard Circle" at bounding box center [501, 150] width 52 height 7
click at [472, 152] on input "Keyboard Circle $62.00" at bounding box center [469, 151] width 6 height 6
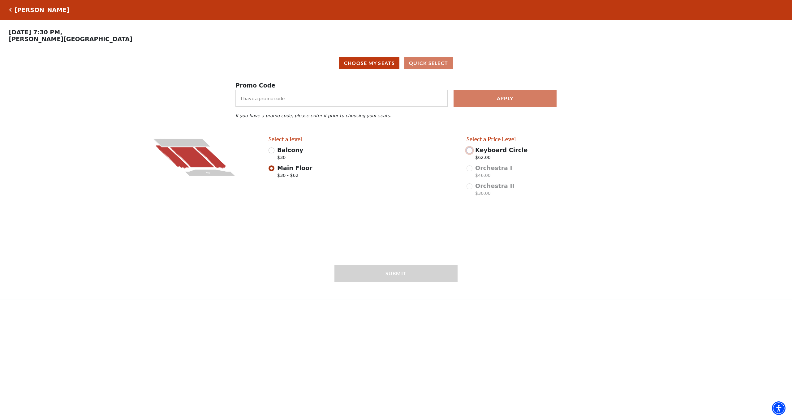
radio input "true"
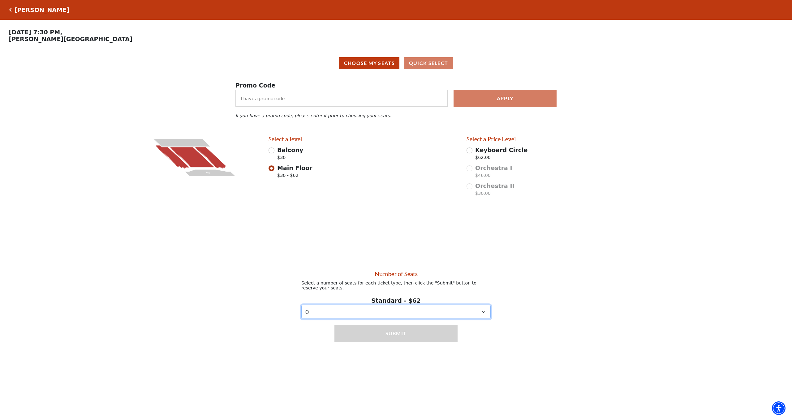
click at [392, 312] on select "0 1 2" at bounding box center [395, 312] width 189 height 14
select select "2"
click at [382, 332] on button "Submit" at bounding box center [395, 333] width 123 height 17
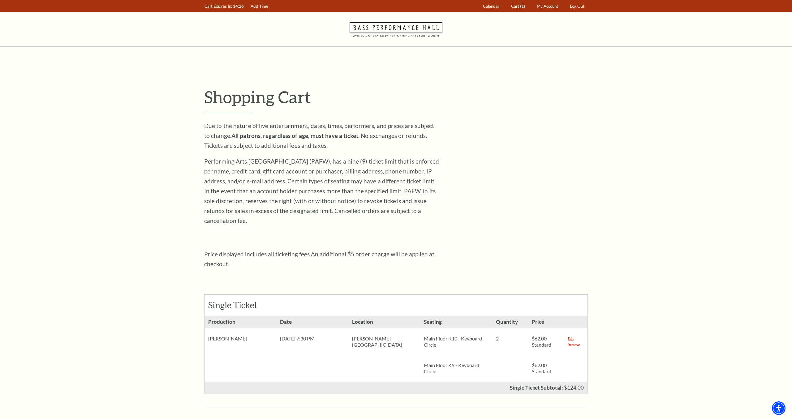
click at [576, 342] on link "Remove" at bounding box center [573, 345] width 12 height 6
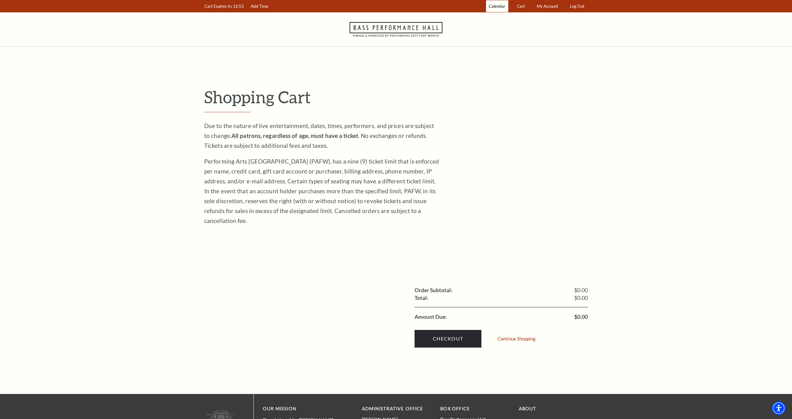
click at [496, 8] on span "Calendar" at bounding box center [497, 6] width 16 height 5
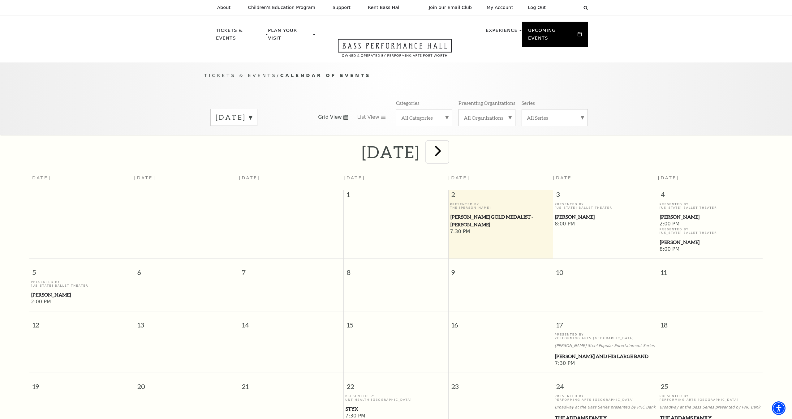
click at [447, 147] on span "next" at bounding box center [438, 151] width 18 height 18
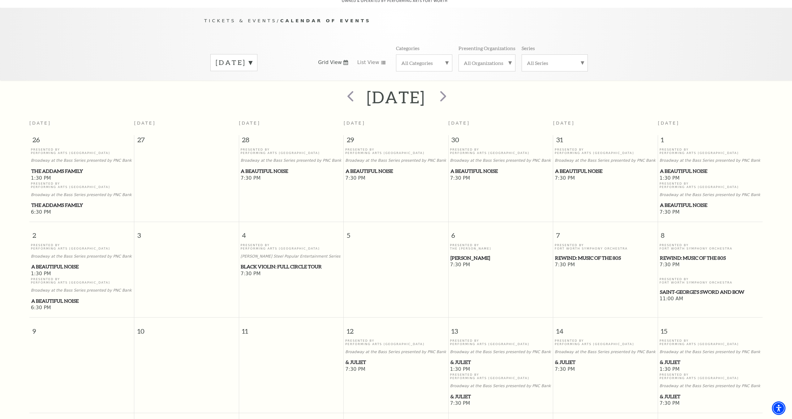
scroll to position [55, 0]
click at [598, 254] on span "REWIND: Music of the 80s" at bounding box center [605, 258] width 101 height 8
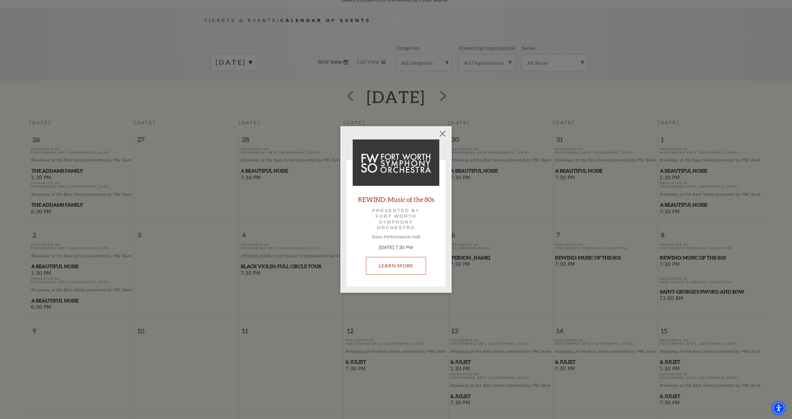
click at [402, 273] on link "Learn More" at bounding box center [396, 265] width 60 height 17
click at [419, 265] on link "Learn More" at bounding box center [396, 265] width 60 height 17
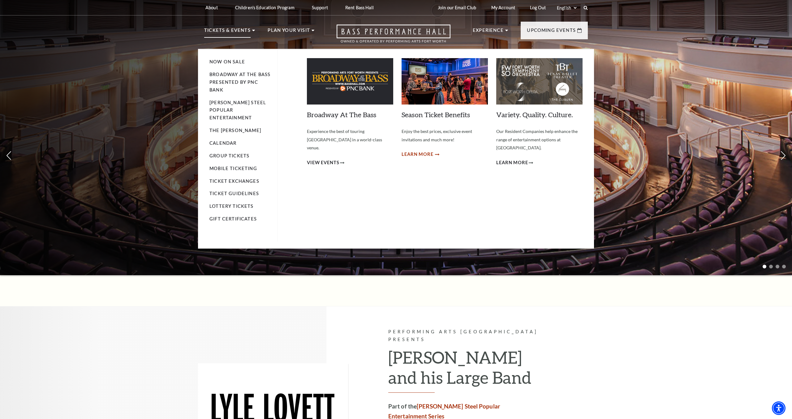
click at [432, 152] on span "Learn More" at bounding box center [417, 155] width 32 height 8
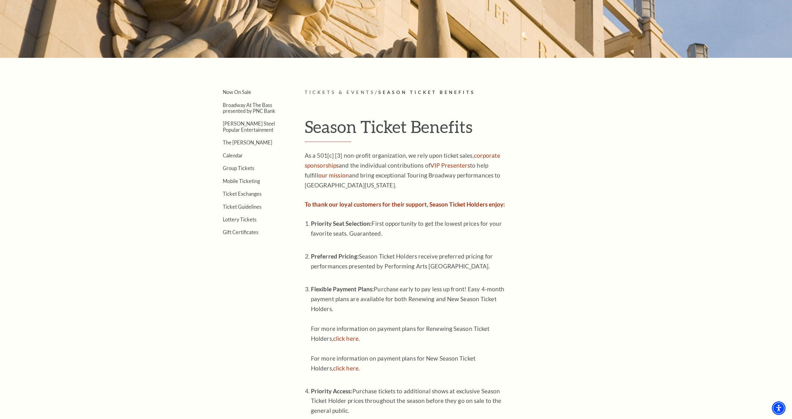
scroll to position [152, 0]
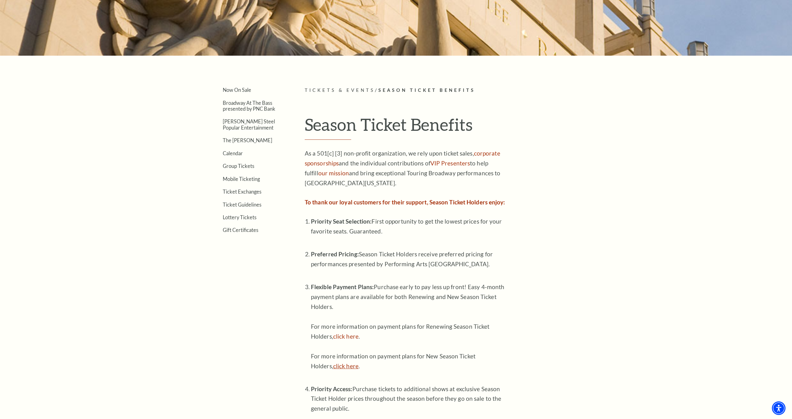
click at [353, 366] on link "click here" at bounding box center [345, 365] width 25 height 7
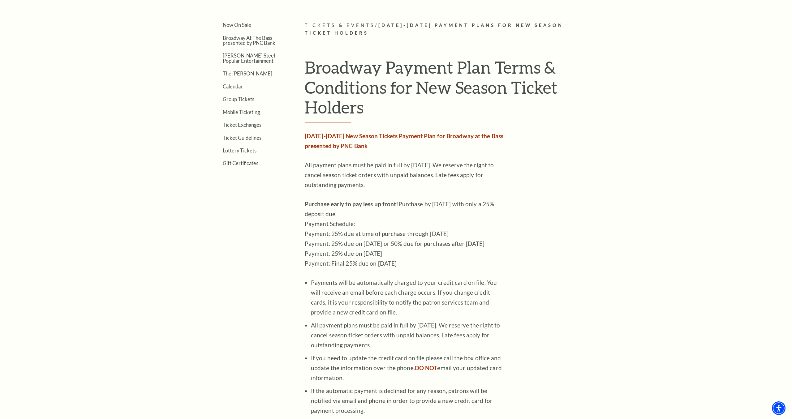
scroll to position [216, 0]
click at [333, 140] on p "2025-2026 New Season Tickets Payment Plan for Broadway at the Bass presented by…" at bounding box center [405, 141] width 201 height 20
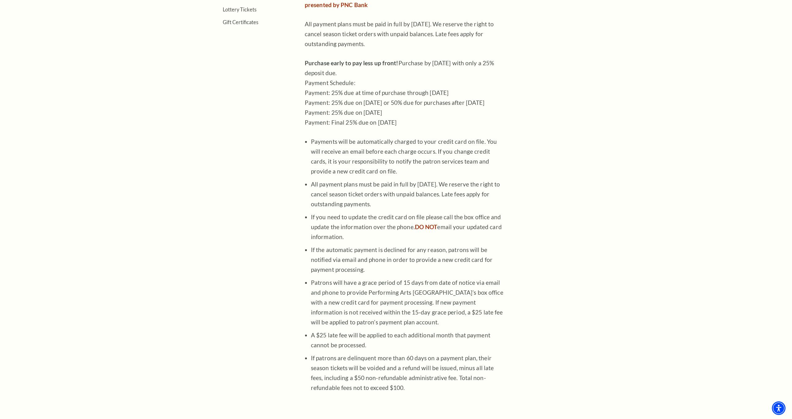
scroll to position [440, 0]
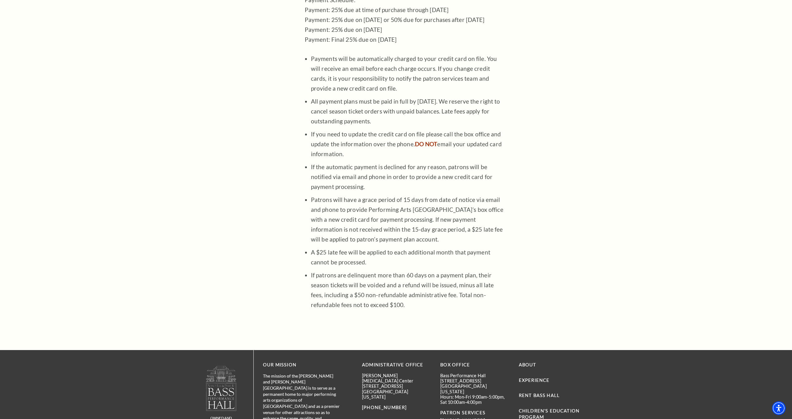
click at [418, 148] on strong "DO NOT" at bounding box center [426, 143] width 23 height 7
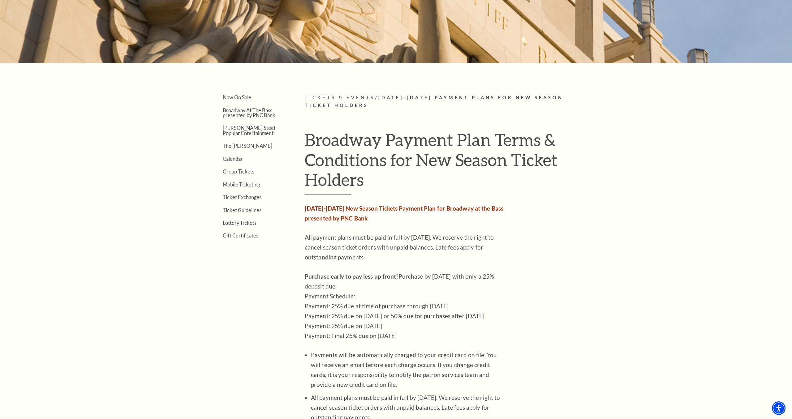
scroll to position [162, 0]
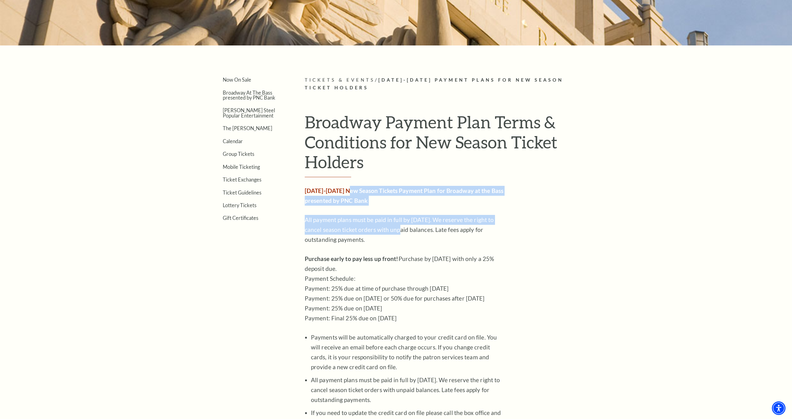
drag, startPoint x: 353, startPoint y: 191, endPoint x: 389, endPoint y: 227, distance: 50.7
click at [389, 226] on div "2025-2026 New Season Tickets Payment Plan for Broadway at the Bass presented by…" at bounding box center [405, 387] width 201 height 402
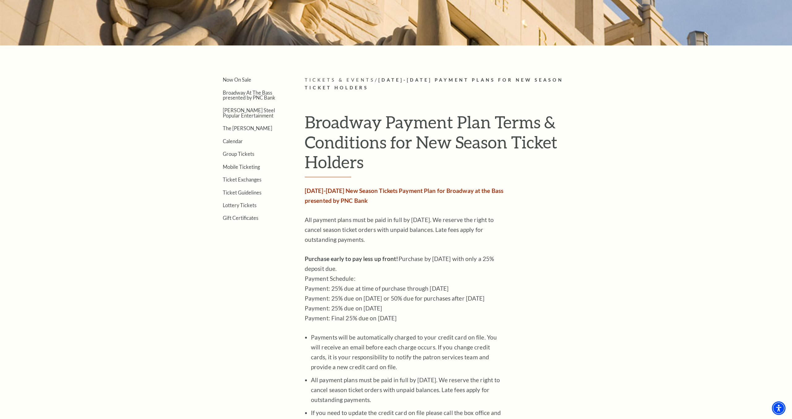
click at [569, 256] on article "Tickets & Events / 2025-2026 Payment Plans for New Season Ticket Holders Broadw…" at bounding box center [446, 336] width 283 height 521
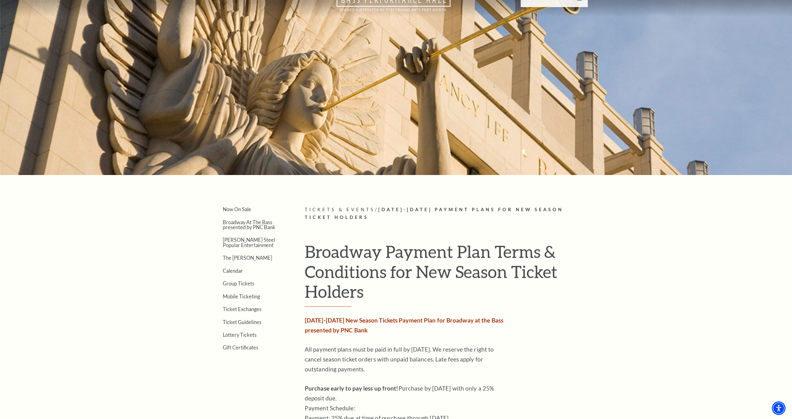
scroll to position [5, 0]
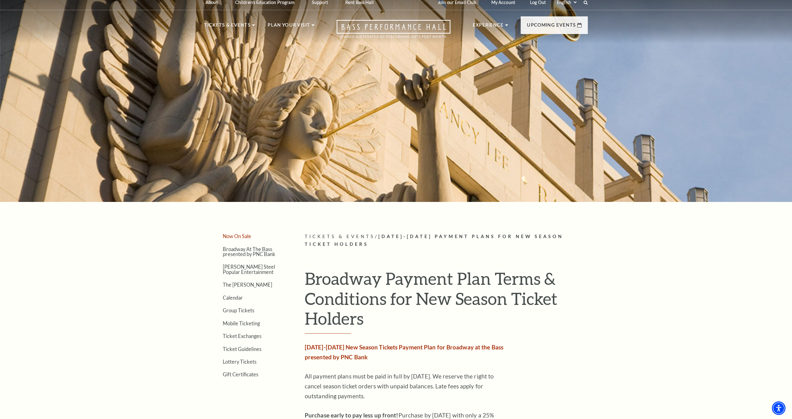
click at [243, 237] on link "Now On Sale" at bounding box center [237, 236] width 28 height 6
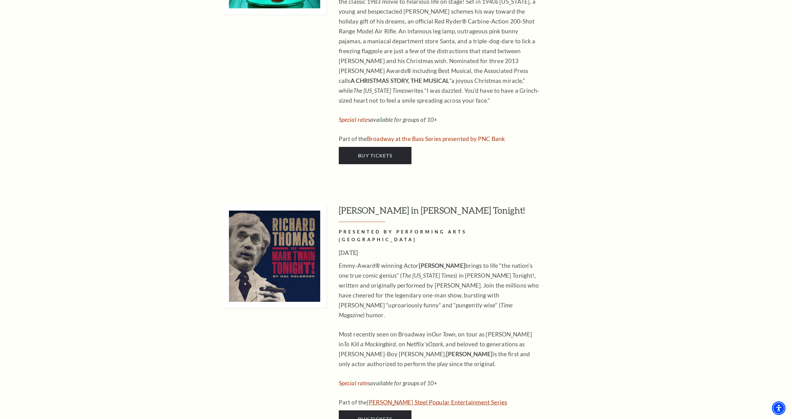
scroll to position [2478, 0]
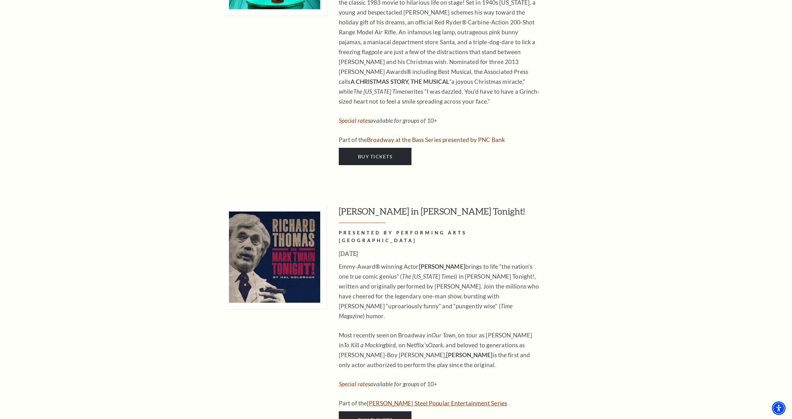
click at [448, 400] on link "[PERSON_NAME] Steel Popular Entertainment Series" at bounding box center [437, 403] width 140 height 7
drag, startPoint x: 343, startPoint y: 104, endPoint x: 415, endPoint y: 115, distance: 72.9
click at [415, 205] on div "Richard Thomas in Mark Twain Tonight! PRESENTED BY PERFORMING ARTS FORT WORTH J…" at bounding box center [463, 316] width 249 height 223
drag, startPoint x: 366, startPoint y: 102, endPoint x: 342, endPoint y: 103, distance: 23.8
click at [365, 205] on h3 "[PERSON_NAME] in [PERSON_NAME] Tonight!" at bounding box center [463, 214] width 249 height 18
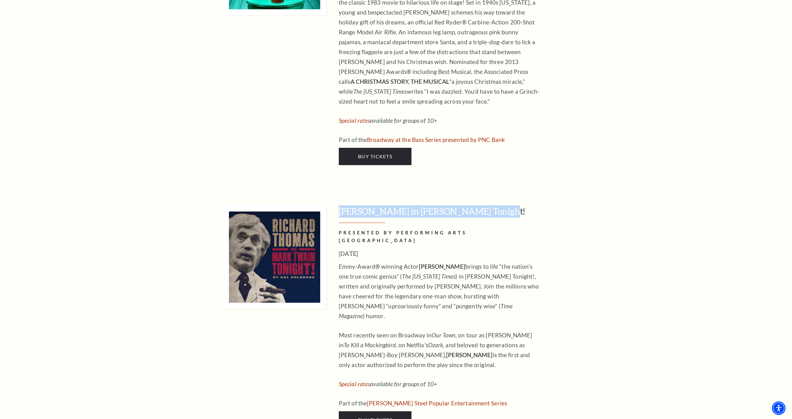
drag, startPoint x: 340, startPoint y: 103, endPoint x: 482, endPoint y: 111, distance: 142.4
click at [482, 205] on h3 "[PERSON_NAME] in [PERSON_NAME] Tonight!" at bounding box center [463, 214] width 249 height 18
drag, startPoint x: 391, startPoint y: 109, endPoint x: 380, endPoint y: 108, distance: 11.8
click at [391, 205] on h3 "[PERSON_NAME] in [PERSON_NAME] Tonight!" at bounding box center [463, 214] width 249 height 18
drag, startPoint x: 341, startPoint y: 105, endPoint x: 471, endPoint y: 112, distance: 130.4
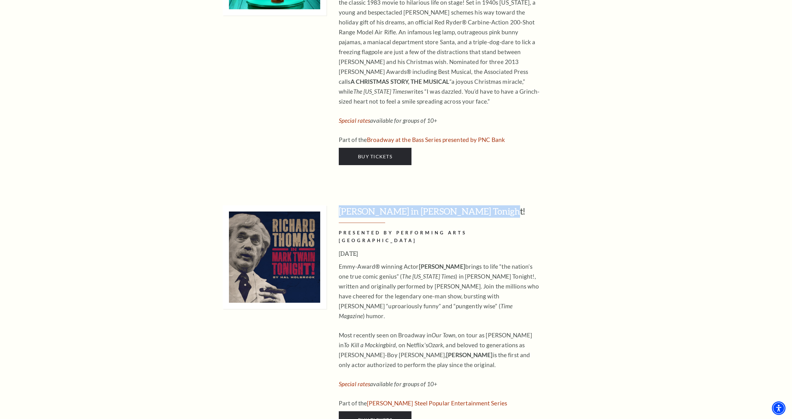
click at [471, 205] on h3 "[PERSON_NAME] in [PERSON_NAME] Tonight!" at bounding box center [463, 214] width 249 height 18
drag, startPoint x: 577, startPoint y: 150, endPoint x: 448, endPoint y: 119, distance: 133.2
click at [575, 205] on div "Richard Thomas in Mark Twain Tonight! PRESENTED BY PERFORMING ARTS FORT WORTH J…" at bounding box center [463, 316] width 249 height 223
drag, startPoint x: 341, startPoint y: 102, endPoint x: 499, endPoint y: 107, distance: 158.4
click at [499, 205] on h3 "[PERSON_NAME] in [PERSON_NAME] Tonight!" at bounding box center [463, 214] width 249 height 18
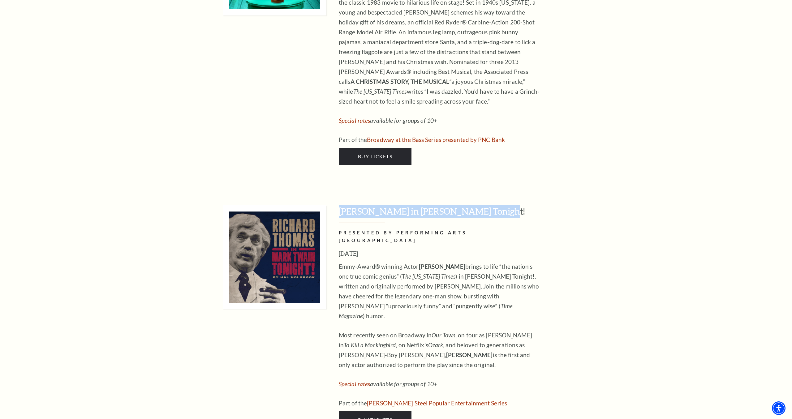
copy h3 "[PERSON_NAME] in [PERSON_NAME] Tonight!"
